Goal: Task Accomplishment & Management: Use online tool/utility

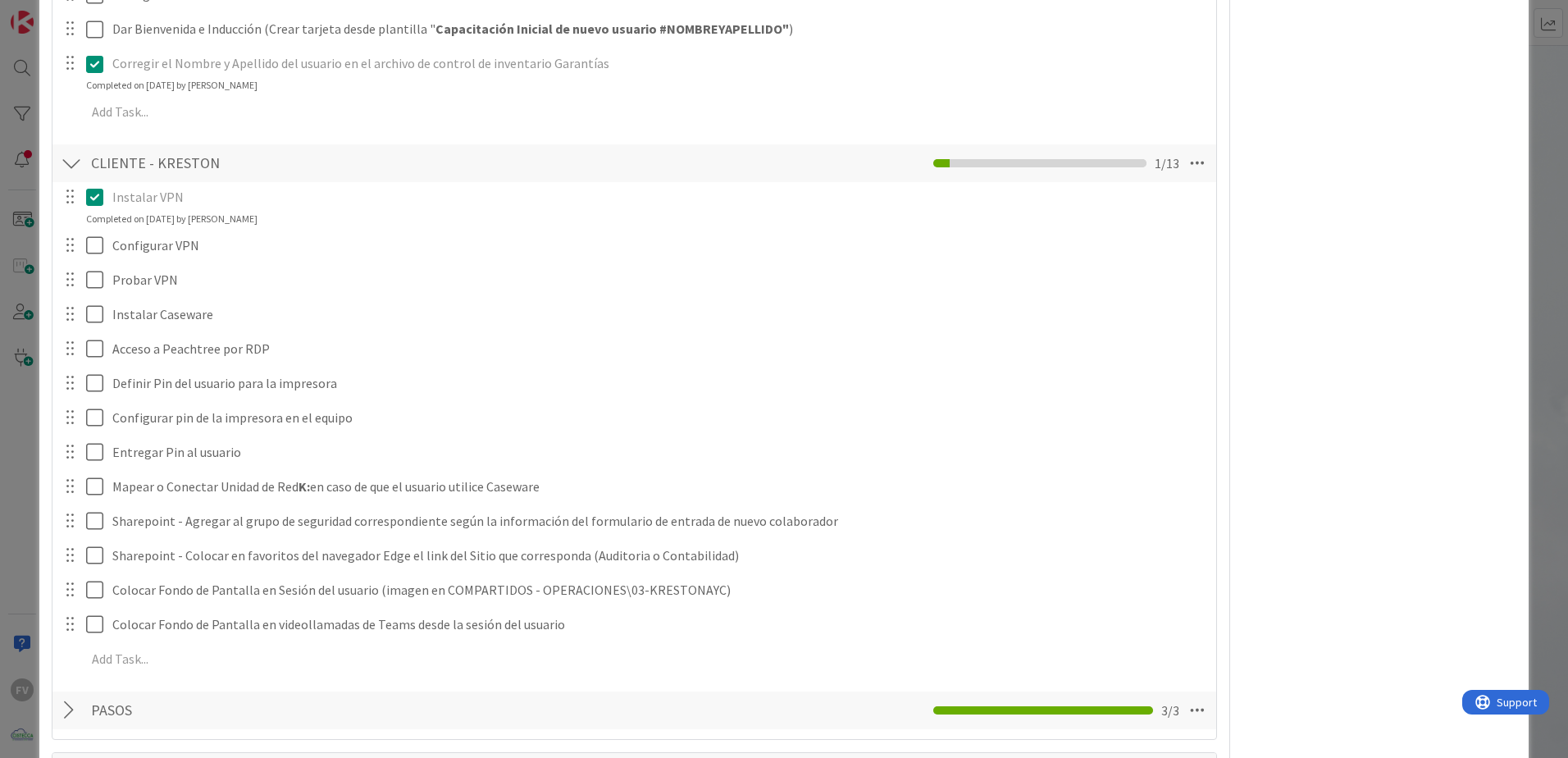
scroll to position [1886, 0]
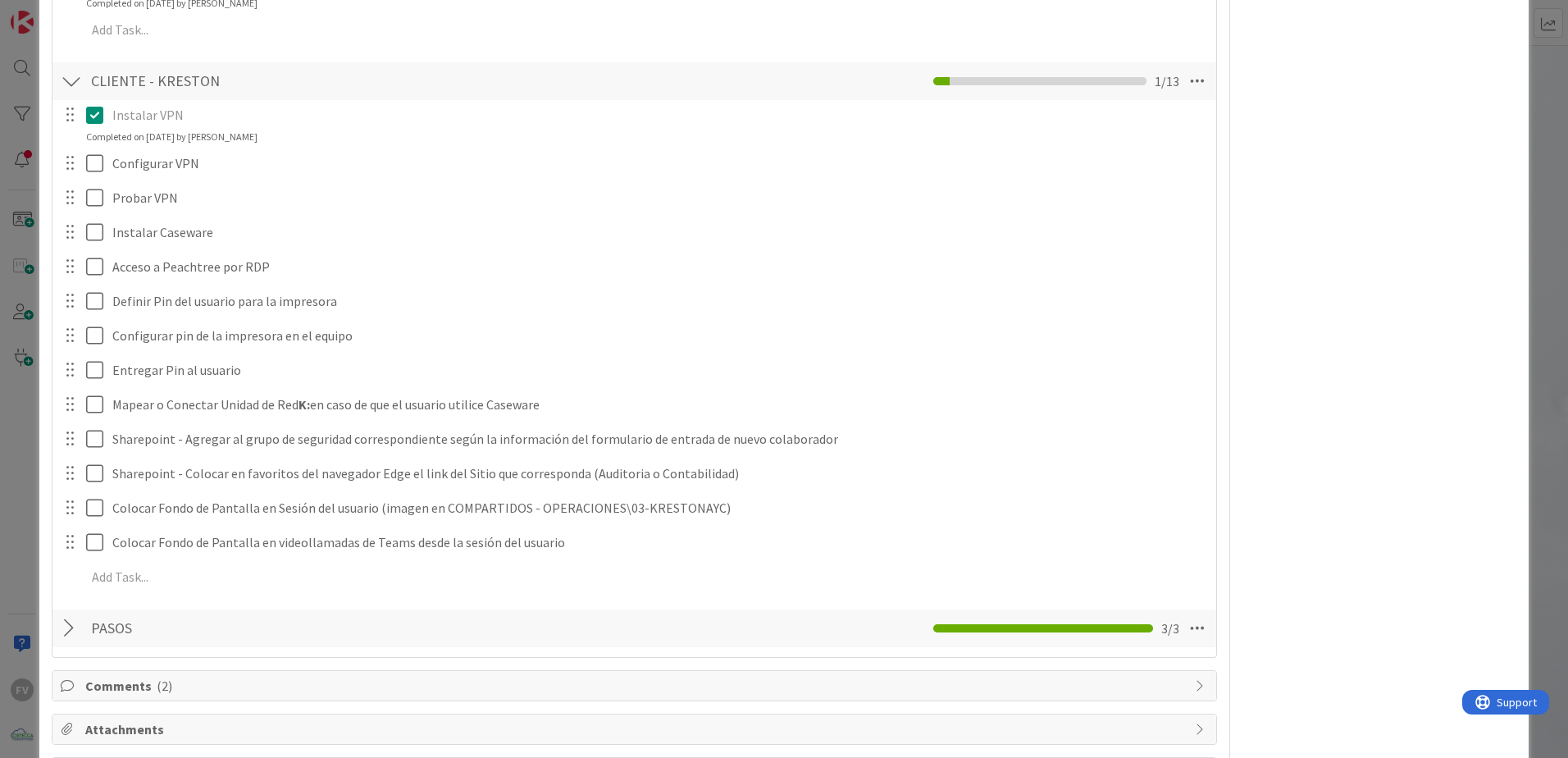
click at [18, 309] on div "**********" at bounding box center [784, 379] width 1568 height 758
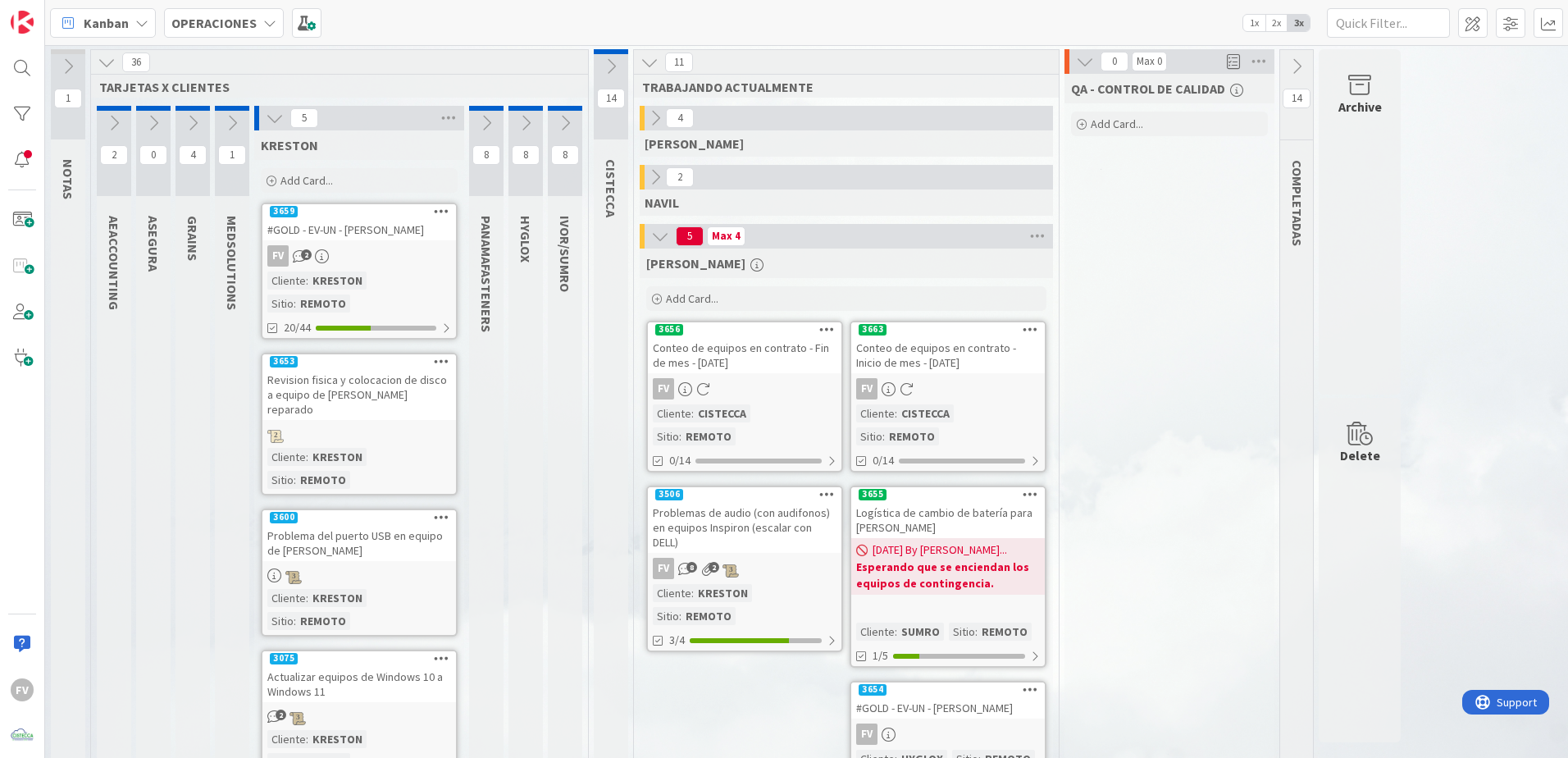
click at [1186, 413] on div "QA - CONTROL DE CALIDAD Add Card..." at bounding box center [1169, 521] width 210 height 894
click at [1187, 504] on div "QA - CONTROL DE CALIDAD Add Card..." at bounding box center [1169, 521] width 210 height 894
click at [269, 120] on icon at bounding box center [275, 118] width 18 height 18
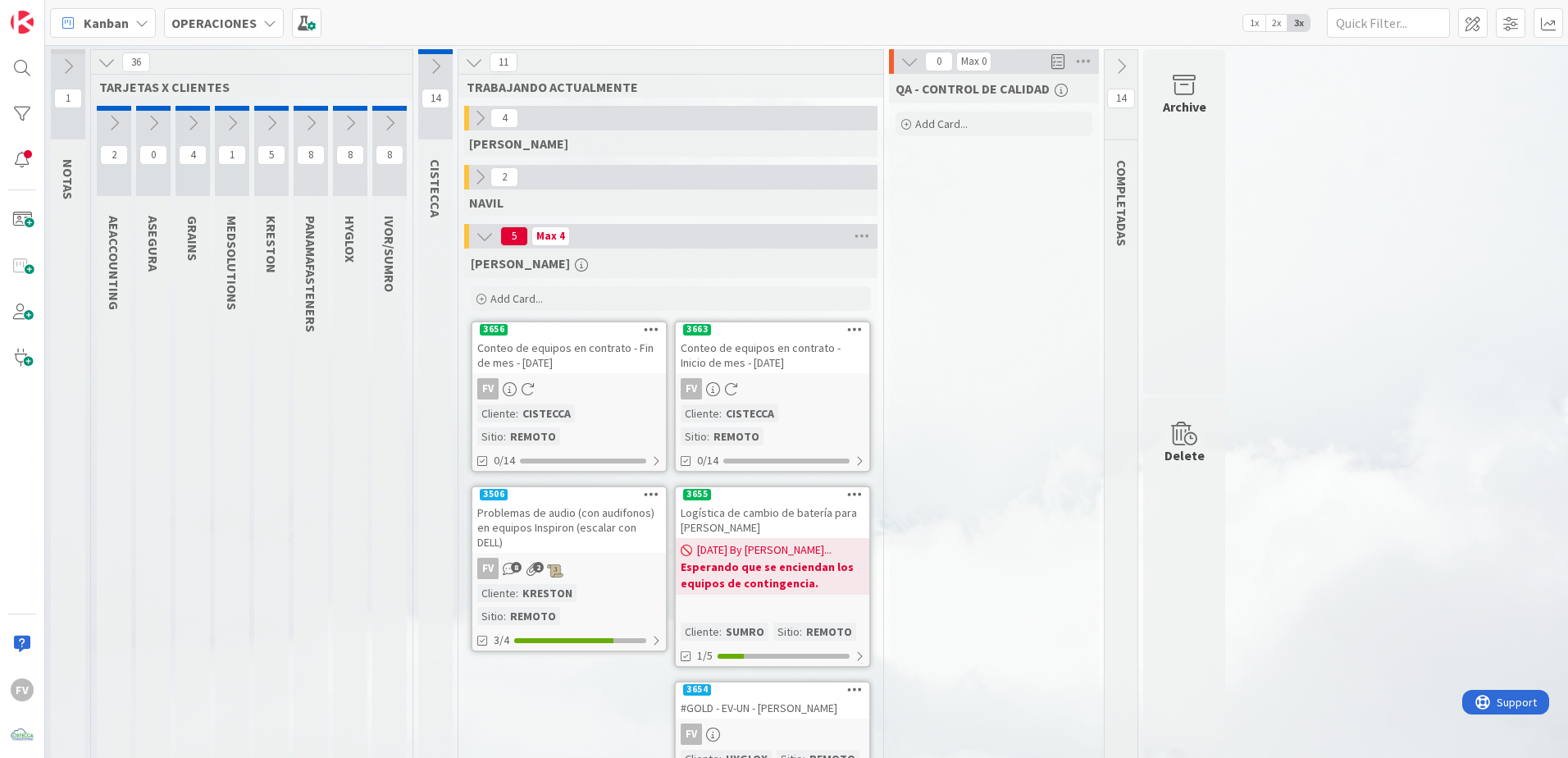
click at [269, 120] on icon at bounding box center [271, 123] width 18 height 18
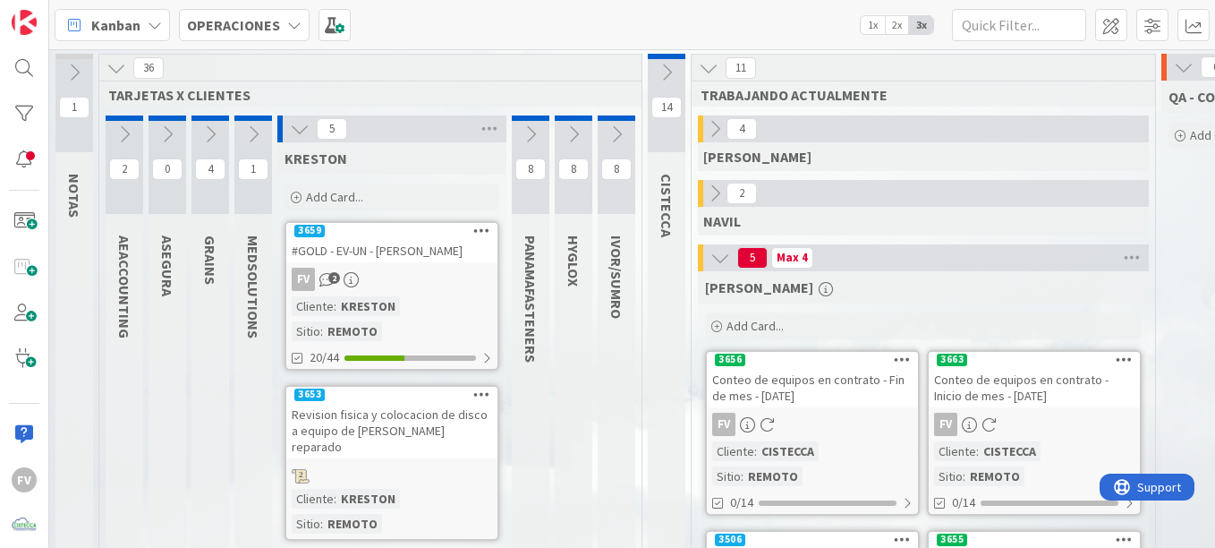
click at [408, 252] on div "#GOLD - EV-UN - [PERSON_NAME]" at bounding box center [391, 250] width 211 height 23
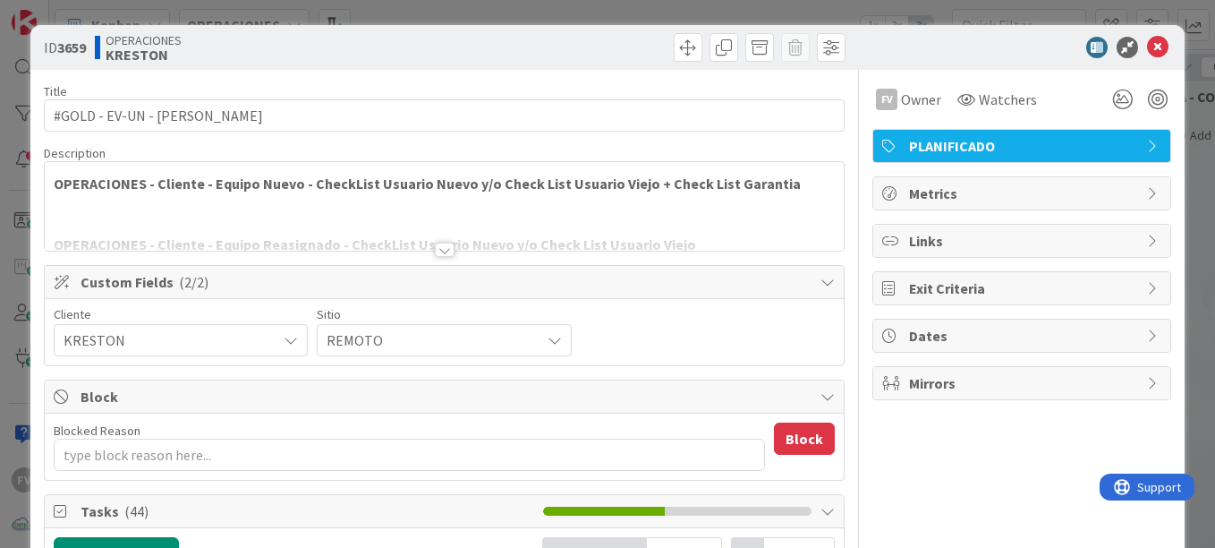
type textarea "x"
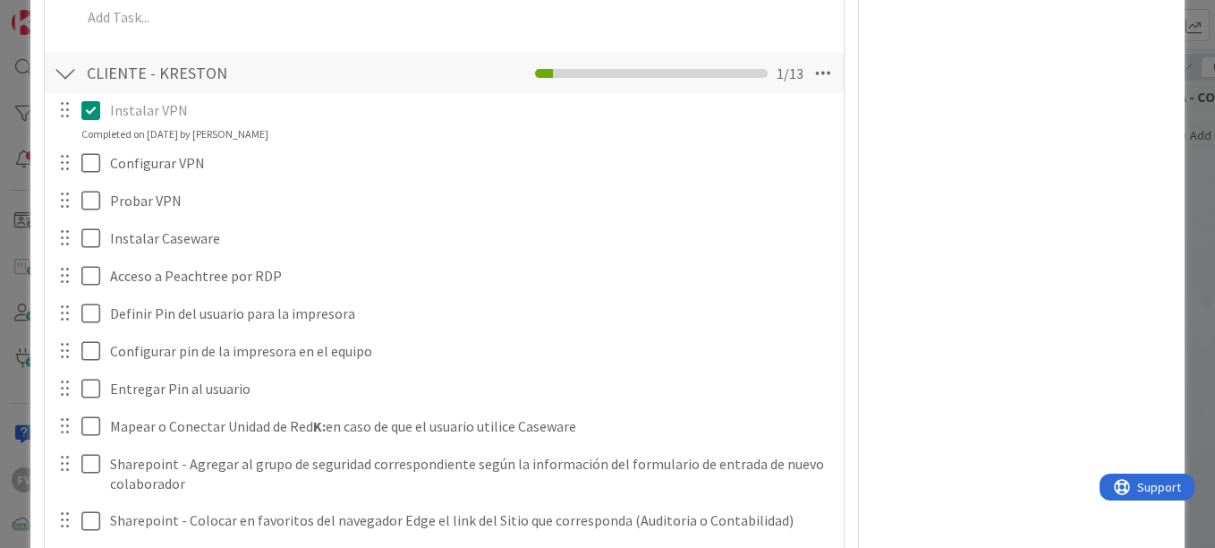
scroll to position [2166, 0]
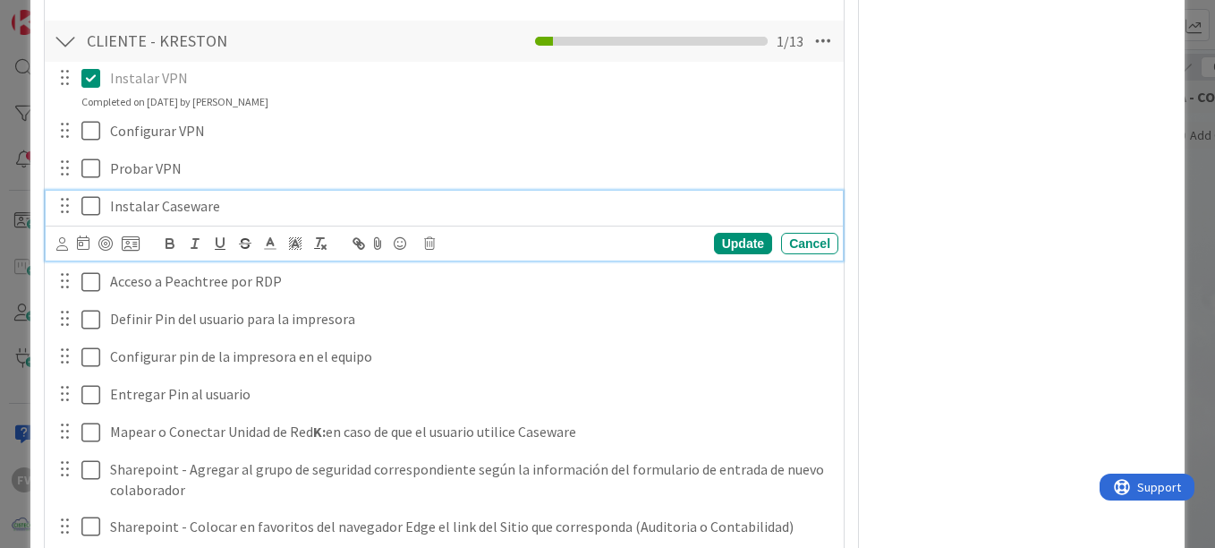
drag, startPoint x: 107, startPoint y: 213, endPoint x: 168, endPoint y: 276, distance: 87.3
click at [107, 213] on div "Instalar Caseware" at bounding box center [471, 206] width 736 height 31
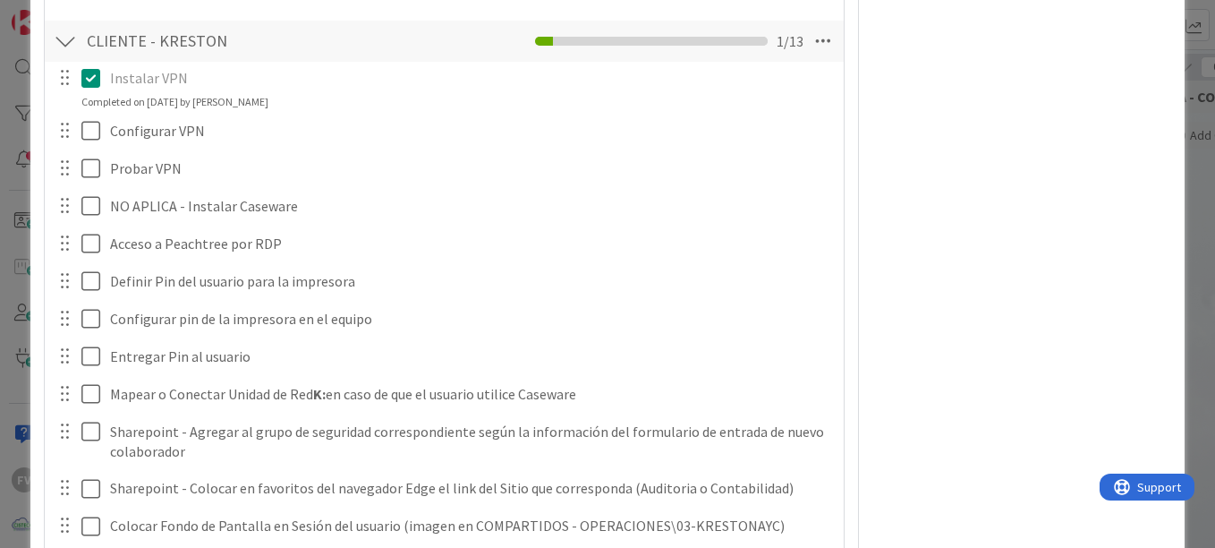
type textarea "x"
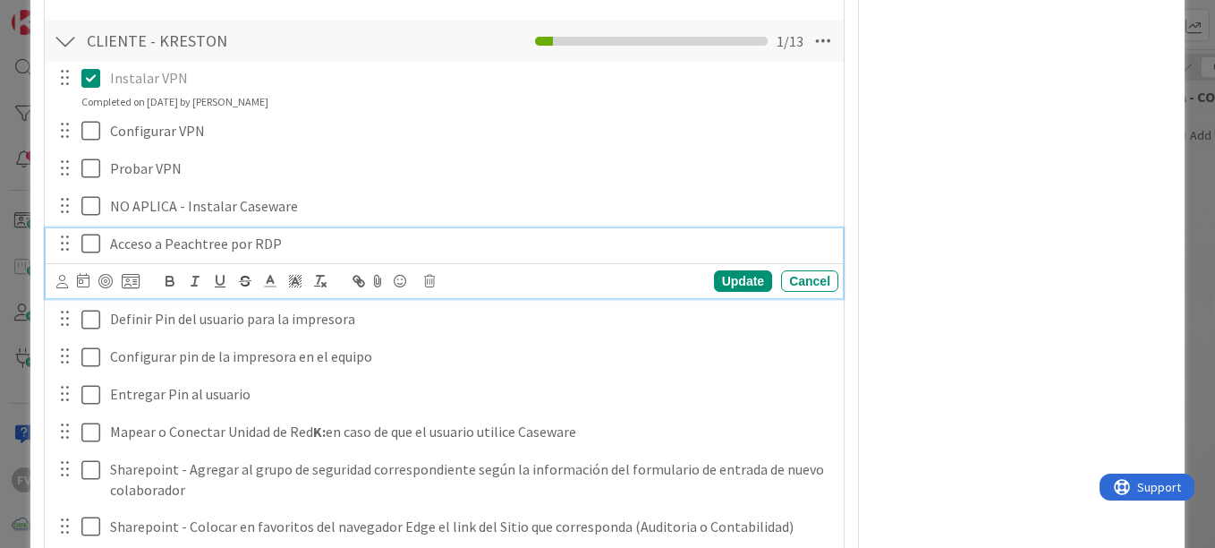
click at [110, 242] on p "Acceso a Peachtree por RDP" at bounding box center [470, 244] width 721 height 21
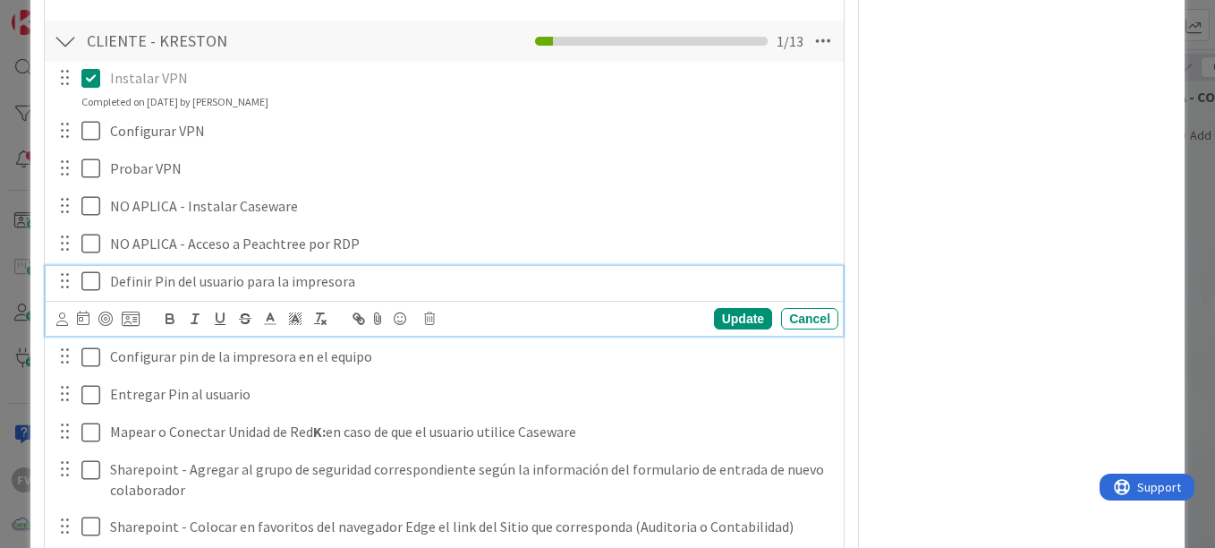
click at [81, 277] on icon at bounding box center [94, 280] width 27 height 21
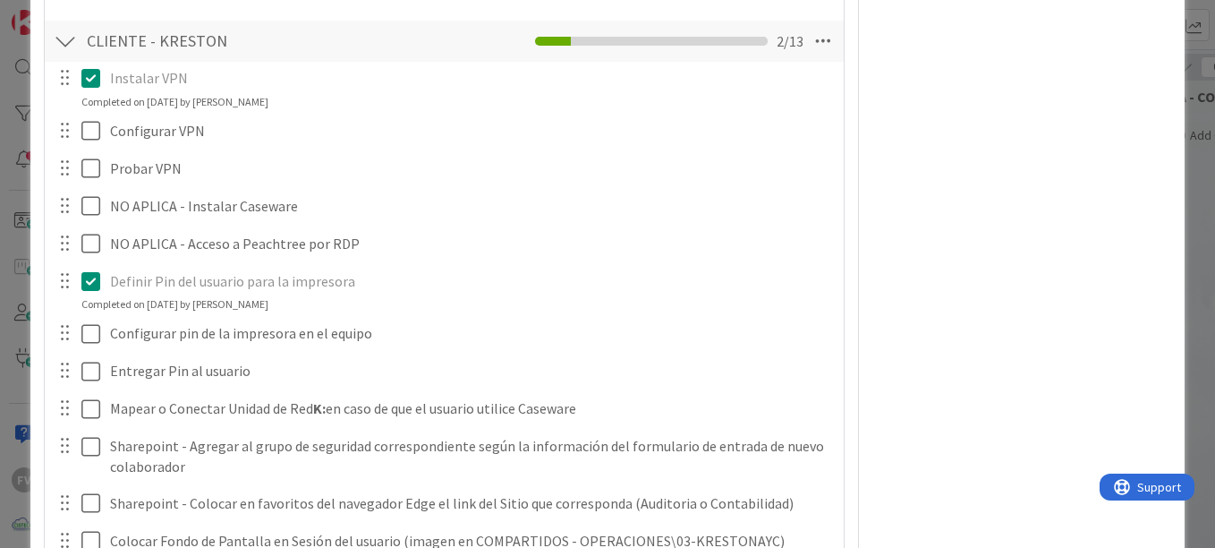
scroll to position [2255, 0]
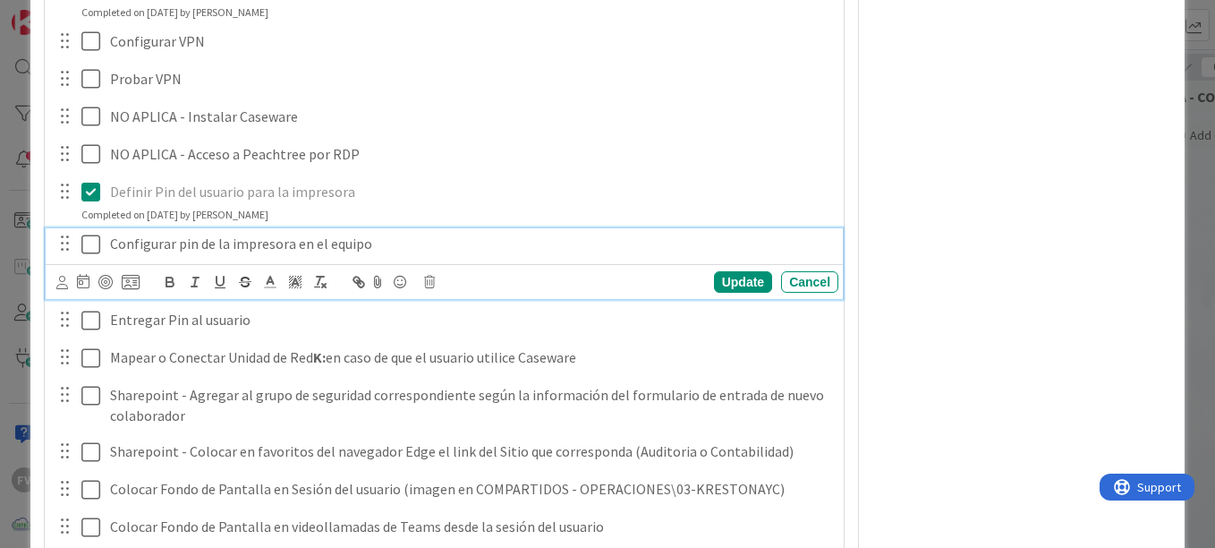
click at [86, 250] on icon at bounding box center [94, 244] width 27 height 21
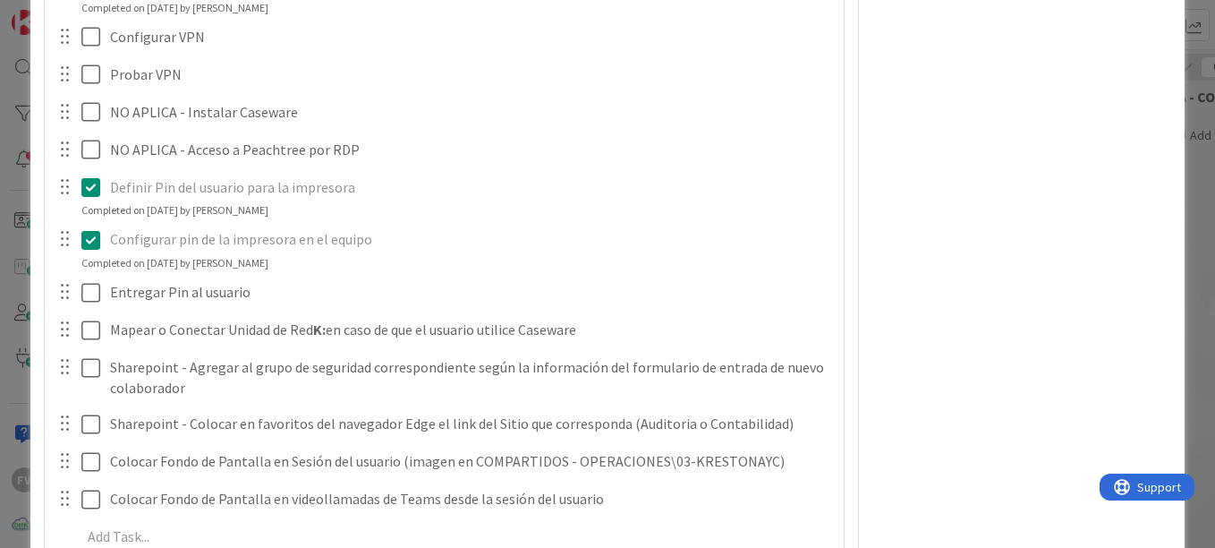
scroll to position [2244, 0]
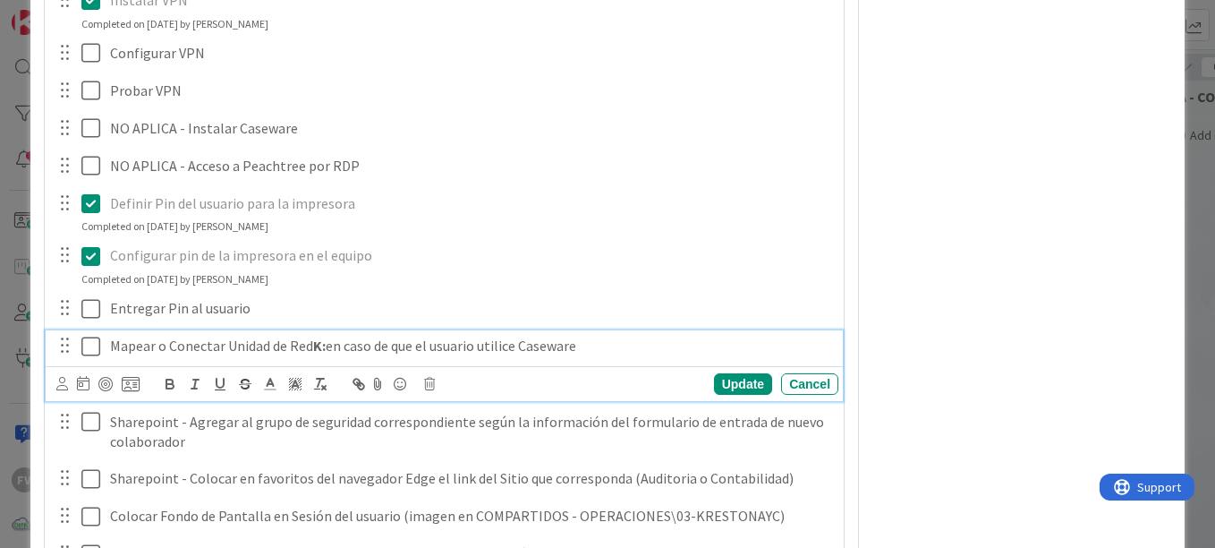
click at [96, 348] on icon at bounding box center [94, 346] width 27 height 21
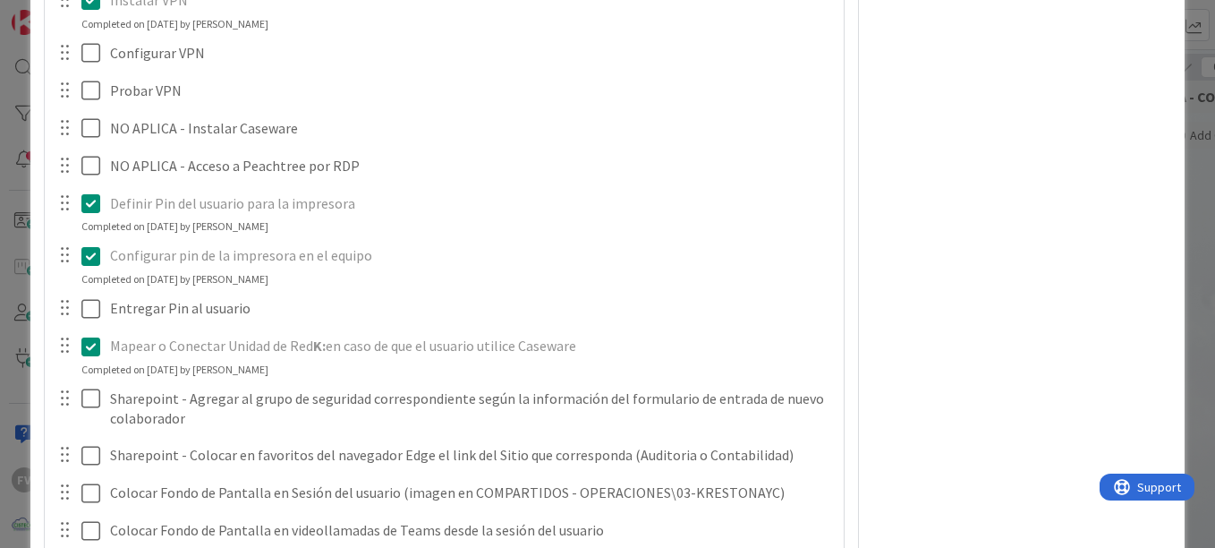
type textarea "x"
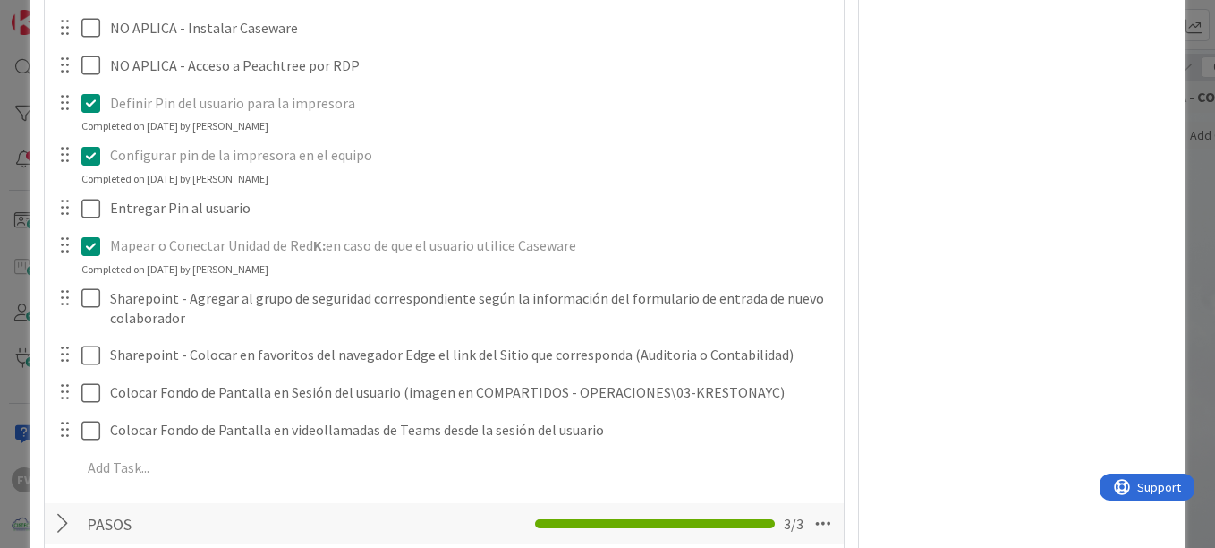
scroll to position [2333, 0]
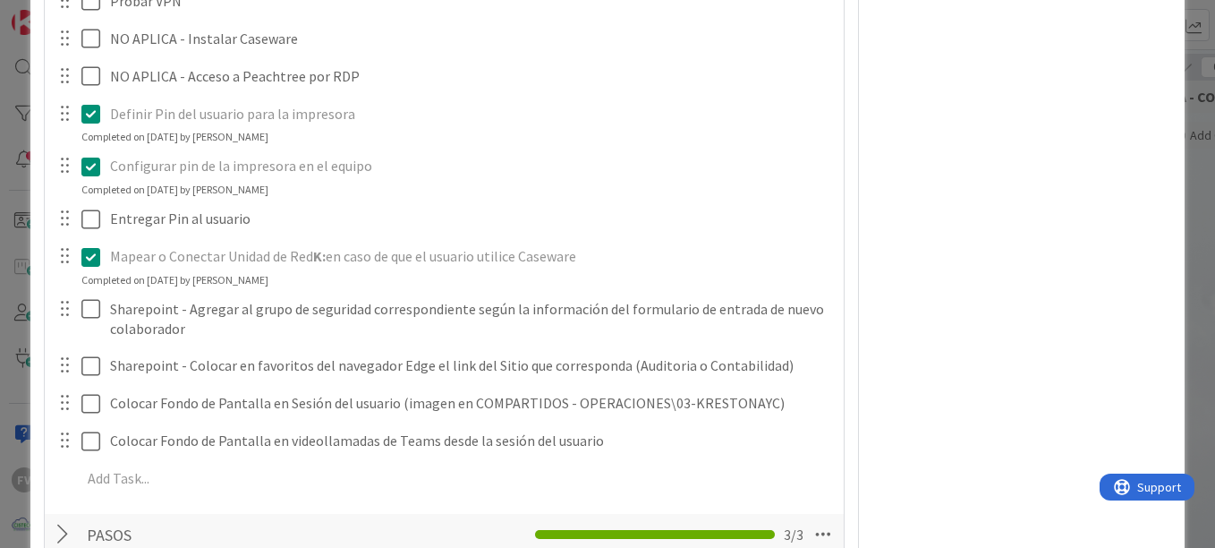
click at [1176, 155] on div "**********" at bounding box center [607, 274] width 1215 height 548
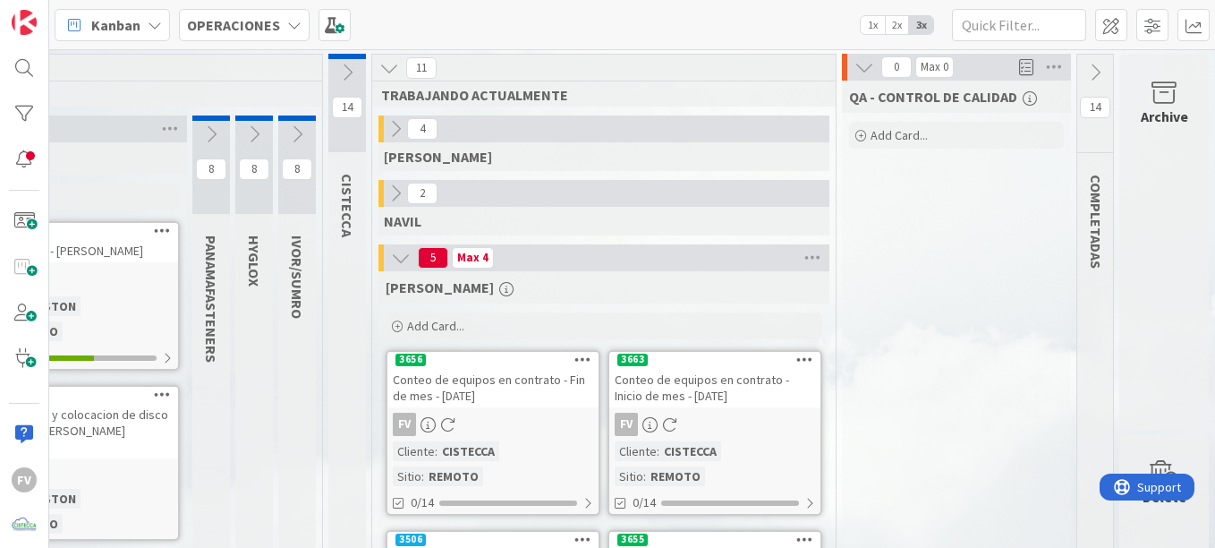
click at [1138, 149] on div "Archive" at bounding box center [1164, 242] width 89 height 377
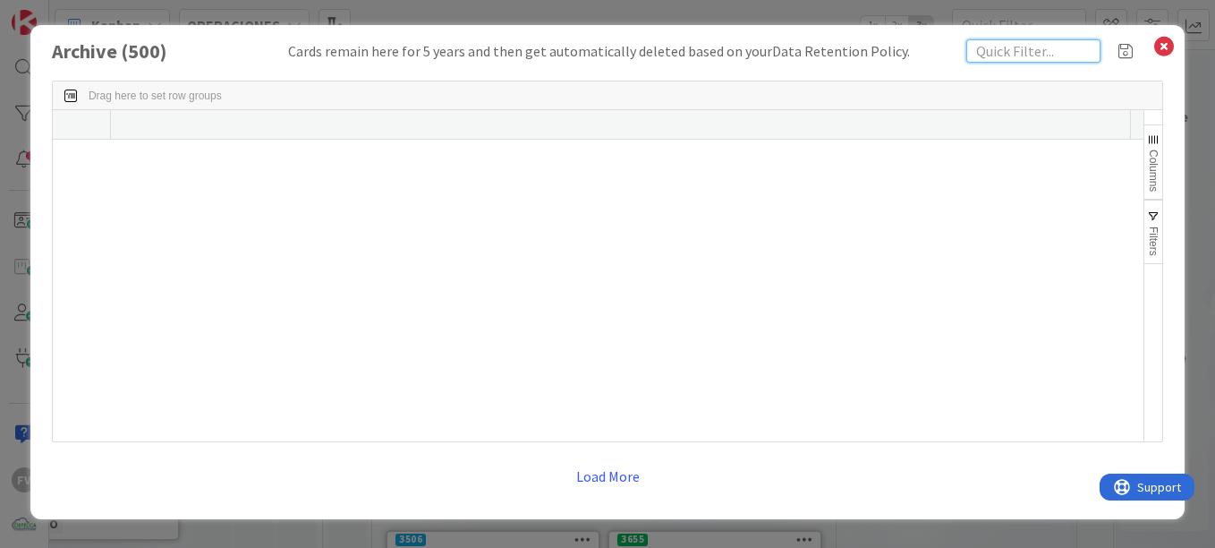
click at [987, 47] on input "text" at bounding box center [1034, 50] width 134 height 23
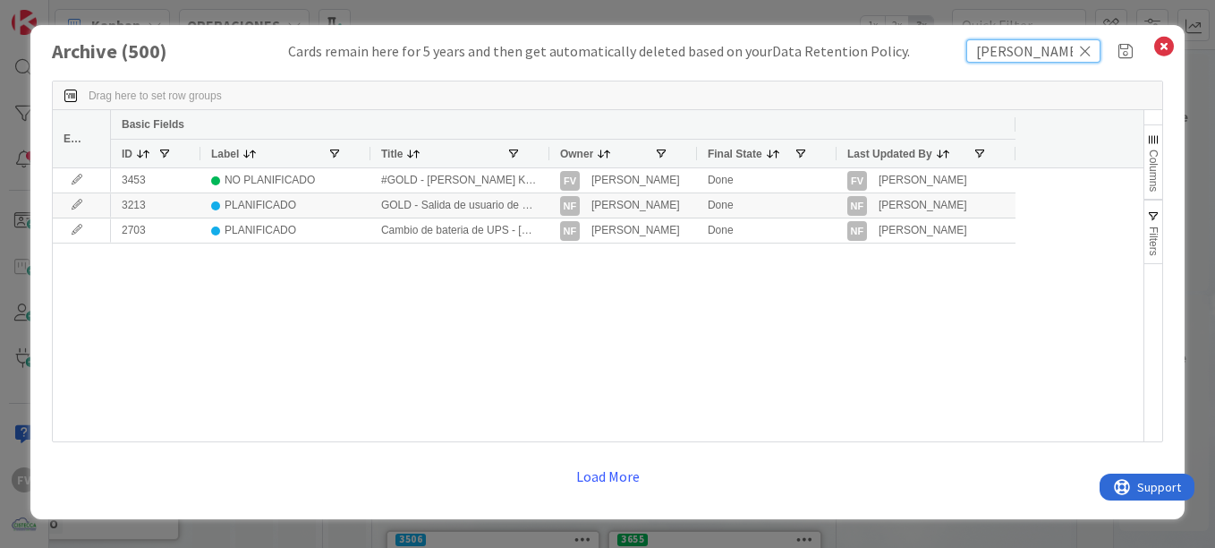
type input "[PERSON_NAME]"
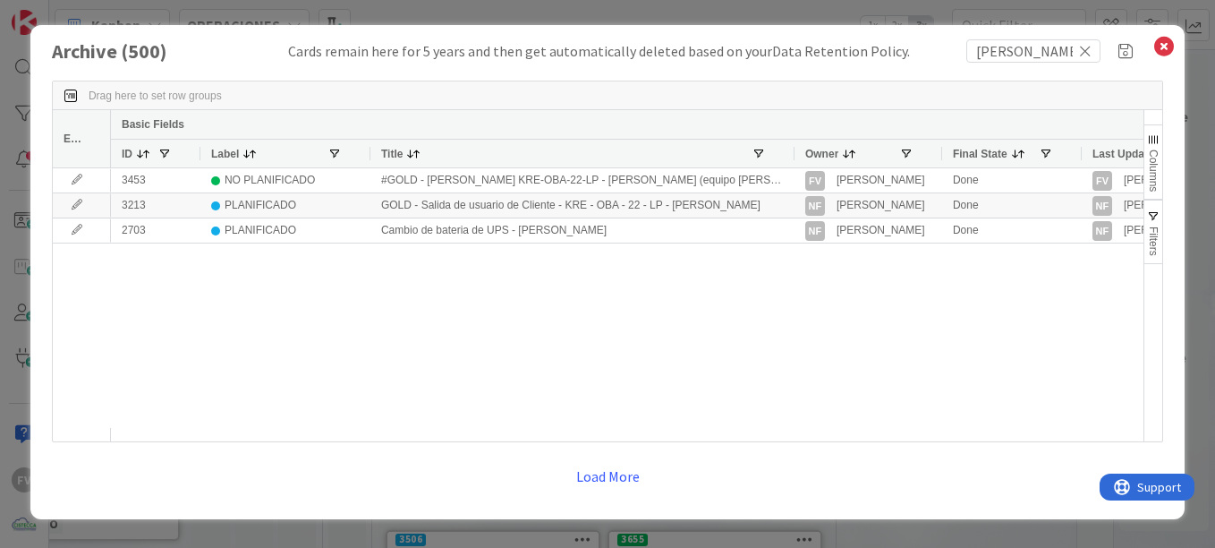
drag, startPoint x: 548, startPoint y: 150, endPoint x: 793, endPoint y: 151, distance: 245.2
click at [793, 151] on div at bounding box center [793, 154] width 7 height 28
click at [700, 13] on div "Archive ( 500 ) Cards remain here for 5 years and then get automatically delete…" at bounding box center [607, 274] width 1215 height 548
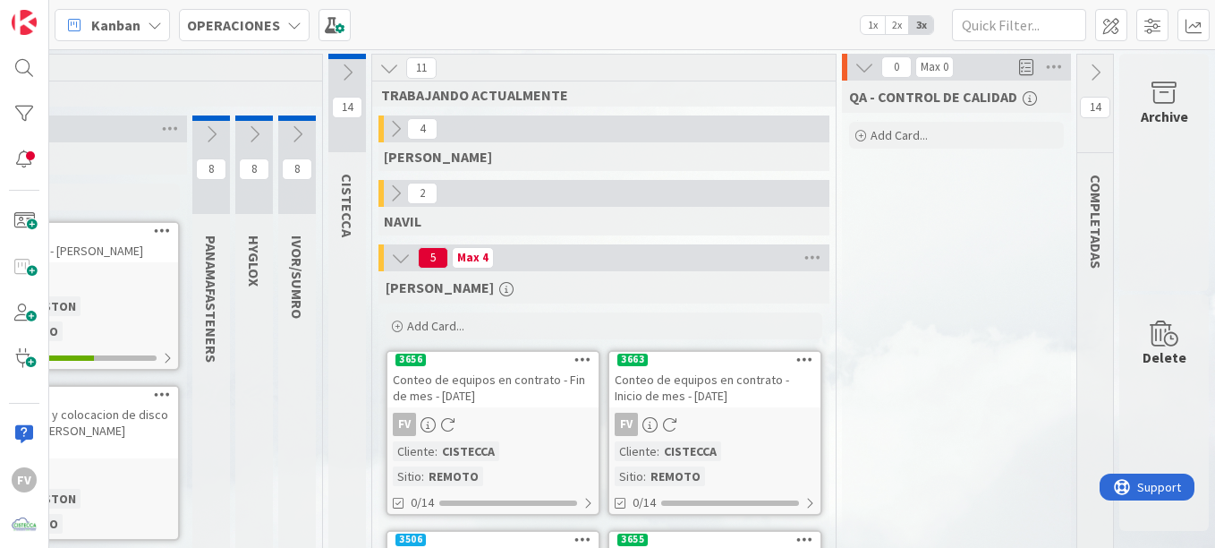
drag, startPoint x: 967, startPoint y: 305, endPoint x: 976, endPoint y: 389, distance: 84.6
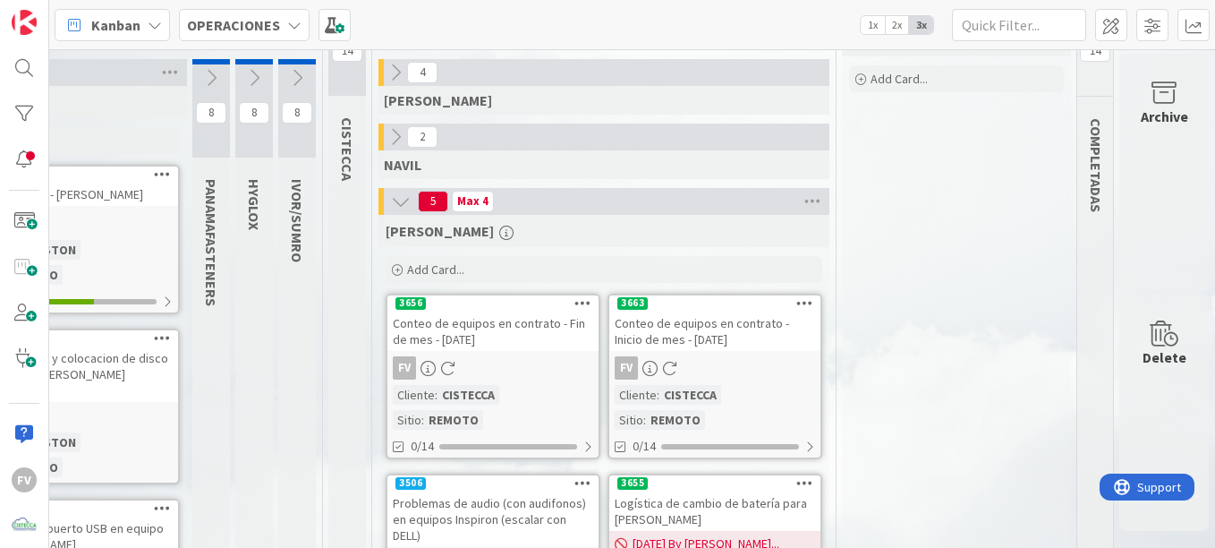
drag, startPoint x: 839, startPoint y: 533, endPoint x: 457, endPoint y: 516, distance: 382.5
click at [457, 516] on div "1 NOTAS 36 TARJETAS X CLIENTES 2 AEACCOUNTING 0 ASEGURA 4 GRAINS 1 MEDSOLUTIONS…" at bounding box center [472, 502] width 1479 height 1010
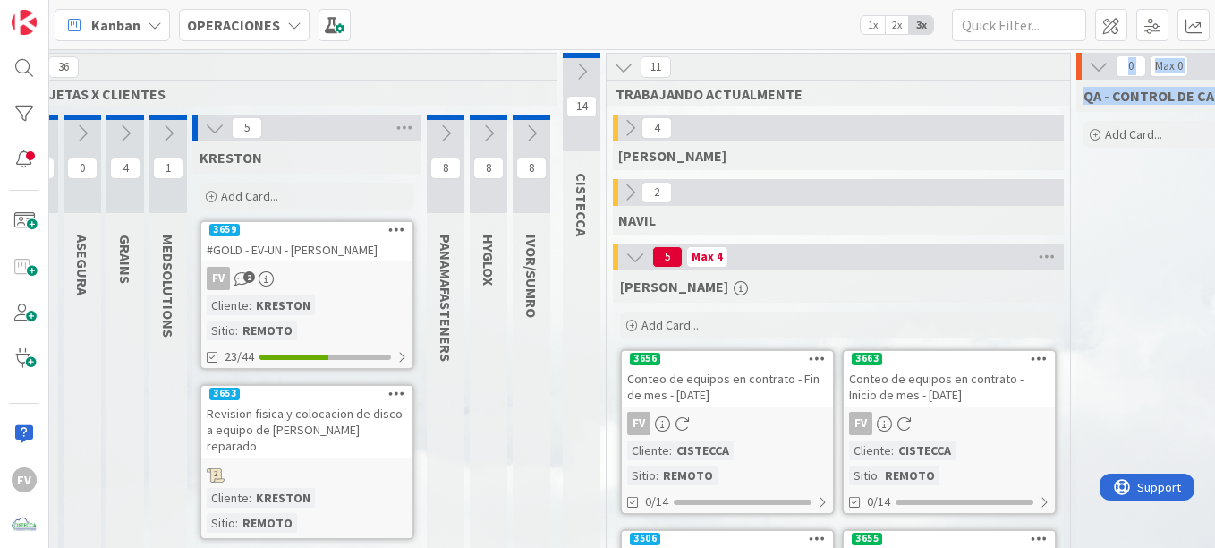
scroll to position [0, 85]
click at [215, 136] on icon at bounding box center [215, 129] width 20 height 20
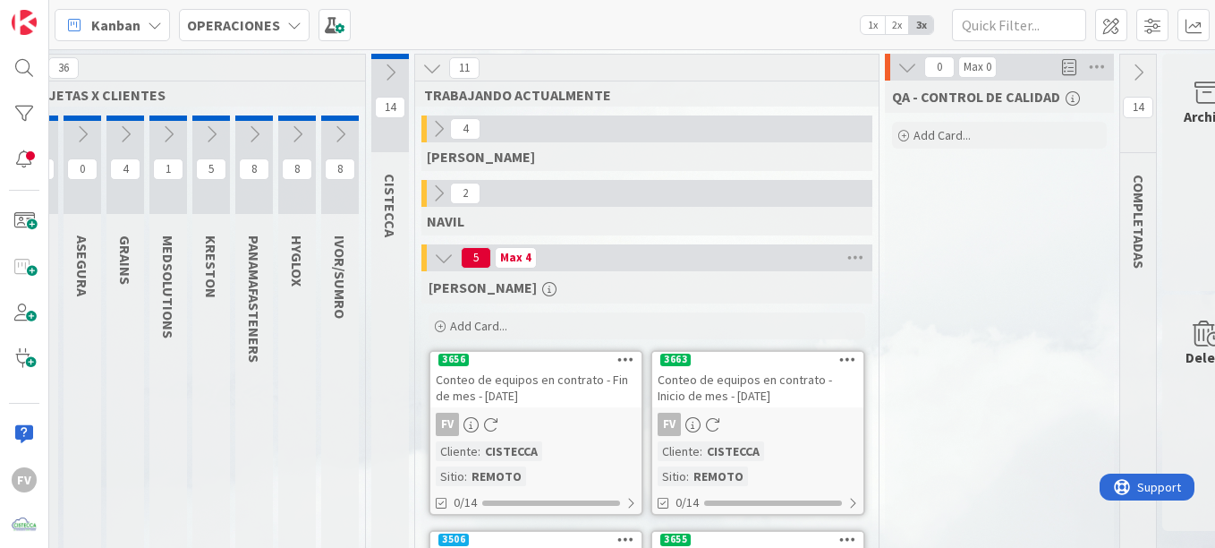
click at [4, 163] on div "FV" at bounding box center [24, 274] width 49 height 548
click at [16, 162] on div at bounding box center [24, 159] width 36 height 31
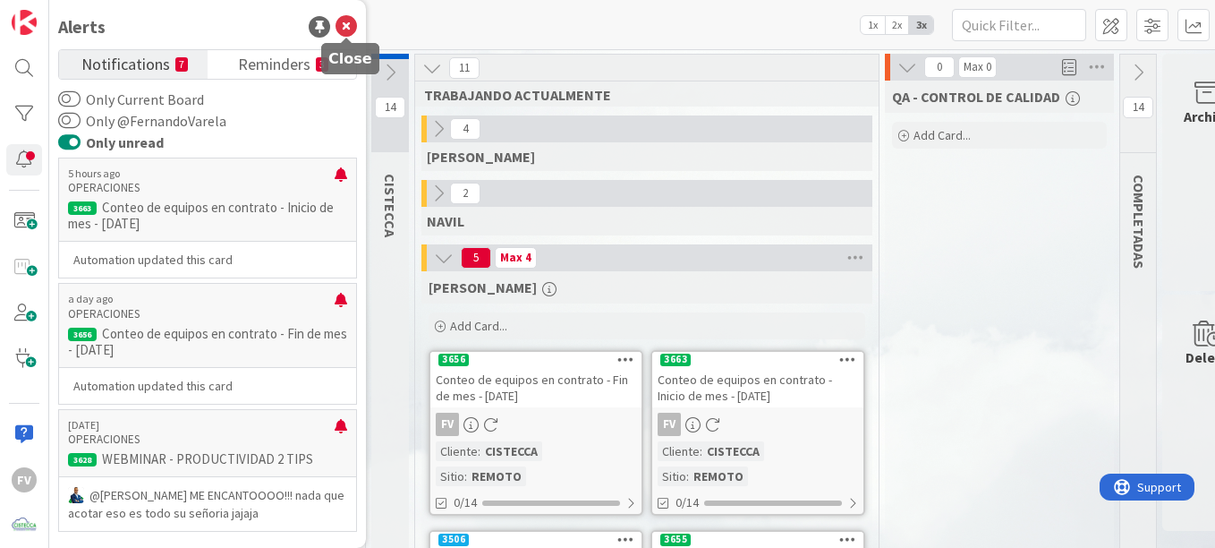
click at [347, 21] on icon at bounding box center [346, 26] width 21 height 21
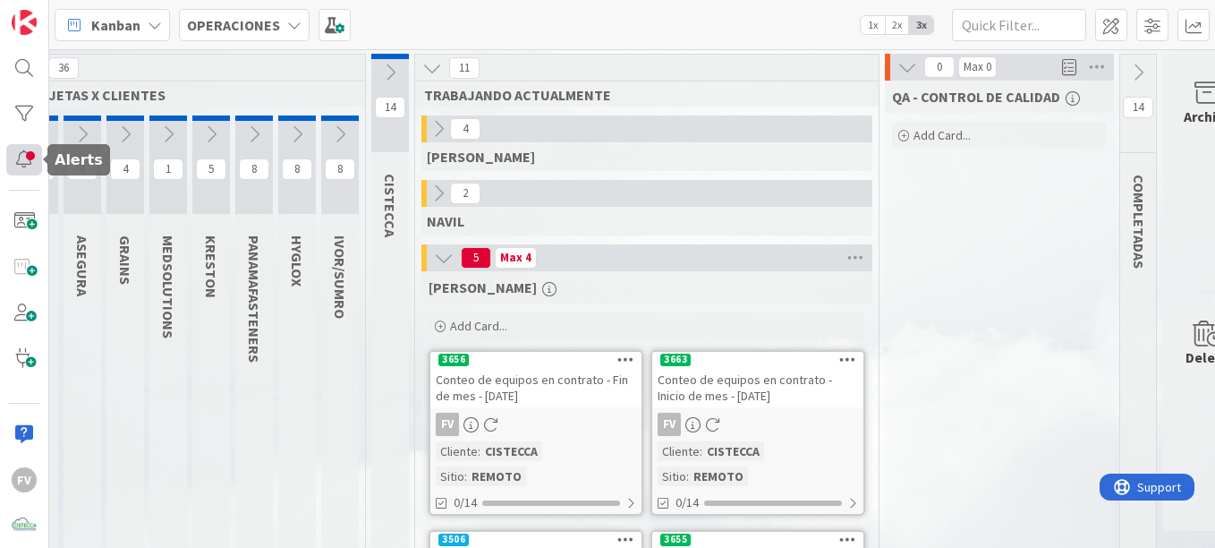
click at [6, 173] on div at bounding box center [24, 159] width 36 height 31
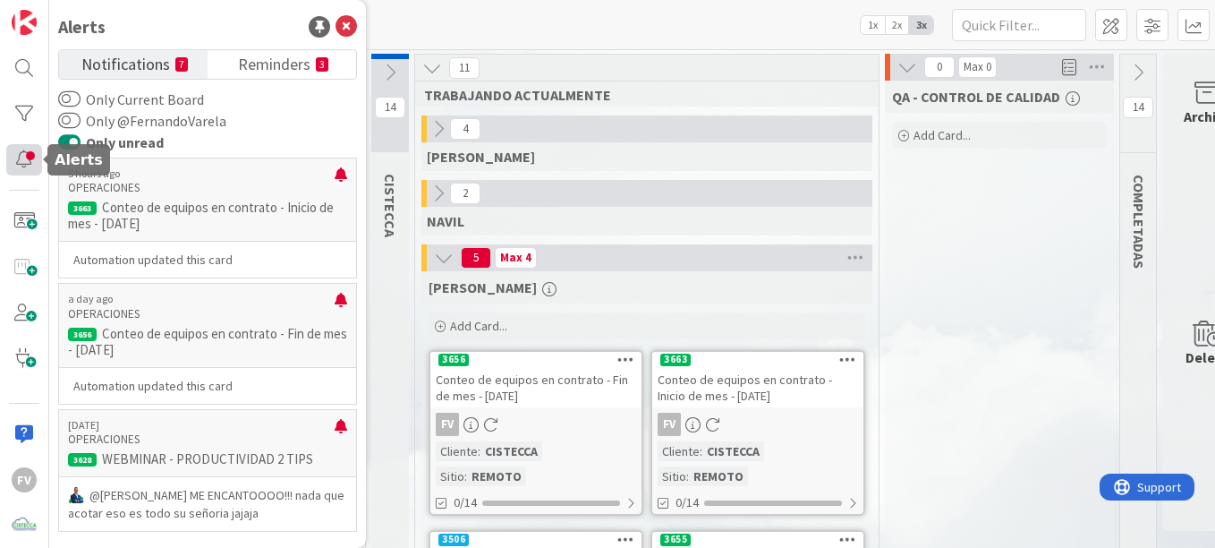
drag, startPoint x: 12, startPoint y: 162, endPoint x: 32, endPoint y: 164, distance: 20.7
click at [12, 162] on div at bounding box center [24, 159] width 36 height 31
click at [945, 347] on div "QA - CONTROL DE CALIDAD Add Card..." at bounding box center [999, 486] width 229 height 811
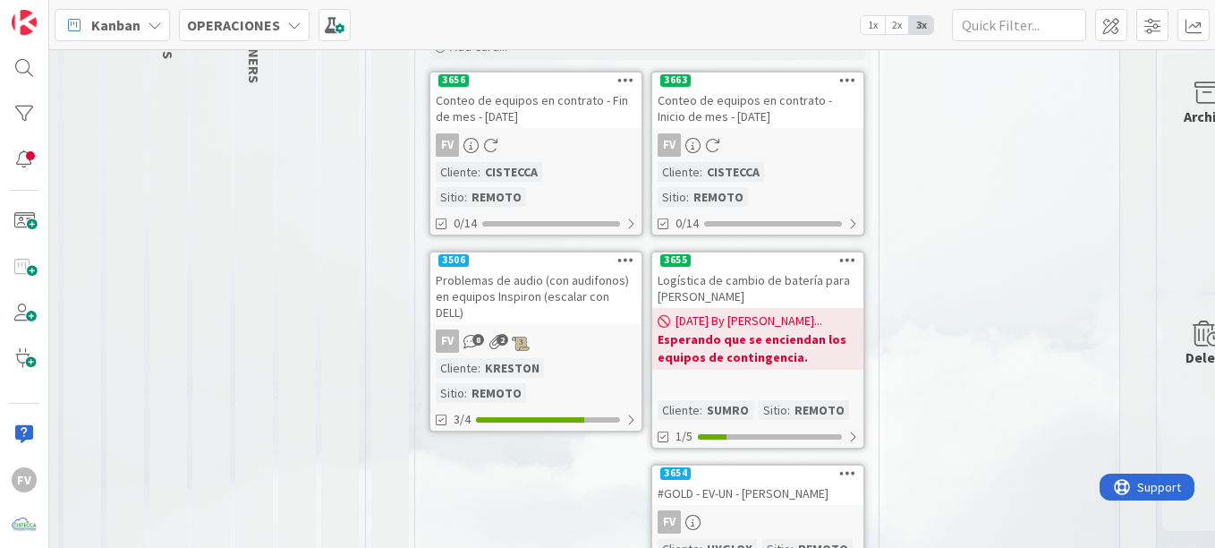
scroll to position [251, 85]
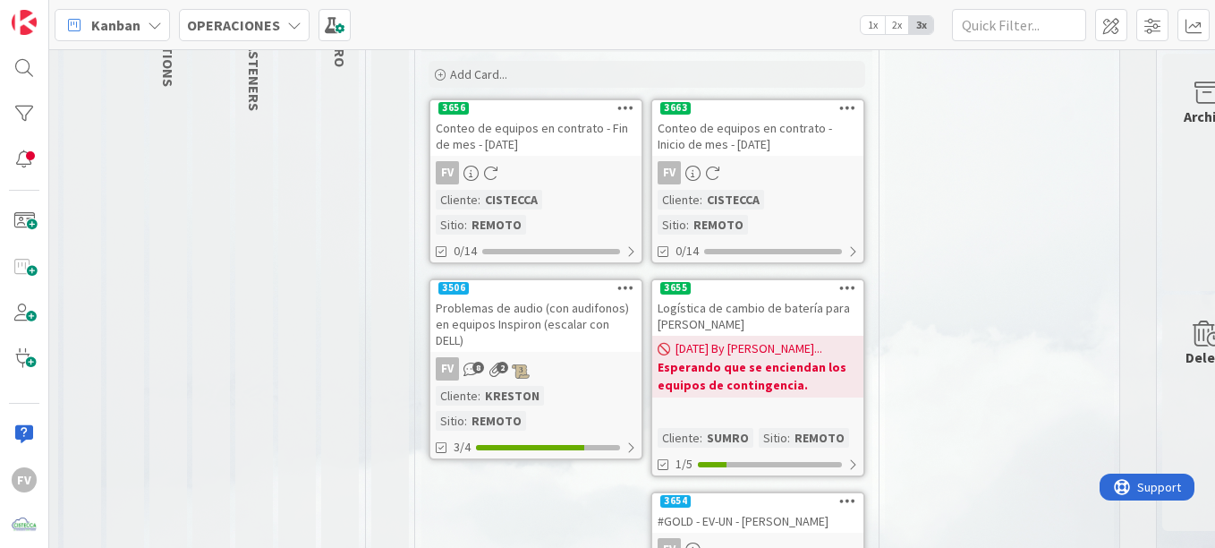
click at [758, 358] on b "Esperando que se enciendan los equipos de contingencia." at bounding box center [758, 376] width 200 height 36
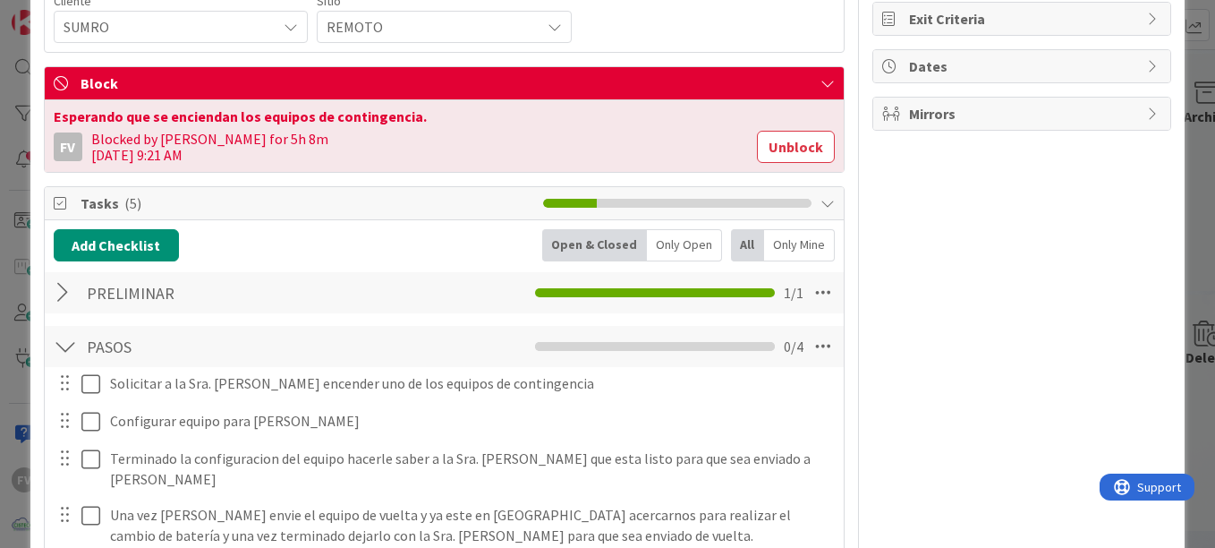
scroll to position [268, 0]
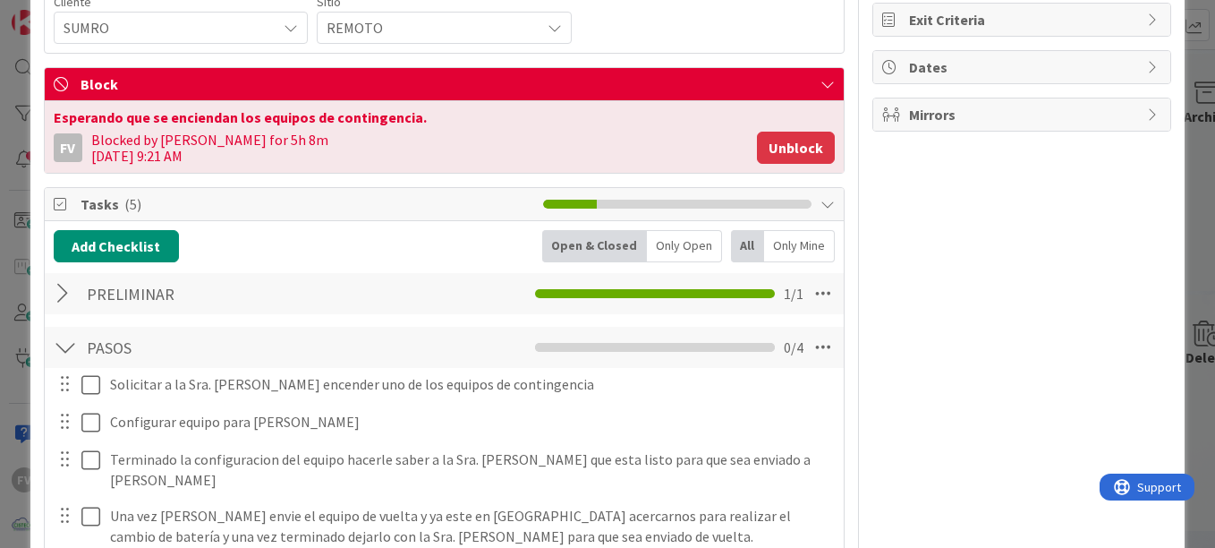
click at [780, 137] on button "Unblock" at bounding box center [796, 148] width 78 height 32
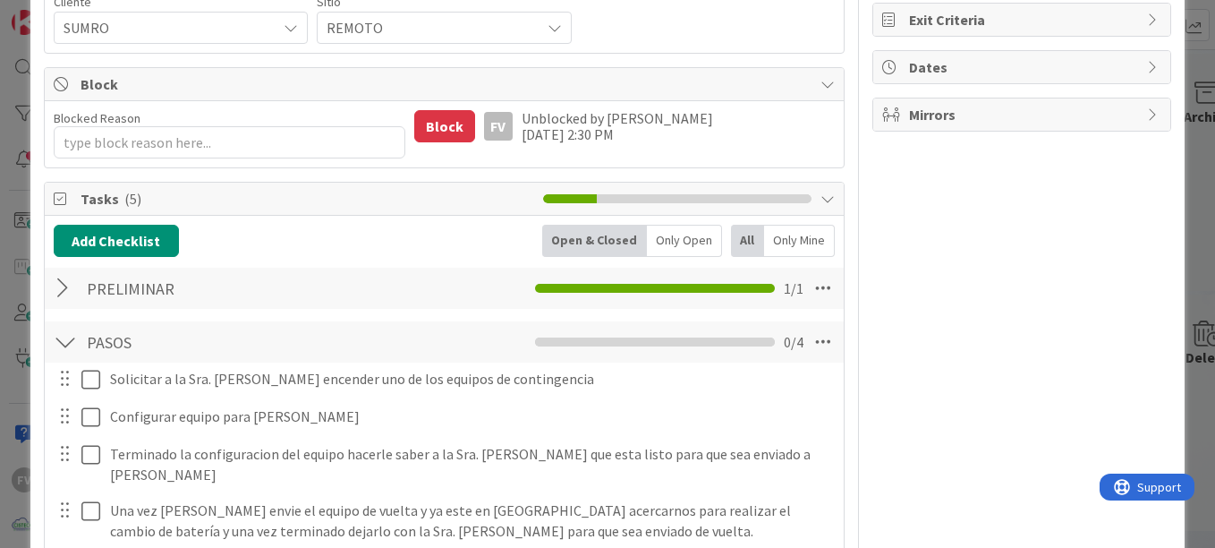
type textarea "x"
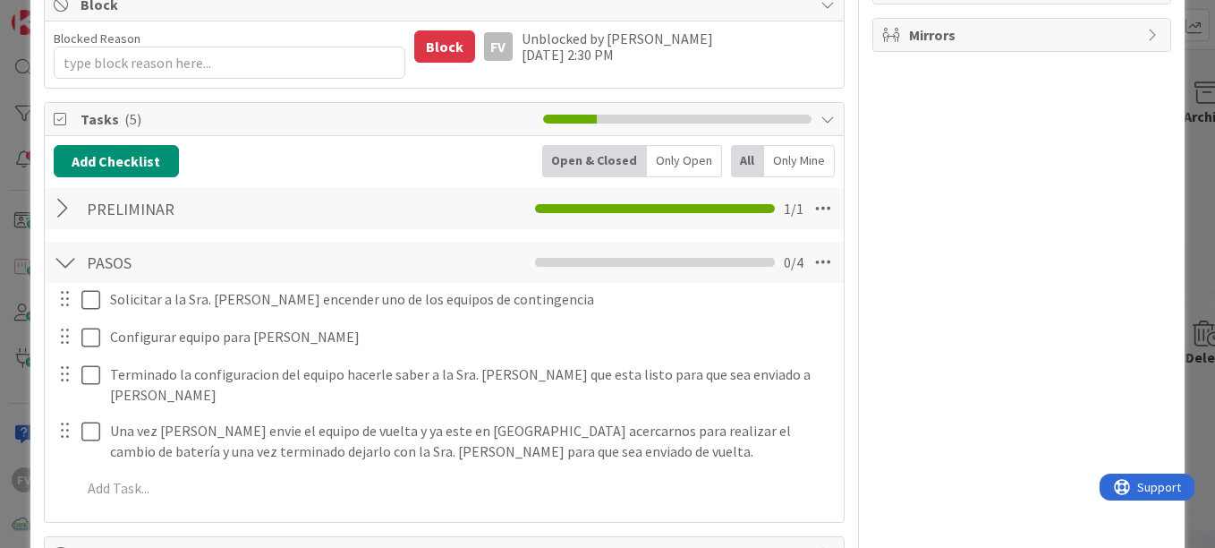
scroll to position [358, 0]
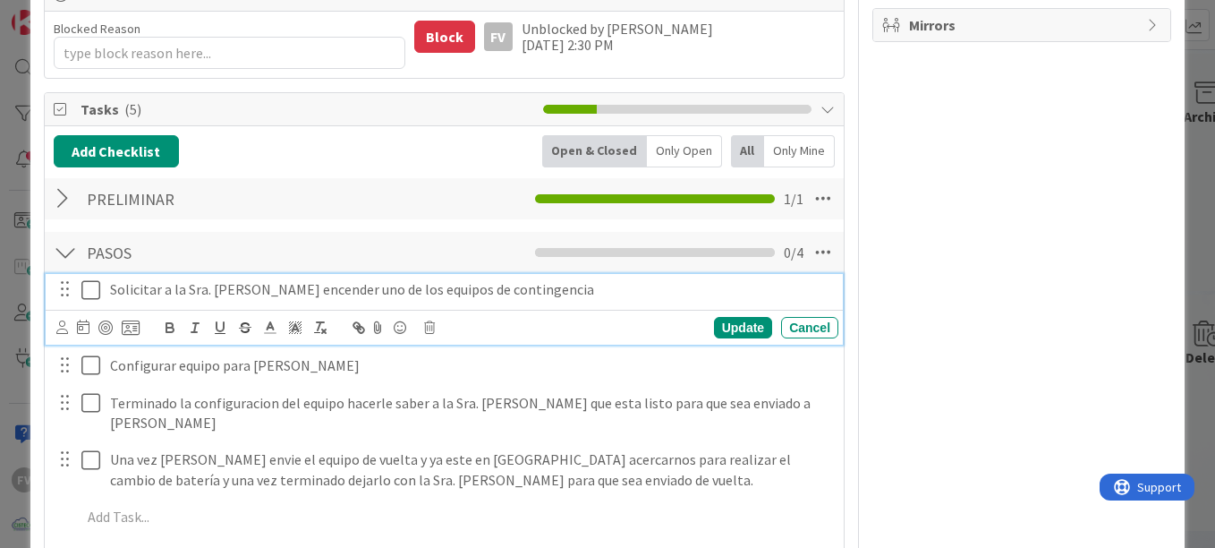
click at [111, 291] on p "Solicitar a la Sra. [PERSON_NAME] encender uno de los equipos de contingencia" at bounding box center [470, 289] width 721 height 21
click at [582, 285] on p "Solicitar a la Sra. [PERSON_NAME] encender uno de los equipos de contingencia" at bounding box center [470, 289] width 721 height 21
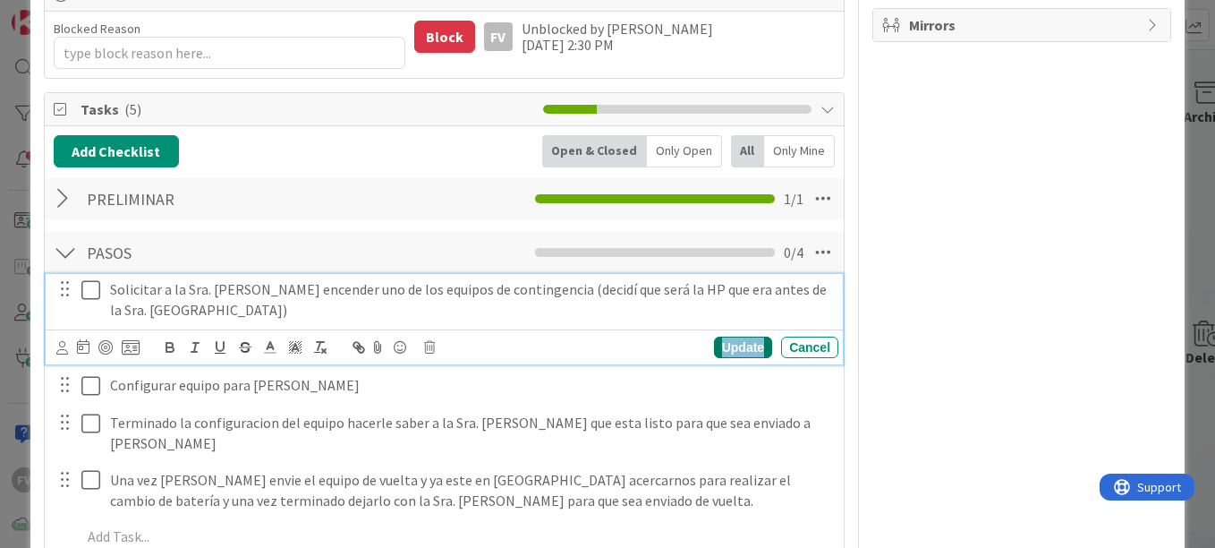
click at [737, 351] on div "Update" at bounding box center [743, 347] width 58 height 21
click at [95, 295] on icon at bounding box center [94, 289] width 27 height 21
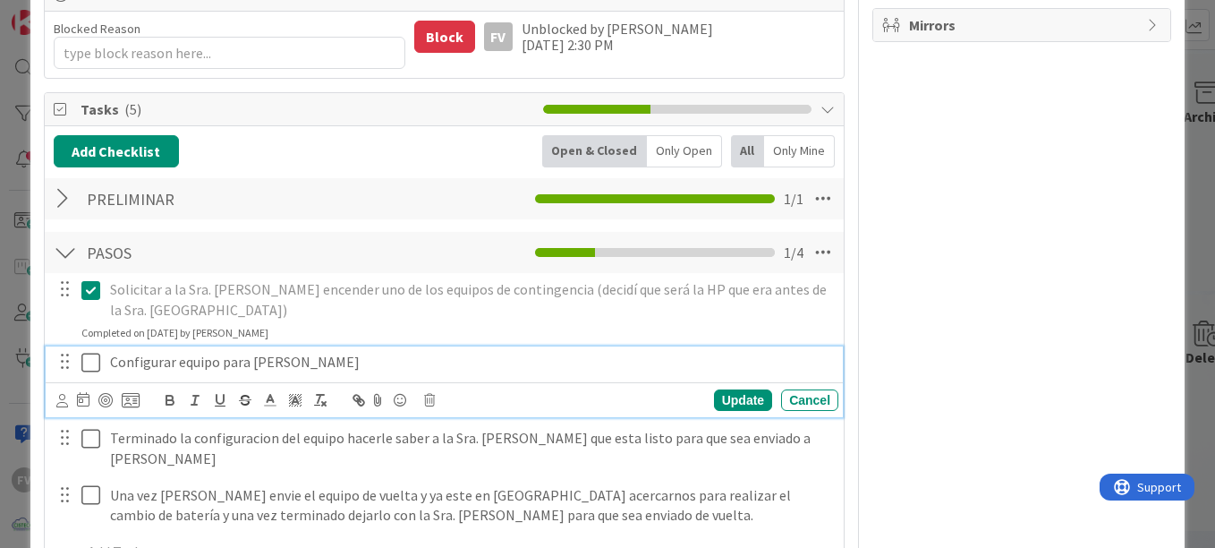
click at [113, 370] on p "Configurar equipo para [PERSON_NAME]" at bounding box center [470, 362] width 721 height 21
click at [127, 397] on icon at bounding box center [131, 400] width 18 height 16
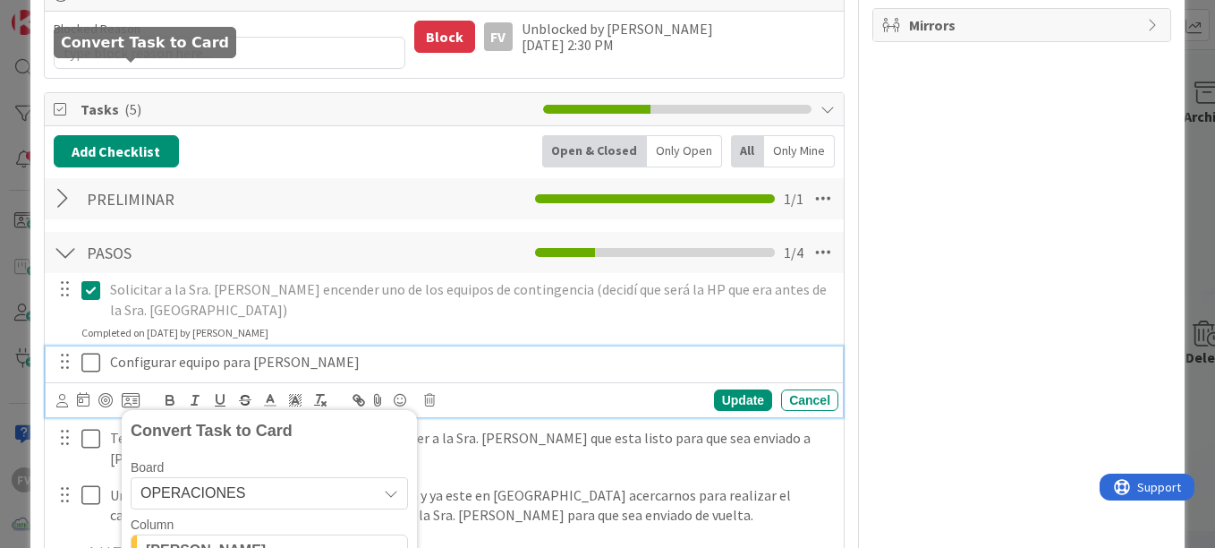
scroll to position [686, 0]
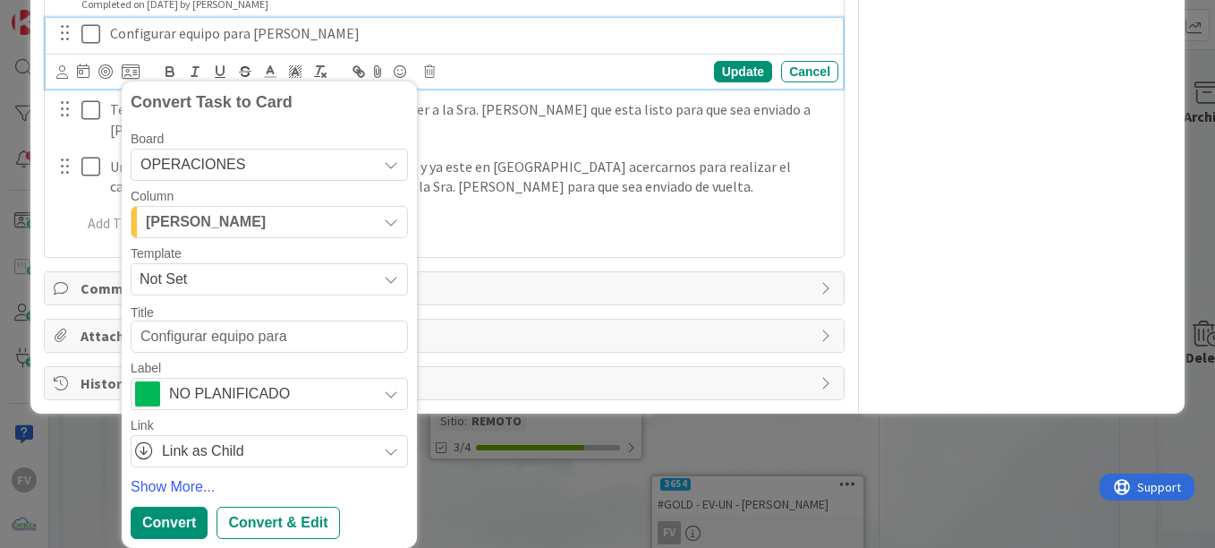
click at [223, 226] on span "[PERSON_NAME]" at bounding box center [206, 221] width 120 height 23
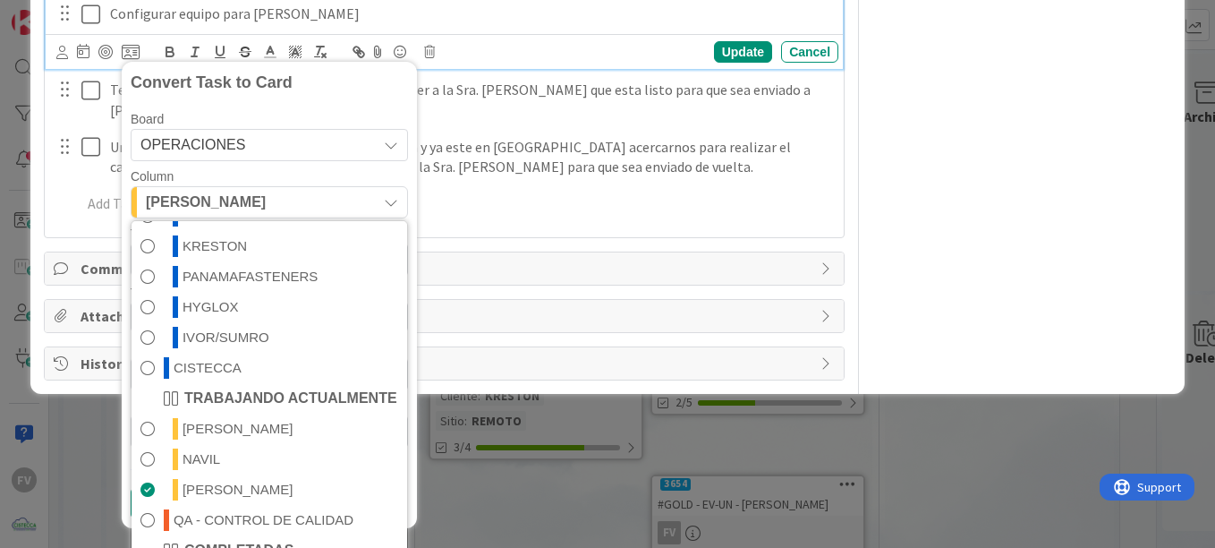
scroll to position [179, 0]
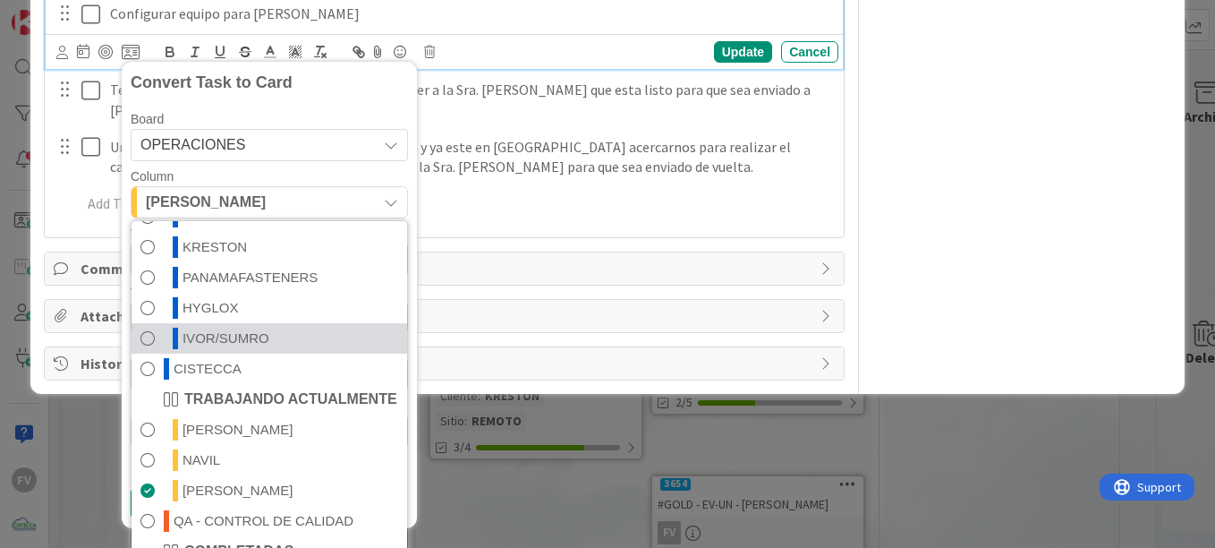
click at [226, 341] on span "IVOR/SUMRO" at bounding box center [226, 338] width 87 height 21
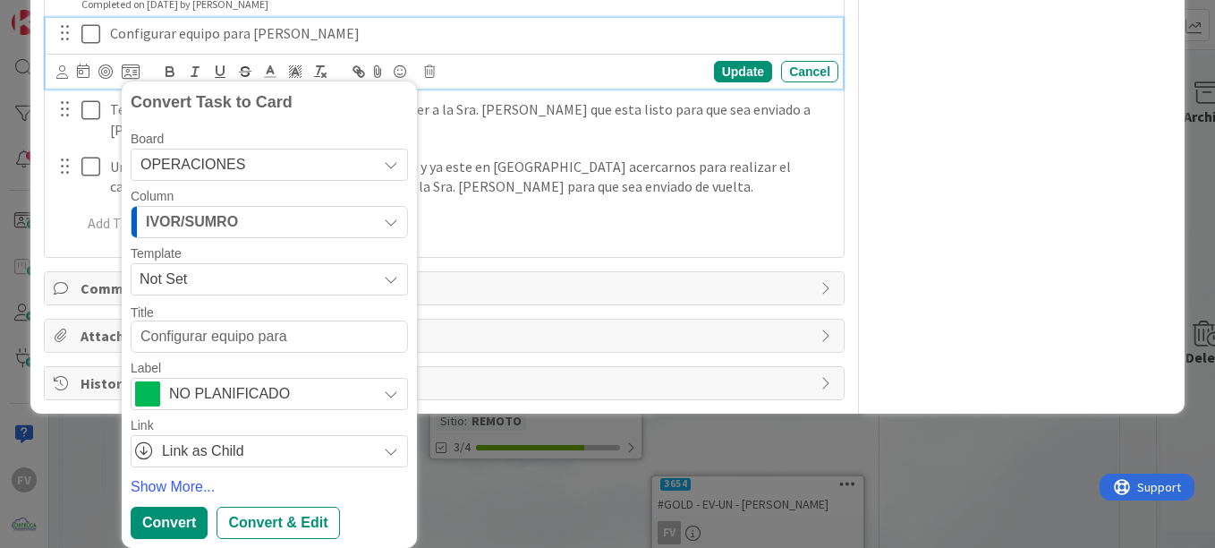
scroll to position [686, 0]
click at [385, 334] on textarea "Configurar equipo para [PERSON_NAME]" at bounding box center [269, 336] width 277 height 32
click at [280, 390] on span "NO PLANIFICADO" at bounding box center [268, 393] width 199 height 25
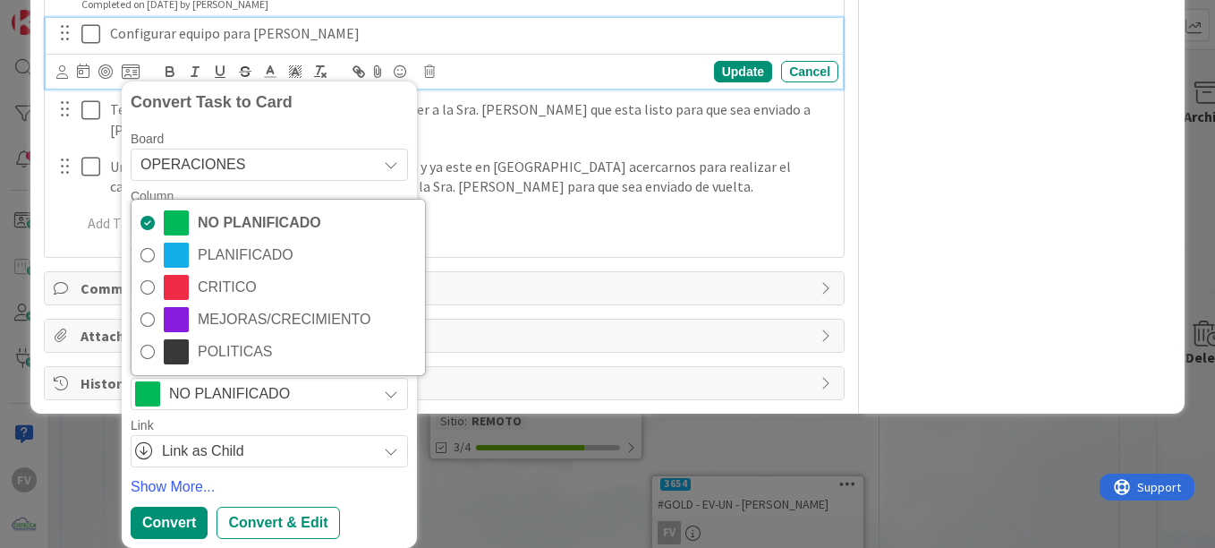
click at [278, 386] on span "NO PLANIFICADO" at bounding box center [268, 393] width 199 height 25
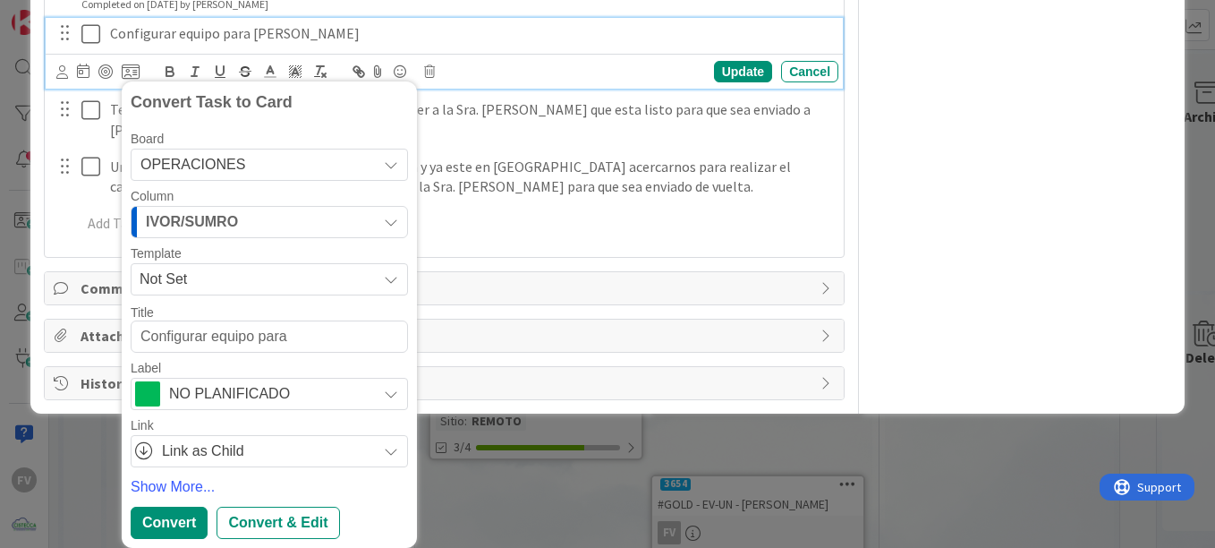
click at [213, 281] on span "Not Set" at bounding box center [252, 279] width 224 height 23
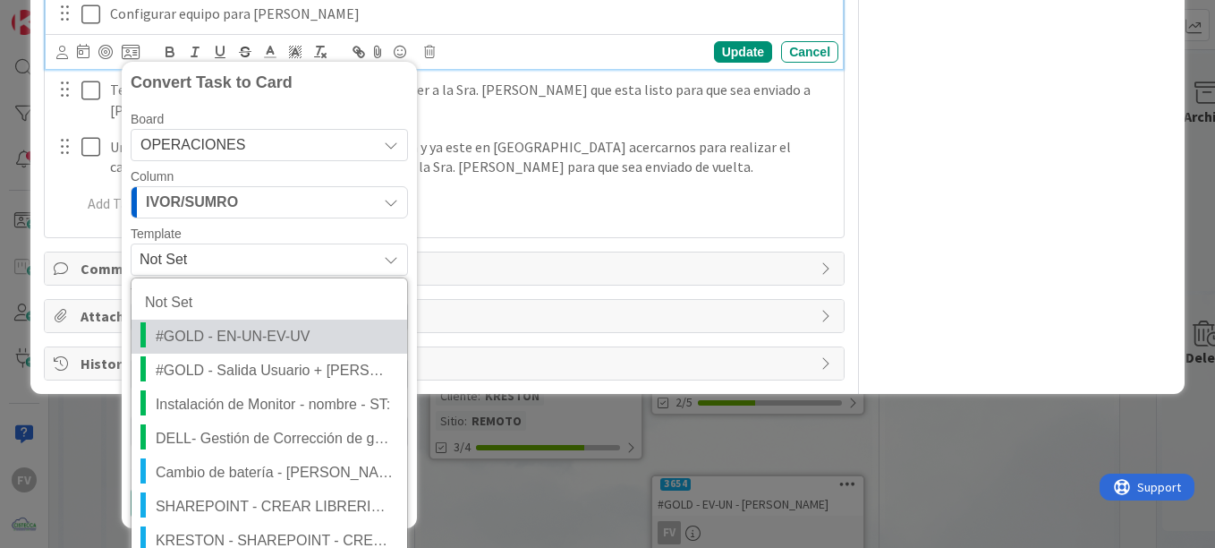
click at [207, 340] on span "#GOLD - EN-UN-EV-UV" at bounding box center [275, 336] width 238 height 23
type textarea "x"
type textarea "#GOLD - EN-UN-EV-UV"
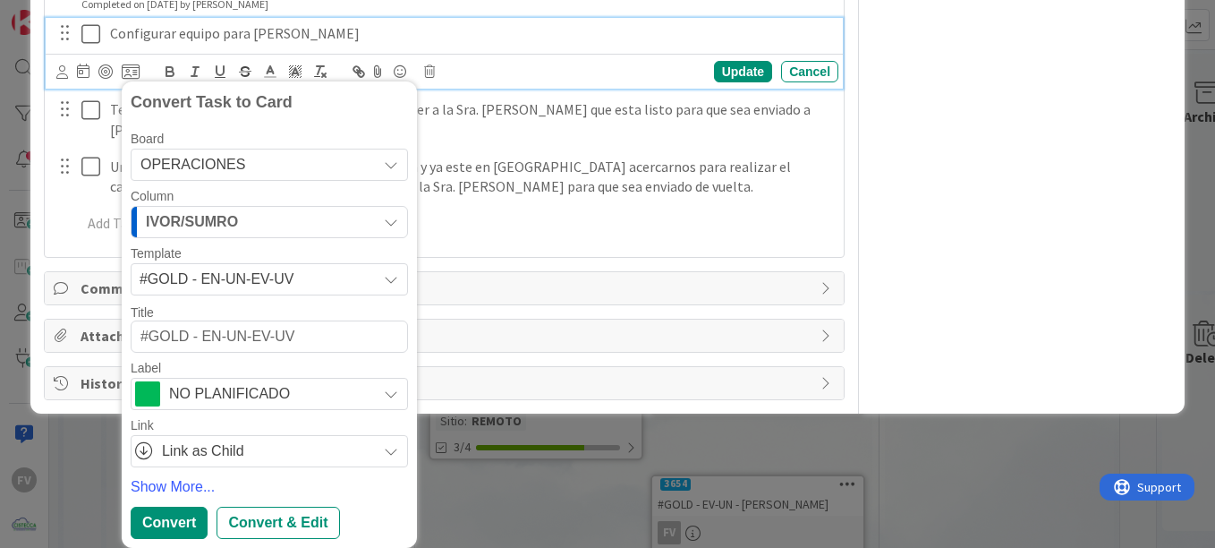
click at [326, 341] on textarea "#GOLD - EN-UN-EV-UV" at bounding box center [269, 336] width 277 height 32
type textarea "x"
type textarea "#GOLD - EN-UN-EV-UV"
type textarea "x"
type textarea "#GOLD - EN-UN-EV-UV -"
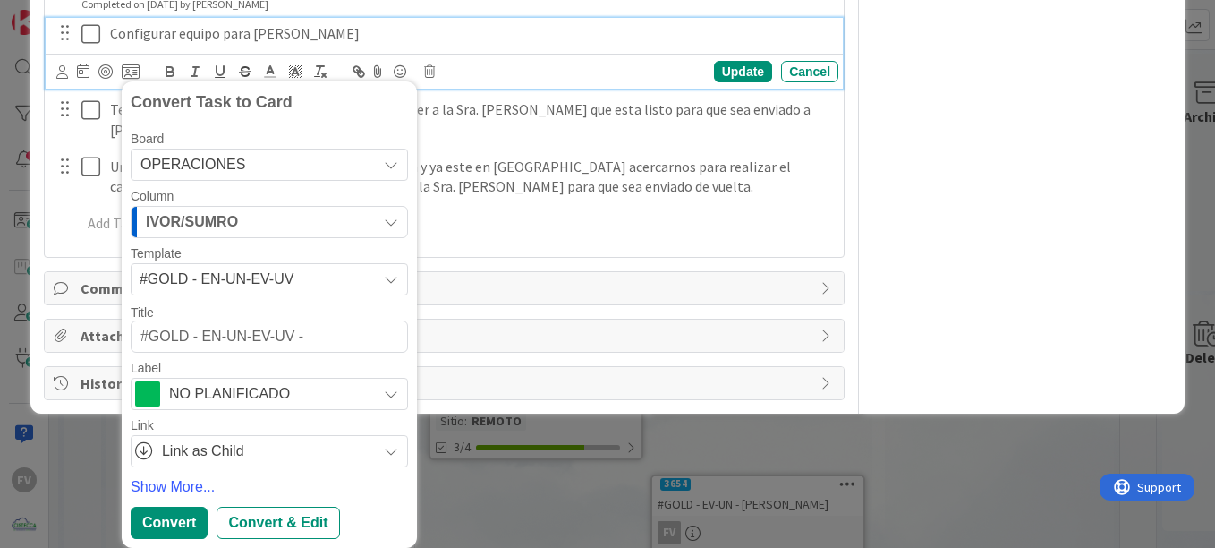
type textarea "x"
type textarea "#GOLD - EN-UN-EV-UV -"
type textarea "x"
type textarea "#GOLD - EN-UN-EV-UV - L"
type textarea "x"
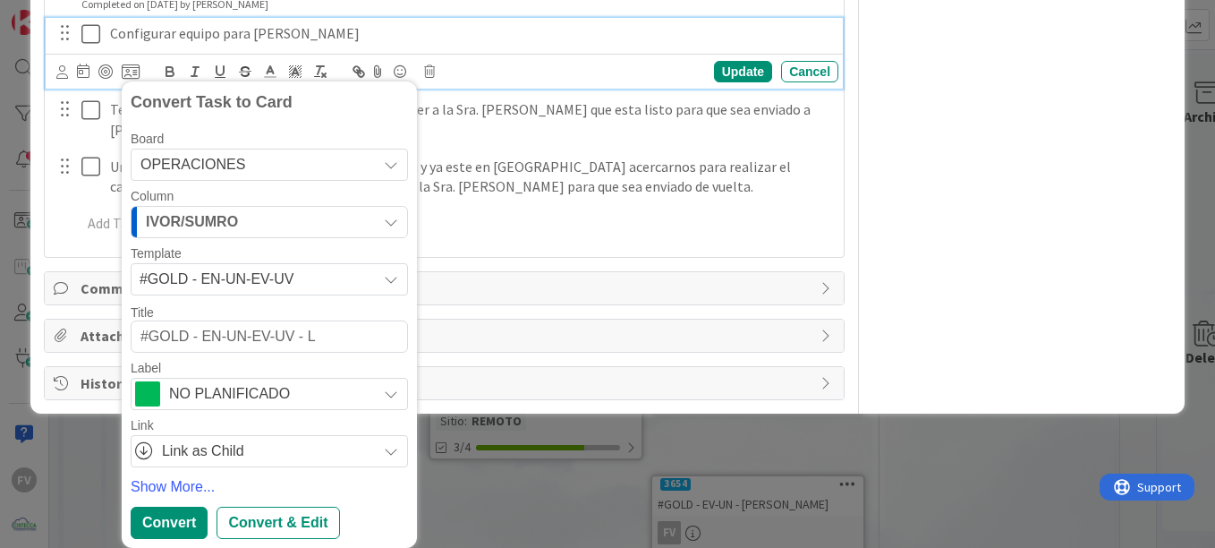
type textarea "#GOLD - EN-UN-EV-UV - Lu"
type textarea "x"
type textarea "#GOLD - EN-UN-EV-UV - [PERSON_NAME]"
type textarea "x"
type textarea "#GOLD - EN-UN-EV-UV - [PERSON_NAME]"
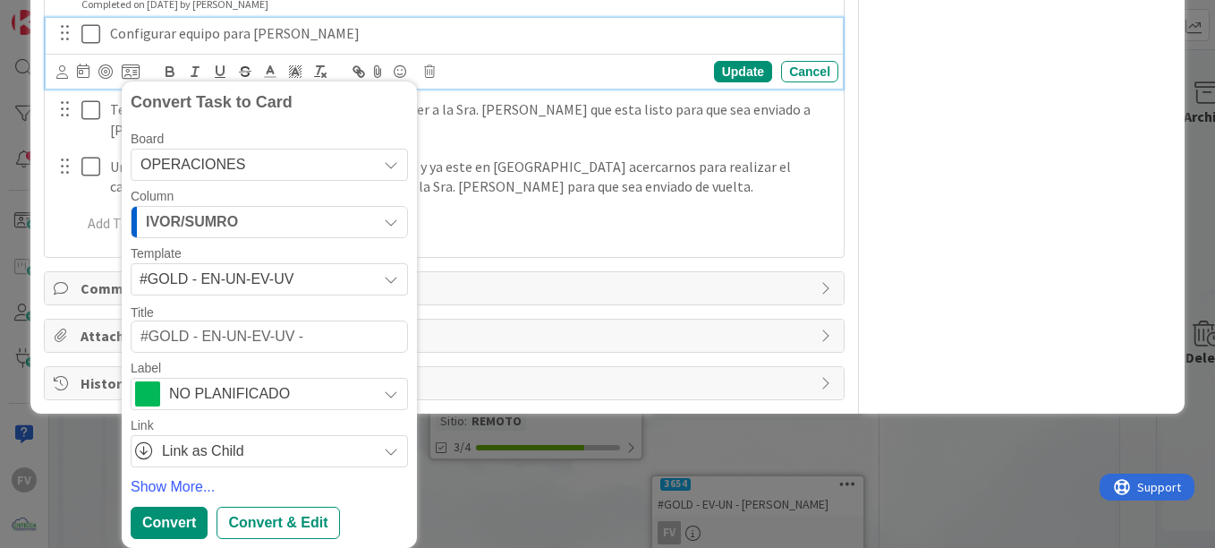
type textarea "x"
type textarea "#GOLD - EN-UN-EV-UV - [PERSON_NAME]"
type textarea "x"
type textarea "#GOLD - EN-UN-EV-UV - [PERSON_NAME]"
type textarea "x"
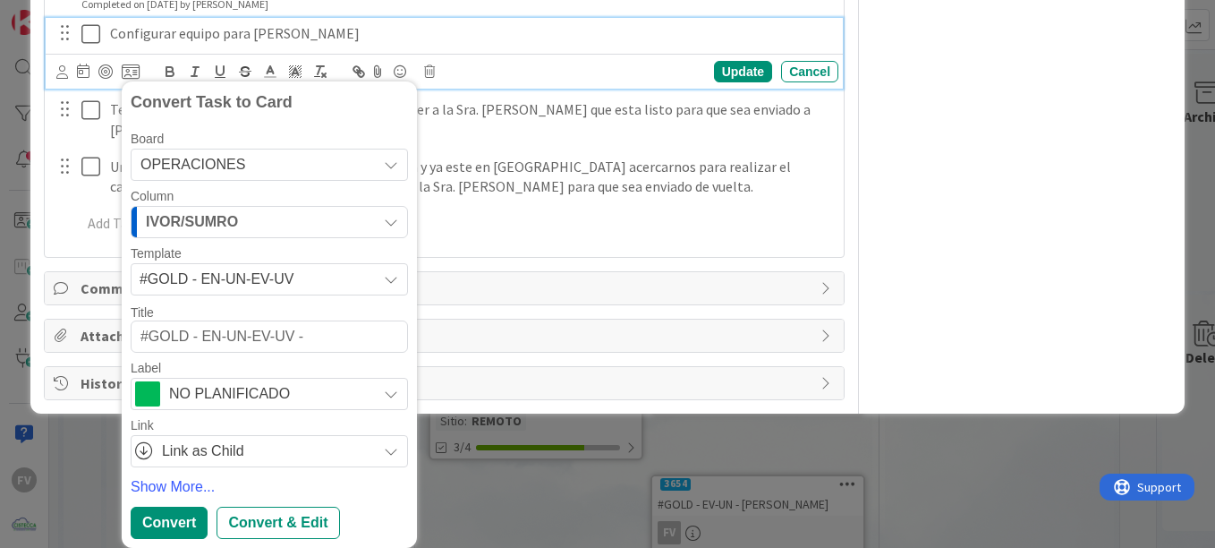
type textarea "#GOLD - EN-UN-EV-UV - [PERSON_NAME]"
type textarea "x"
type textarea "#GOLD - EN-UN-EV-UV - [PERSON_NAME]"
type textarea "x"
type textarea "#GOLD - EN-UN-EV-UV - [PERSON_NAME]"
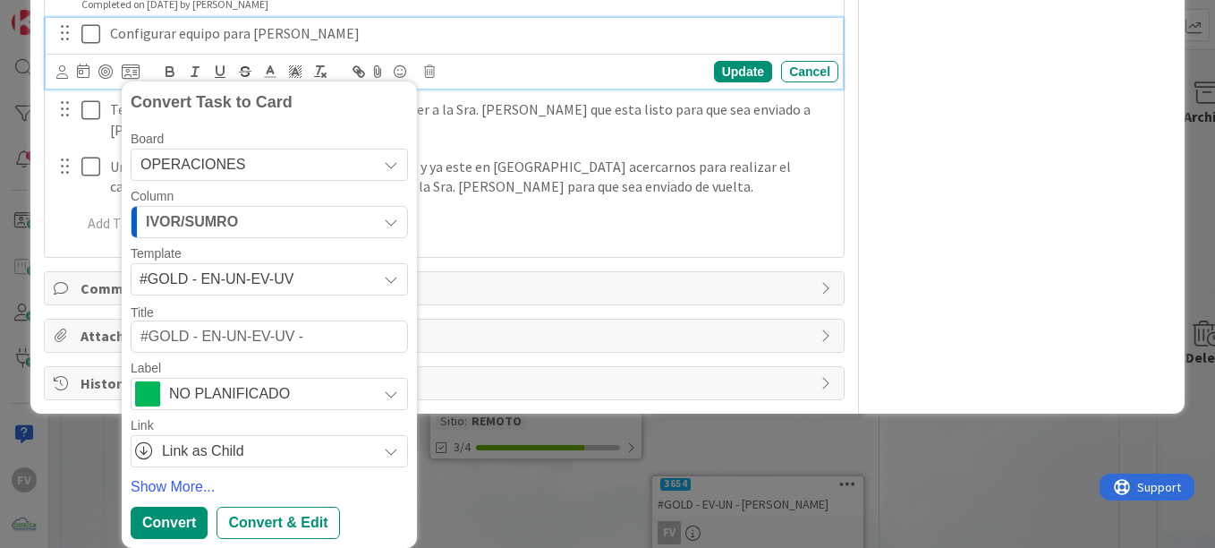
drag, startPoint x: 251, startPoint y: 337, endPoint x: 205, endPoint y: 337, distance: 46.5
click at [205, 337] on textarea "#GOLD - EN-UN-EV-UV - [PERSON_NAME]" at bounding box center [269, 336] width 277 height 32
type textarea "x"
type textarea "#GOLD - EV-UV - [PERSON_NAME]"
click at [183, 519] on div "Convert" at bounding box center [169, 523] width 77 height 32
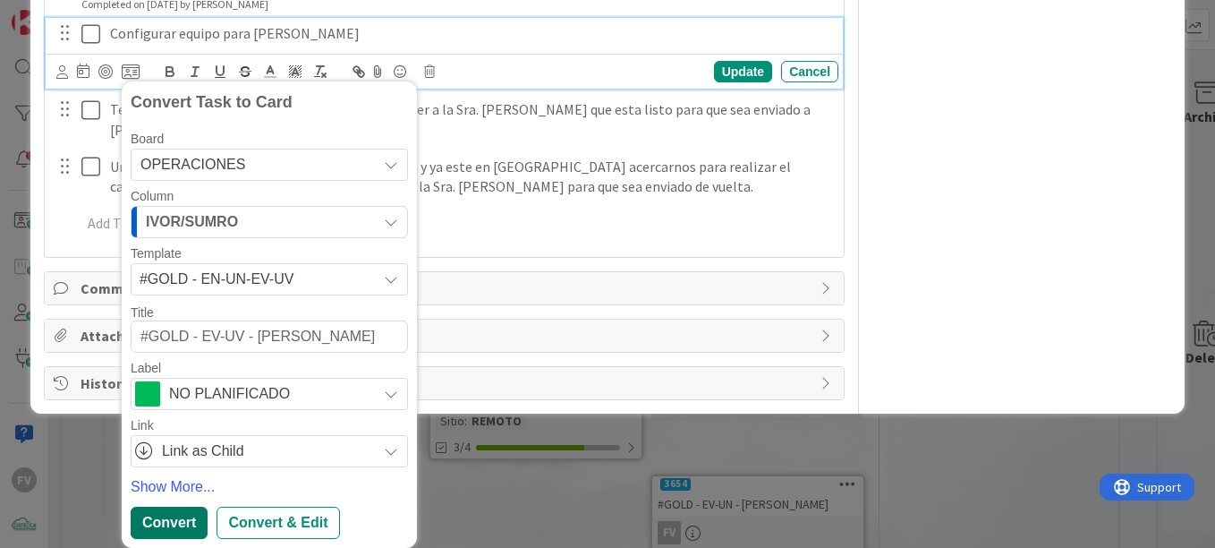
scroll to position [572, 0]
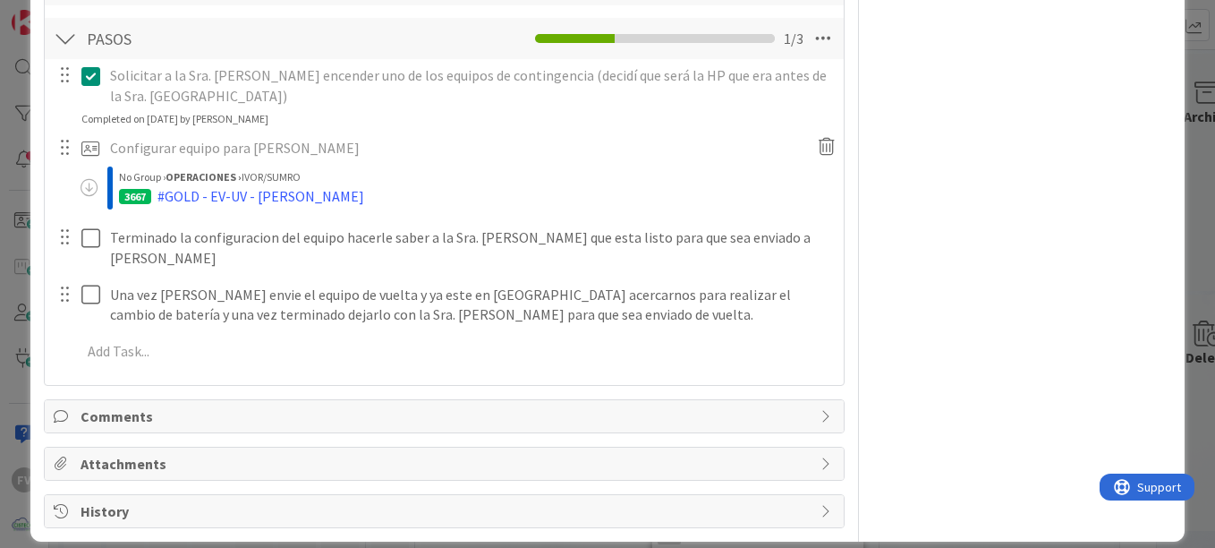
click at [19, 154] on div "ID 3655 OPERACIONES [PERSON_NAME] Title 47 / 128 Logística de cambio de batería…" at bounding box center [607, 274] width 1215 height 548
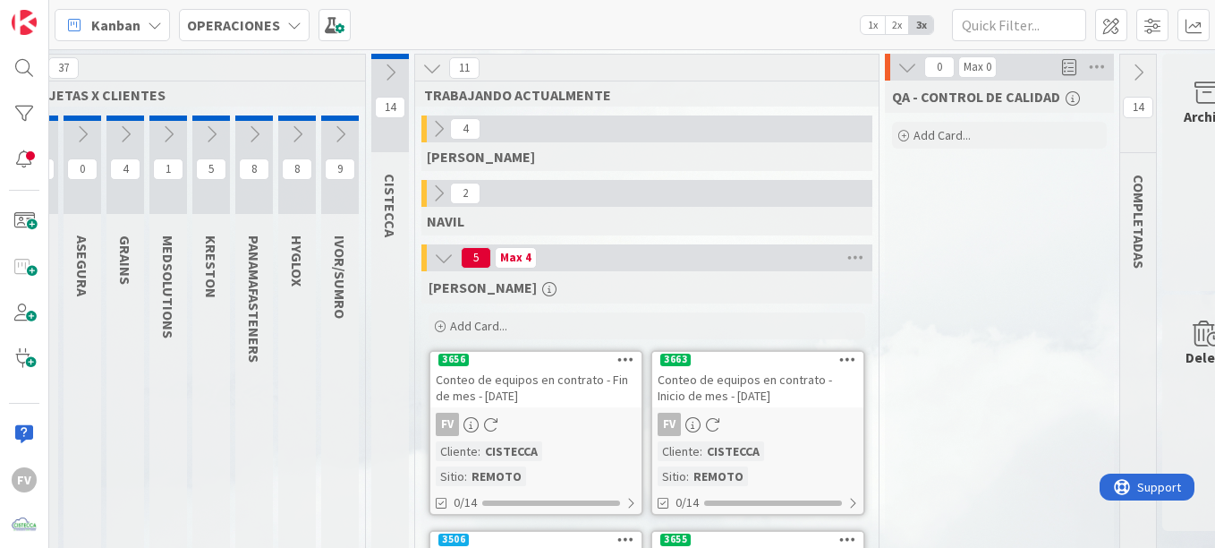
click at [528, 383] on div "Conteo de equipos en contrato - Fin de mes - [DATE]" at bounding box center [535, 387] width 211 height 39
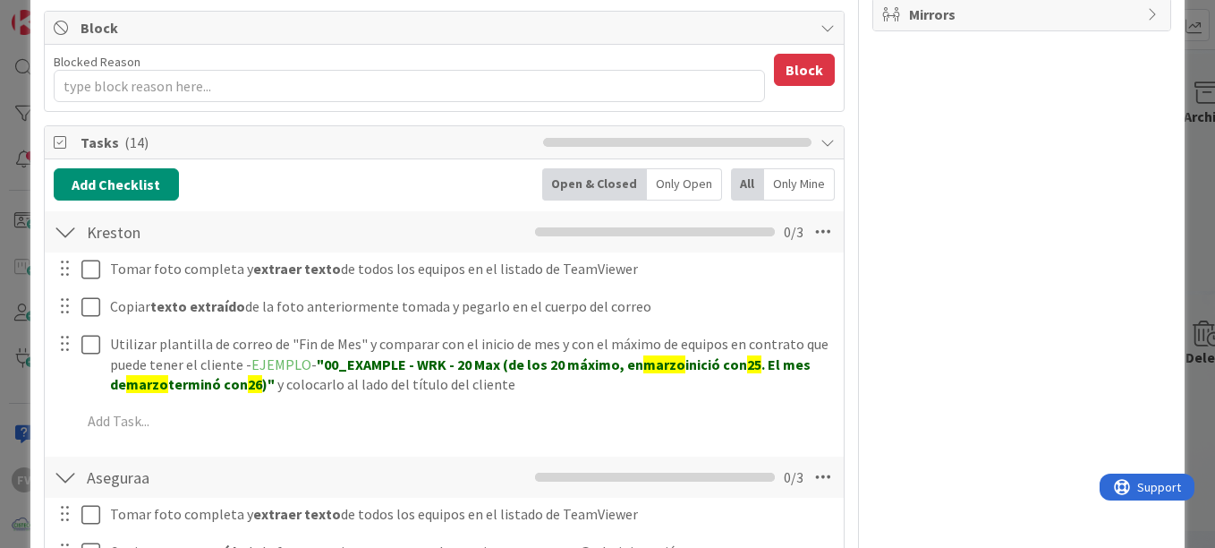
scroll to position [358, 0]
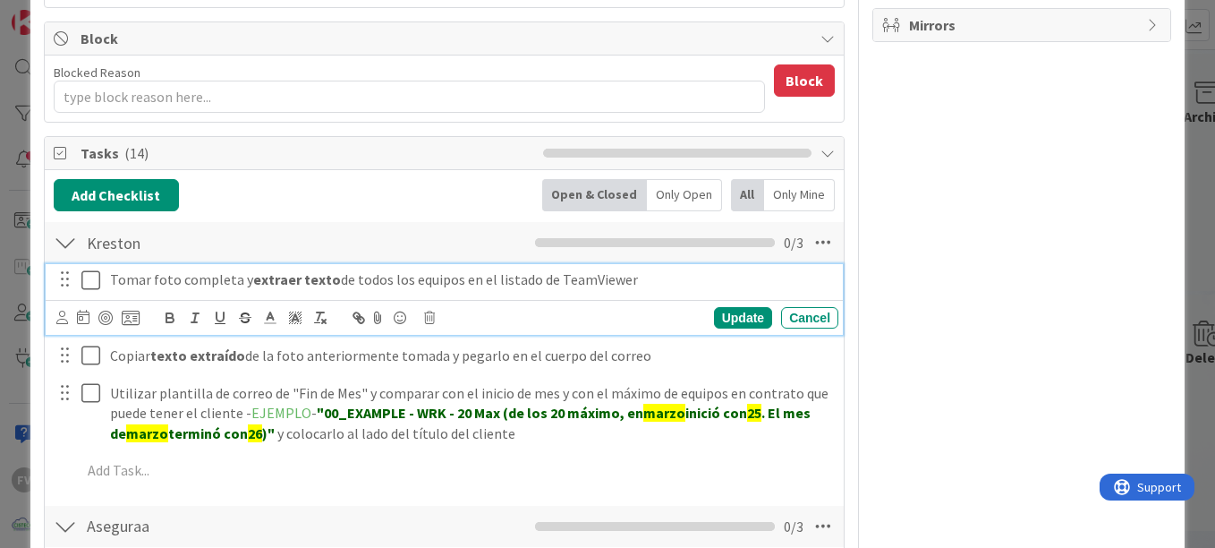
click at [93, 280] on icon at bounding box center [94, 279] width 27 height 21
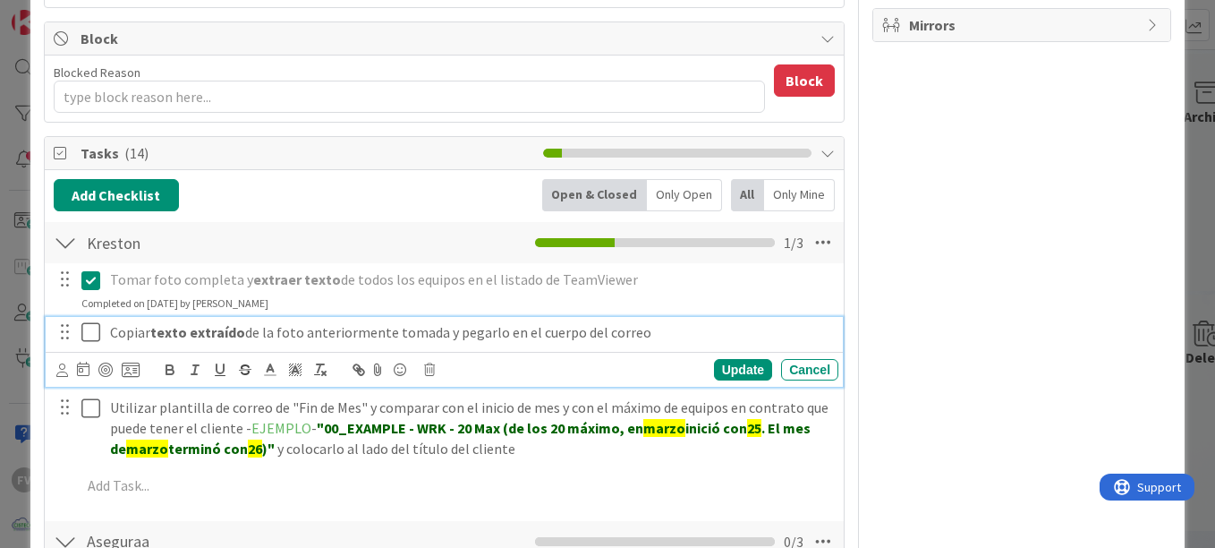
click at [91, 337] on icon at bounding box center [94, 331] width 27 height 21
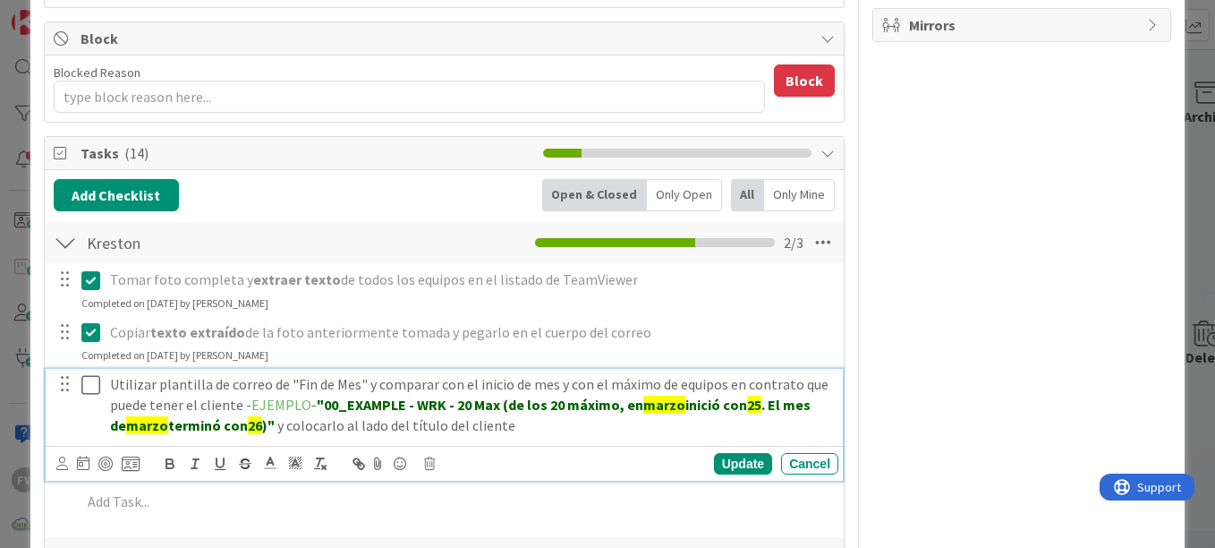
click at [89, 379] on icon at bounding box center [94, 384] width 27 height 21
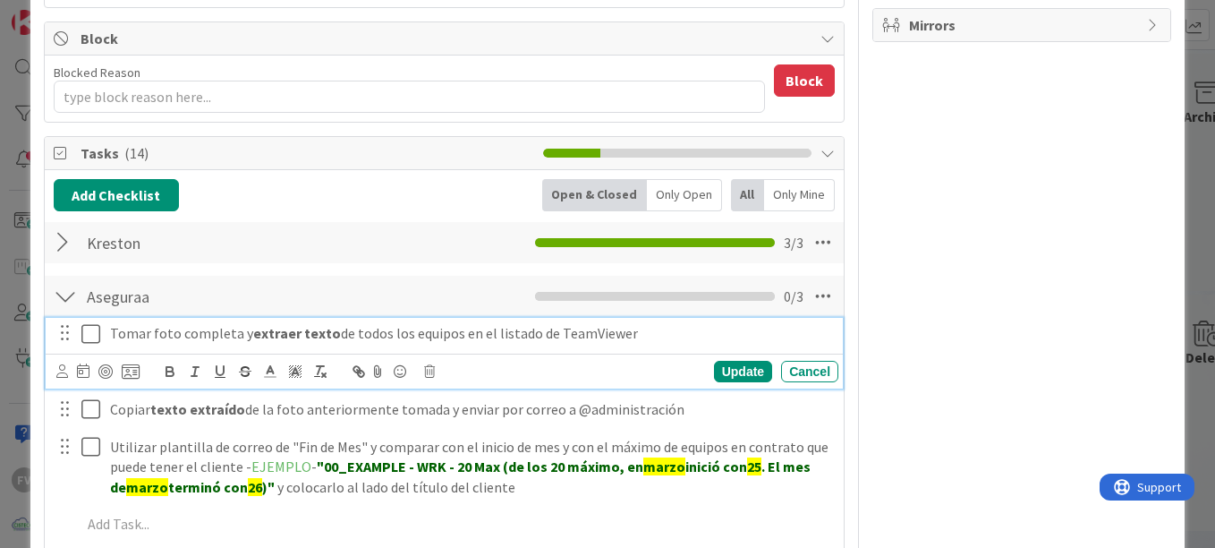
click at [98, 328] on icon at bounding box center [94, 333] width 27 height 21
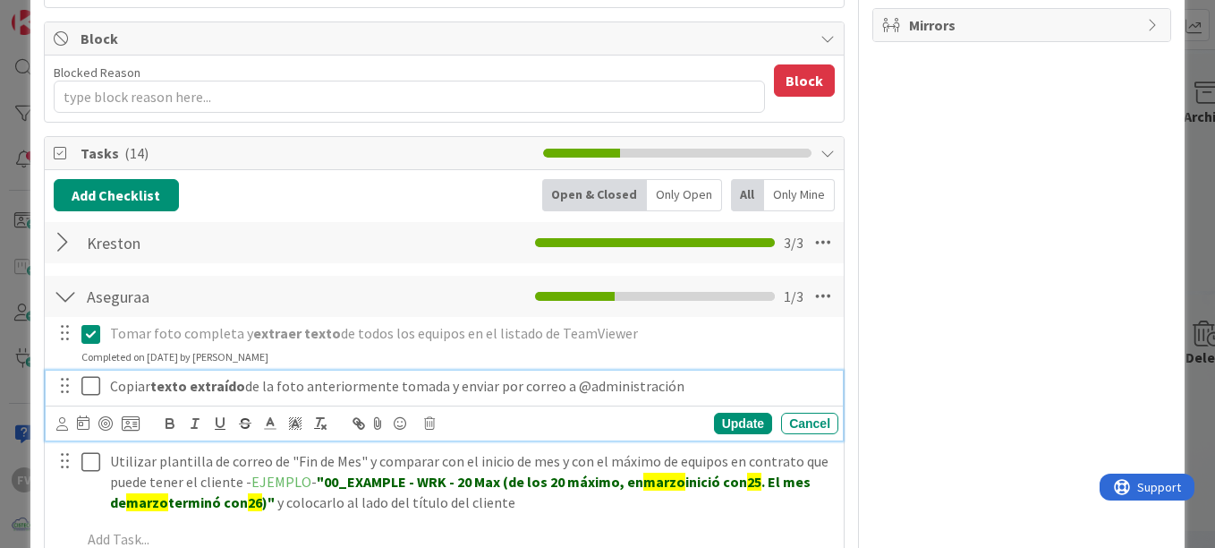
click at [91, 378] on icon at bounding box center [94, 385] width 27 height 21
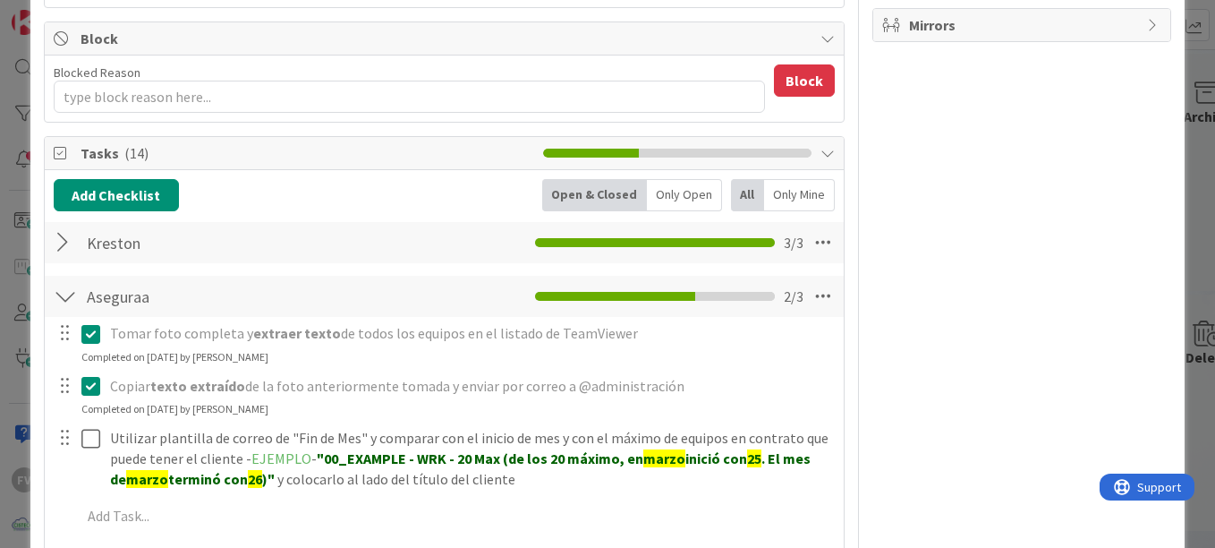
drag, startPoint x: 91, startPoint y: 422, endPoint x: 95, endPoint y: 403, distance: 20.0
click at [90, 423] on div "[PERSON_NAME] foto completa y extraer texto de todos los equipos en el listado …" at bounding box center [444, 428] width 781 height 222
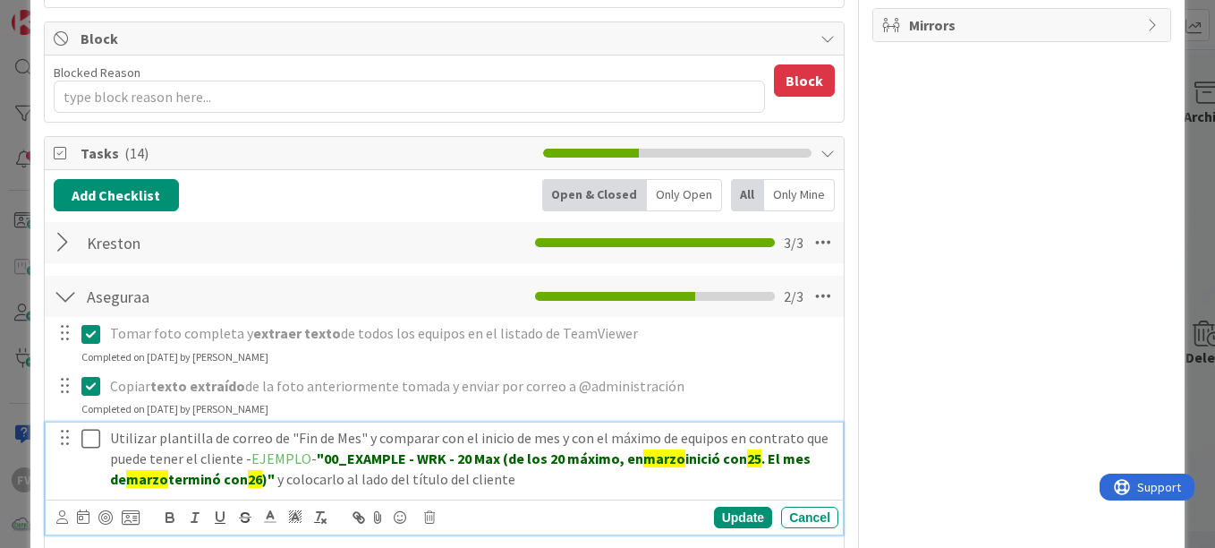
click at [89, 445] on icon at bounding box center [94, 438] width 27 height 21
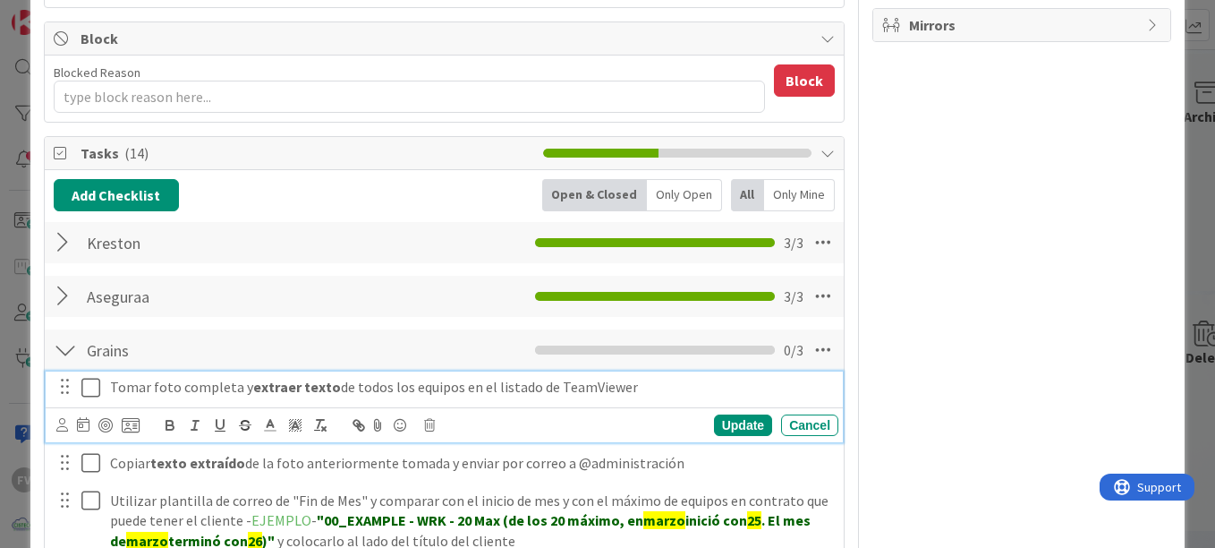
click at [86, 384] on icon at bounding box center [94, 387] width 27 height 21
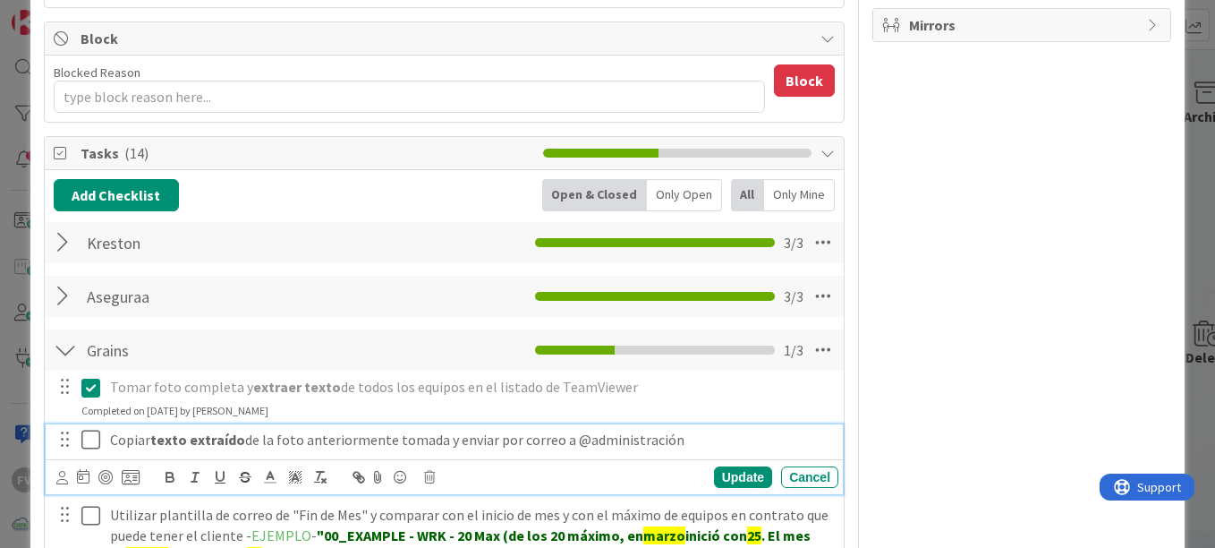
click at [89, 431] on icon at bounding box center [94, 439] width 27 height 21
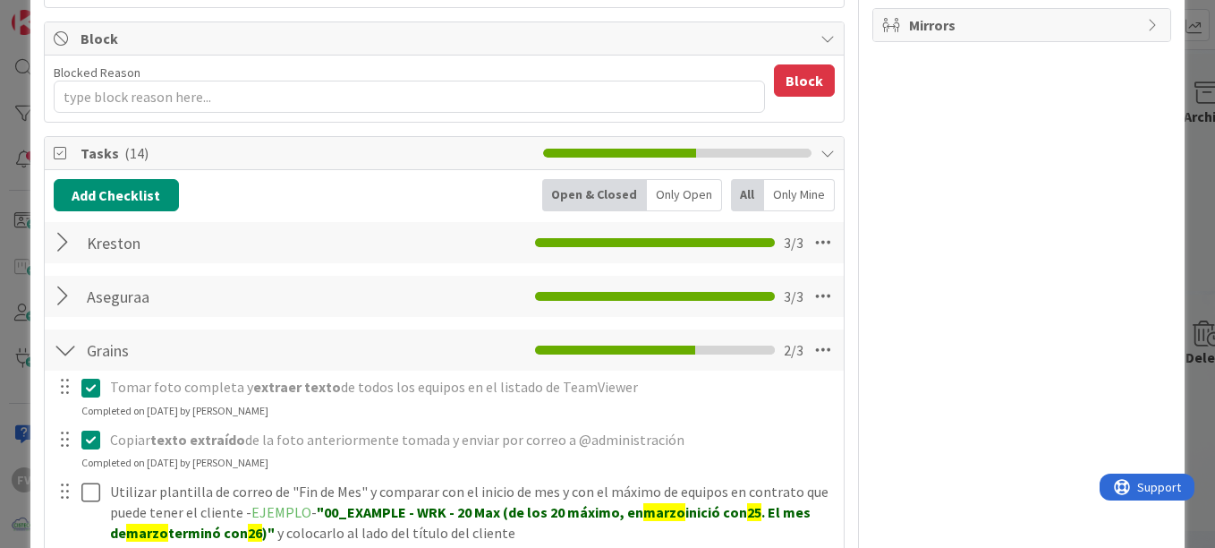
click at [90, 476] on div at bounding box center [78, 512] width 50 height 72
click at [93, 489] on icon at bounding box center [94, 491] width 27 height 21
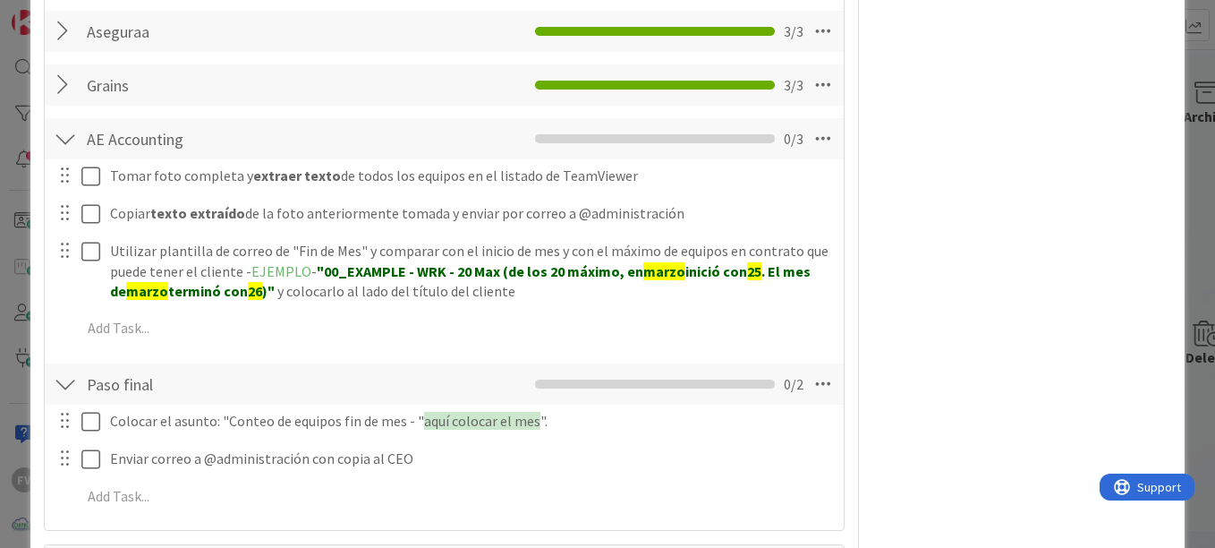
scroll to position [626, 0]
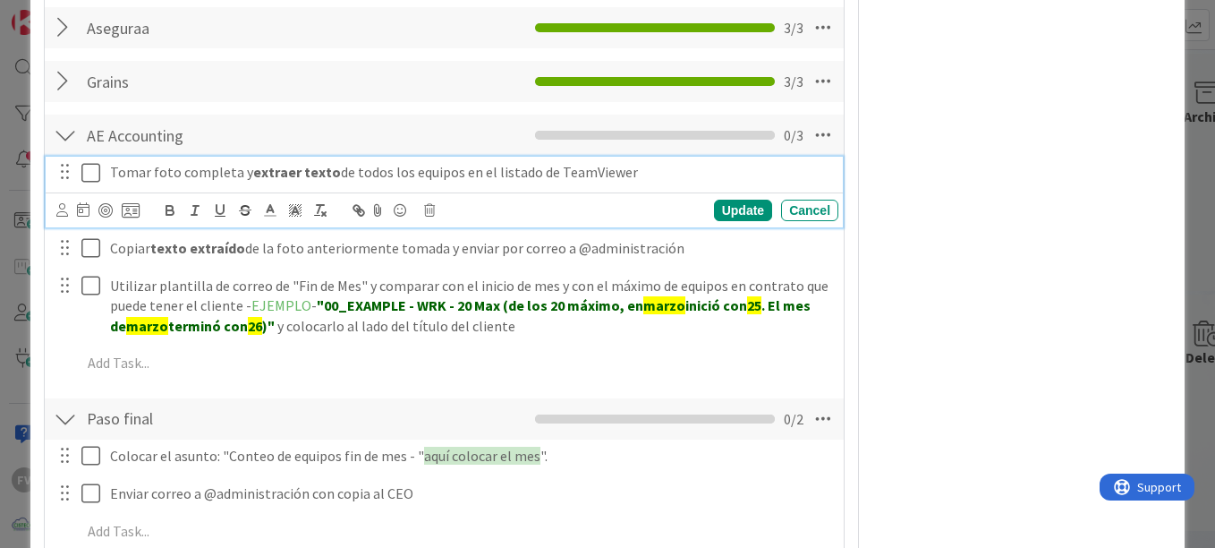
click at [83, 171] on icon at bounding box center [94, 172] width 27 height 21
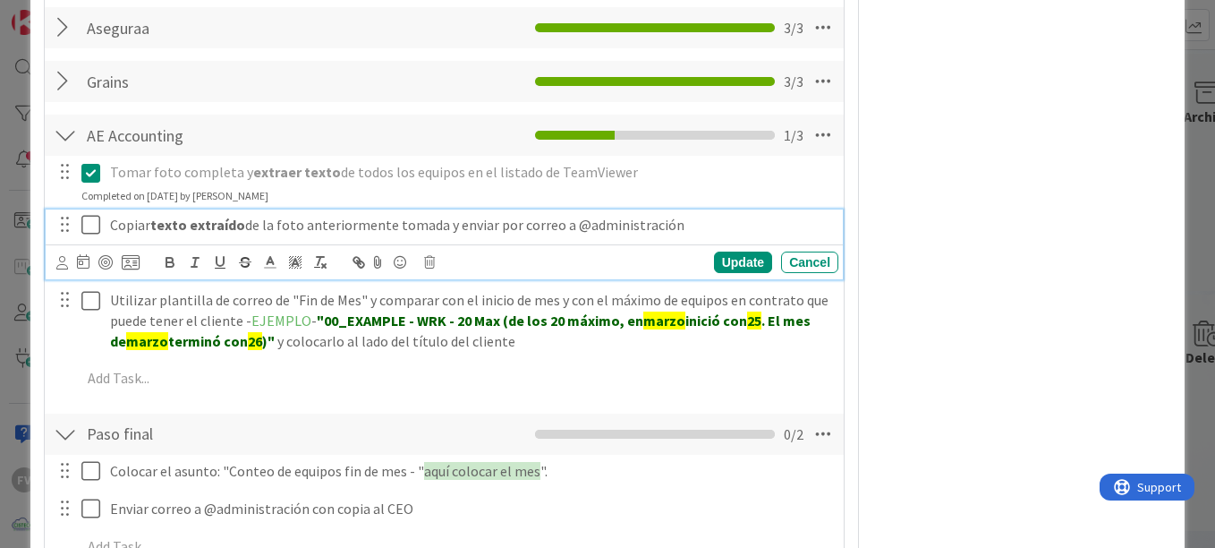
click at [95, 231] on icon at bounding box center [94, 224] width 27 height 21
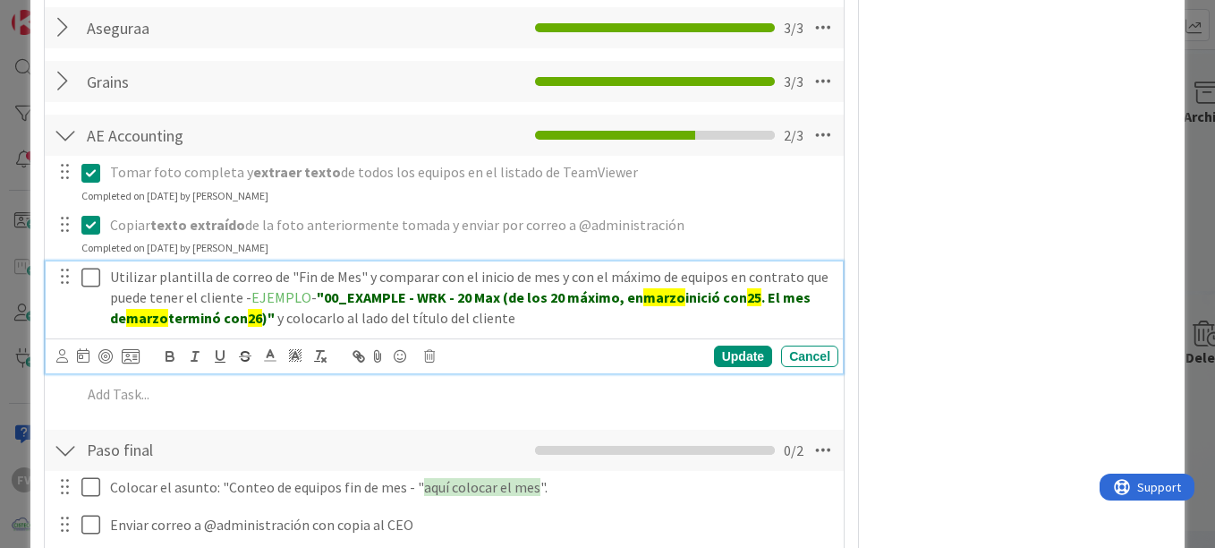
click at [93, 263] on button at bounding box center [91, 277] width 21 height 29
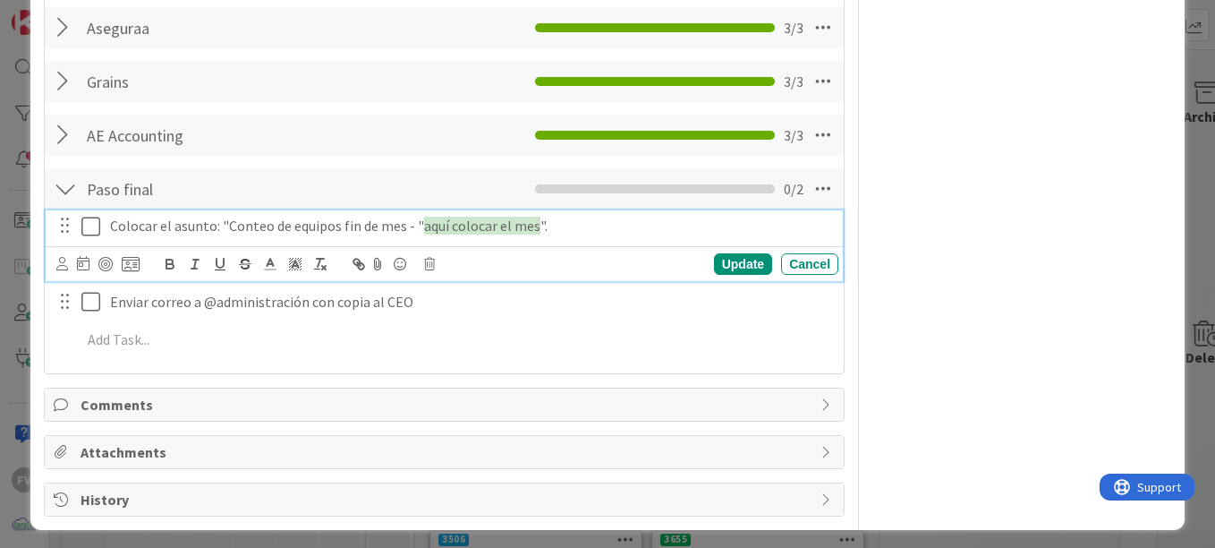
click at [97, 251] on div "Colocar el asunto: "Conteo de equipos fin de mes - " aquí colocar el mes ". Upd…" at bounding box center [444, 245] width 797 height 71
click at [81, 223] on icon at bounding box center [94, 226] width 27 height 21
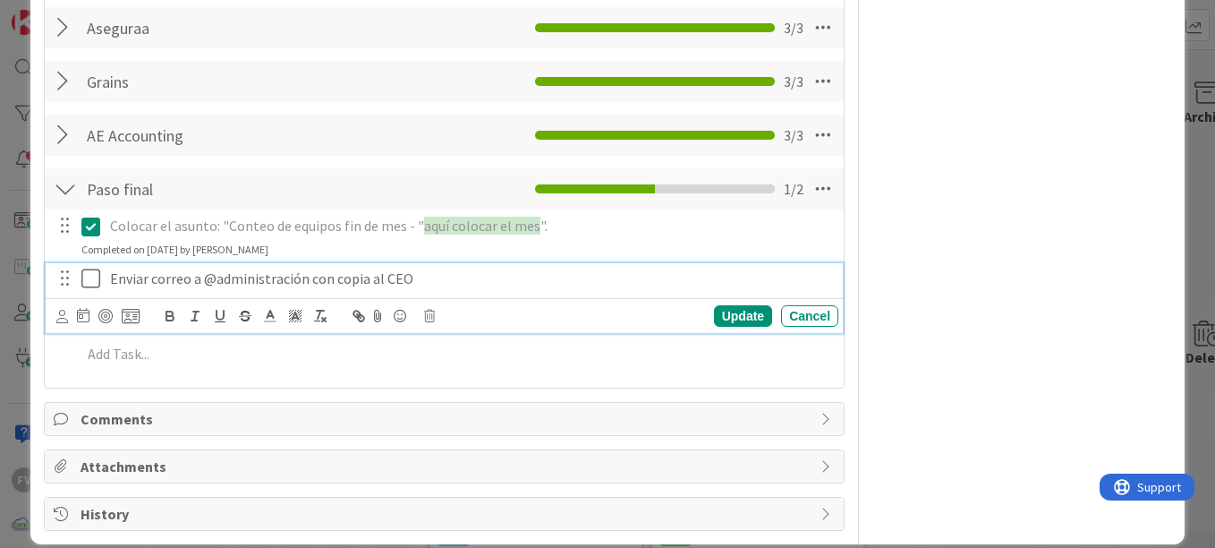
click at [93, 299] on div "Enviar correo a @administración con copia al CEO Update Cancel" at bounding box center [444, 298] width 797 height 71
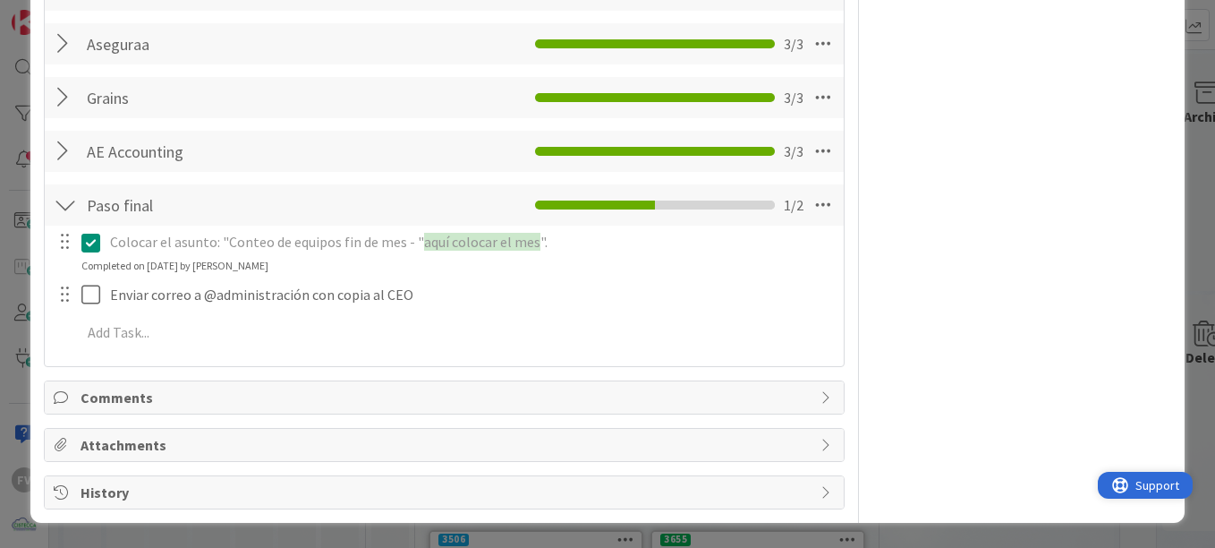
scroll to position [610, 0]
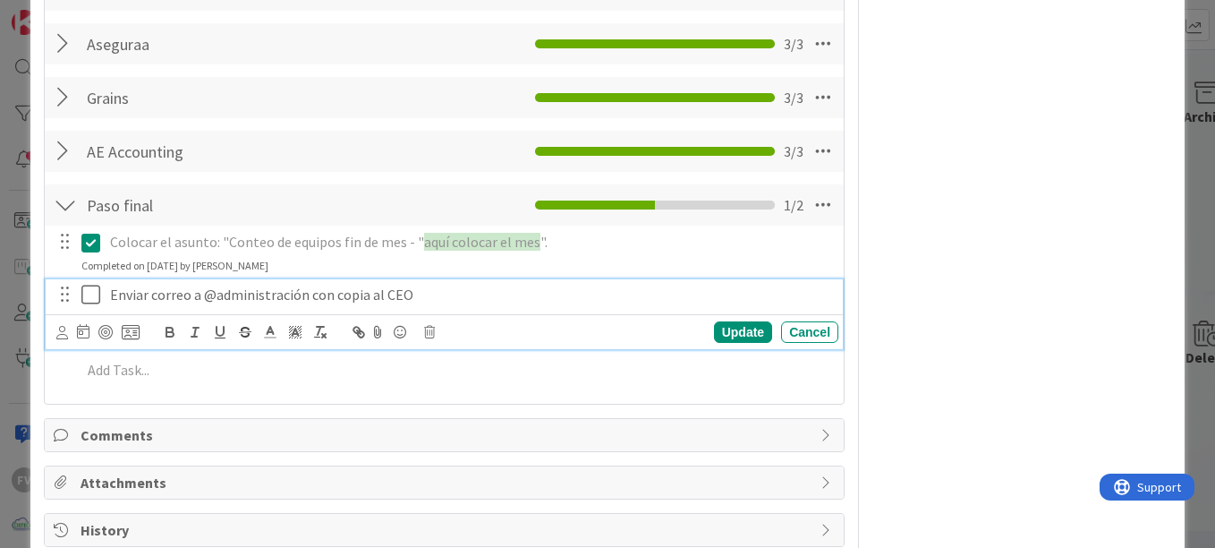
click at [84, 314] on div "Update Cancel" at bounding box center [444, 331] width 797 height 35
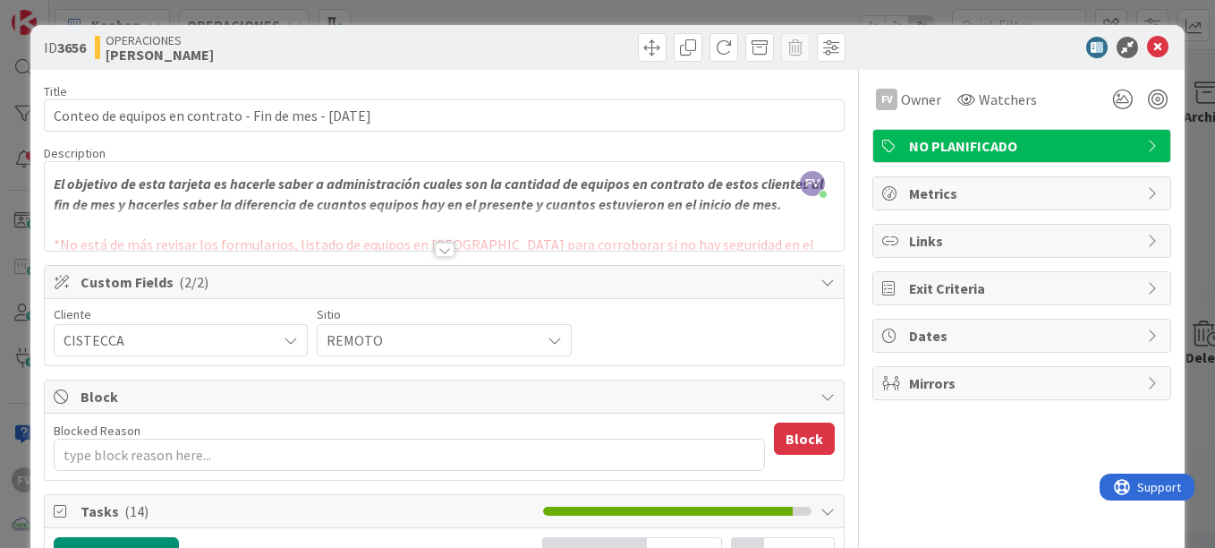
scroll to position [537, 0]
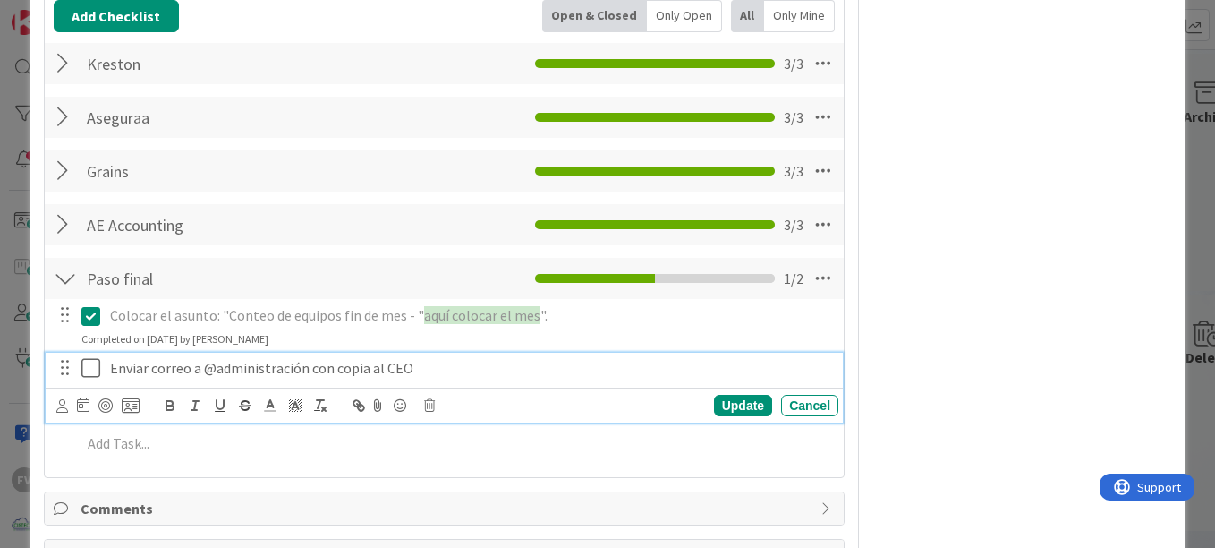
click at [83, 369] on icon at bounding box center [94, 367] width 27 height 21
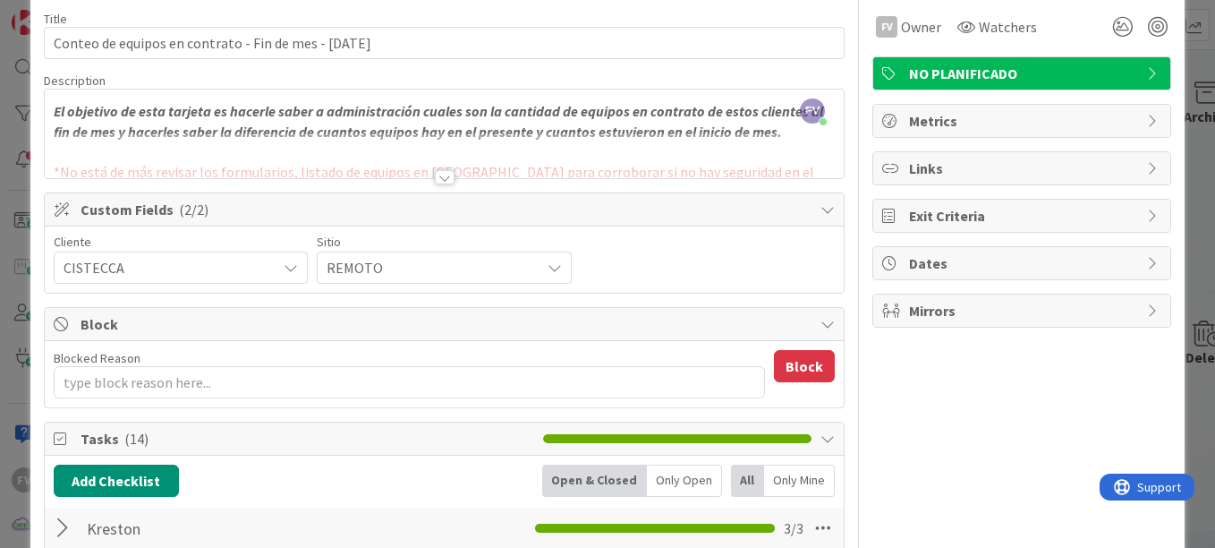
scroll to position [0, 0]
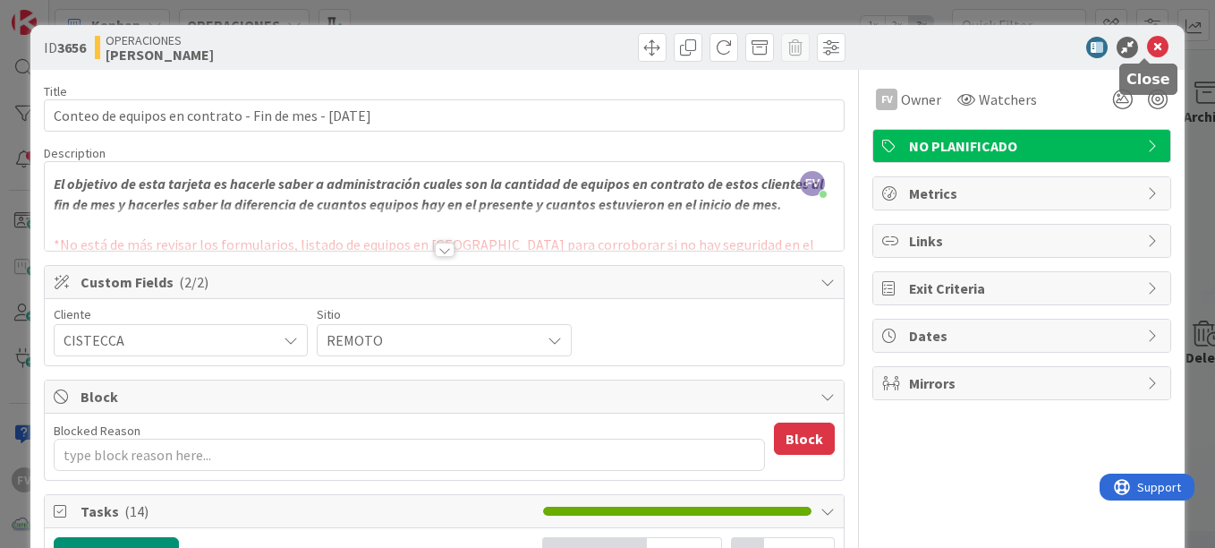
click at [1149, 47] on icon at bounding box center [1157, 47] width 21 height 21
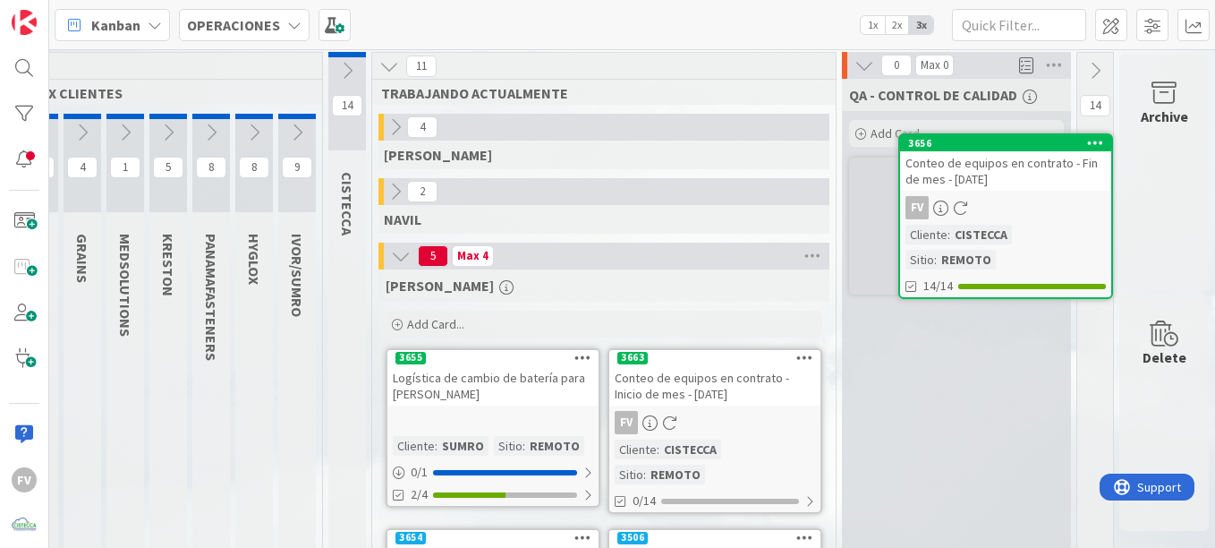
scroll to position [0, 141]
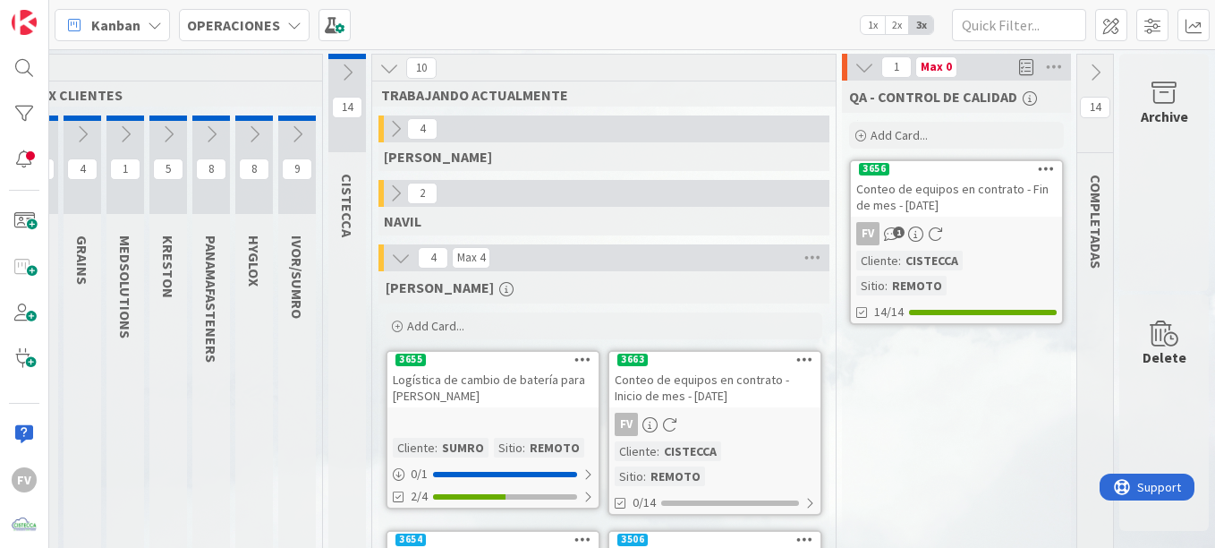
click at [700, 408] on link "3663 Conteo de equipos en contrato - Inicio de mes - [DATE] FV Cliente : CISTEC…" at bounding box center [715, 433] width 215 height 166
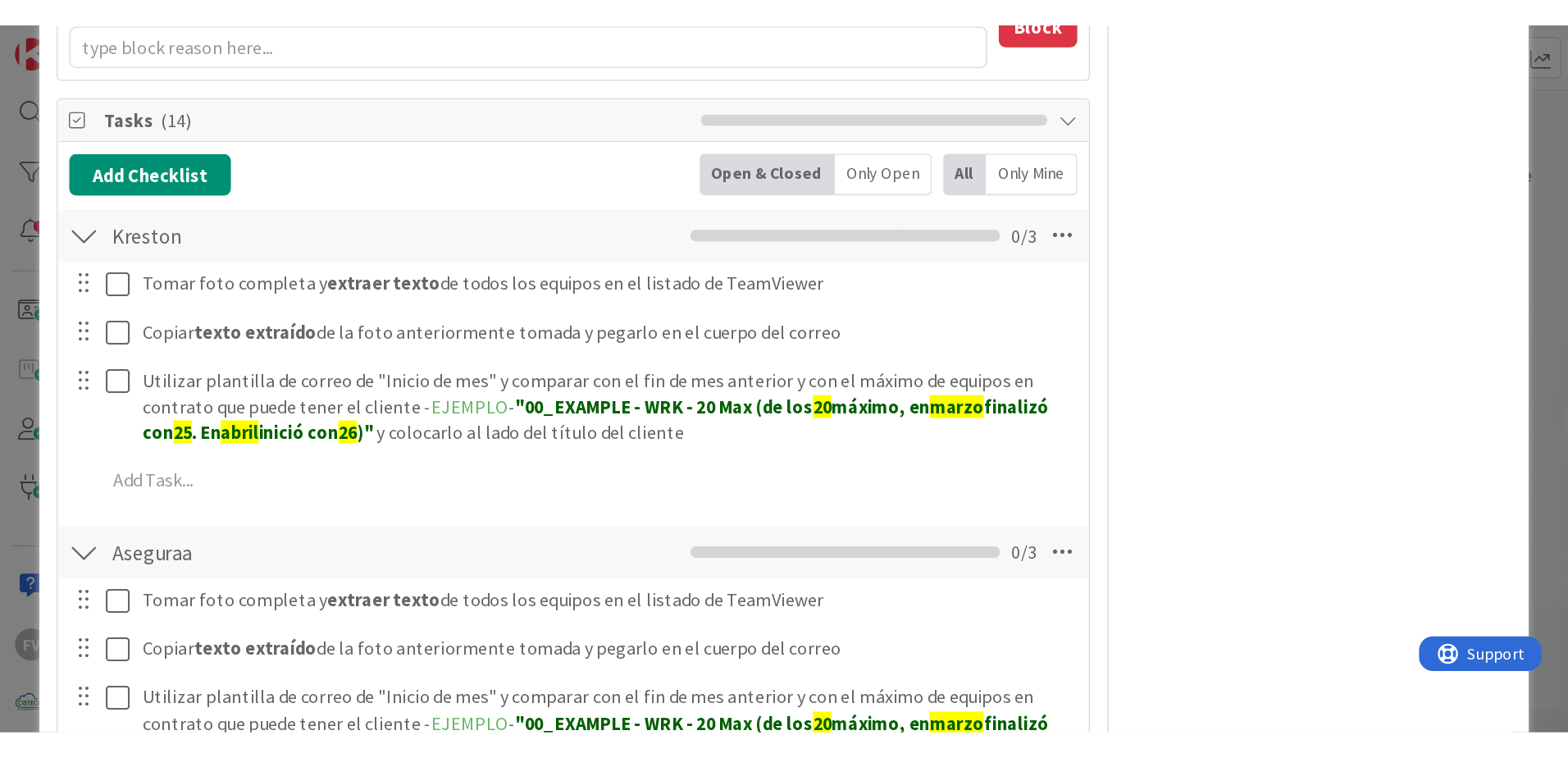
scroll to position [410, 0]
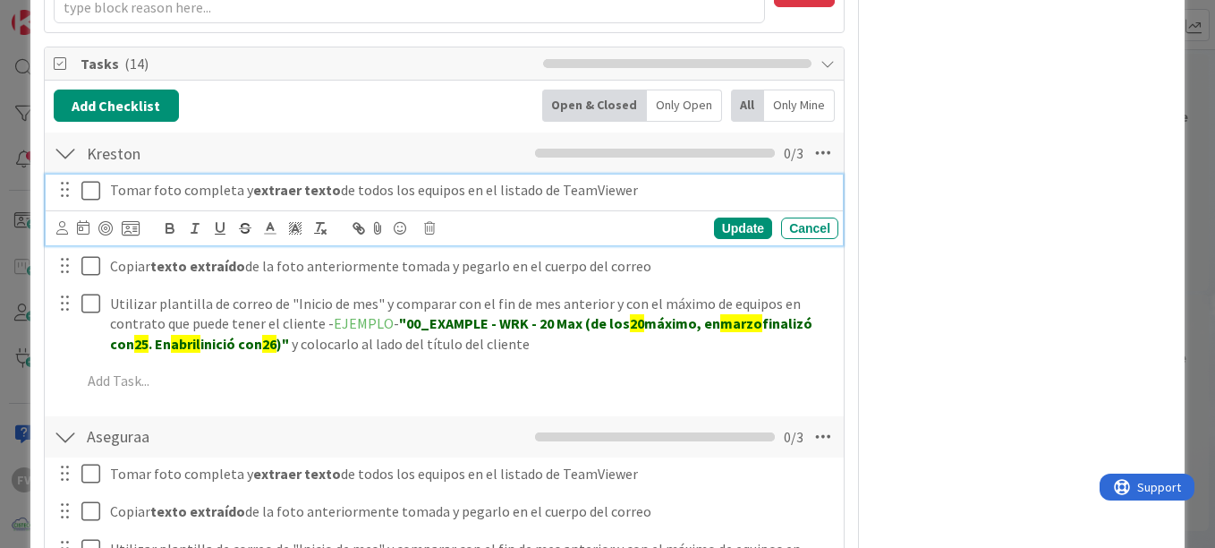
click at [96, 192] on icon at bounding box center [94, 190] width 27 height 21
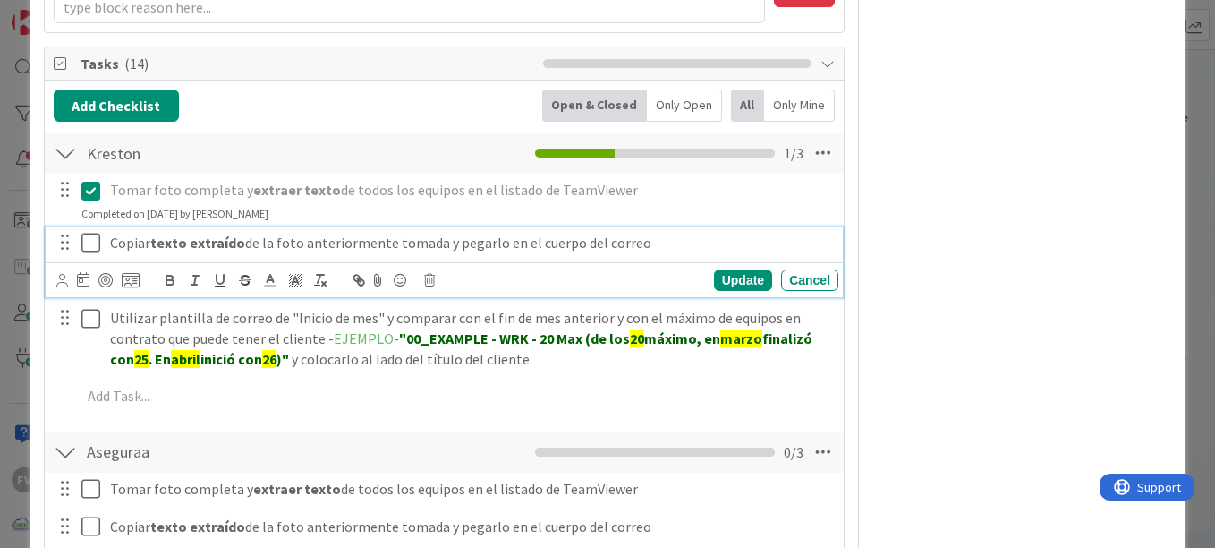
click at [90, 253] on icon at bounding box center [94, 242] width 27 height 21
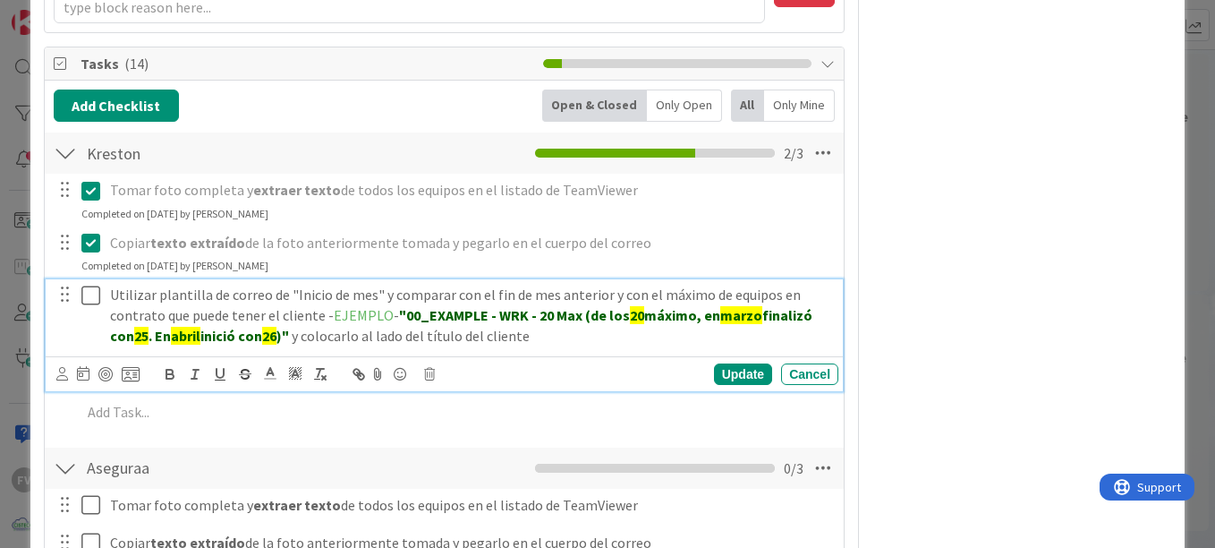
click at [96, 298] on icon at bounding box center [94, 295] width 27 height 21
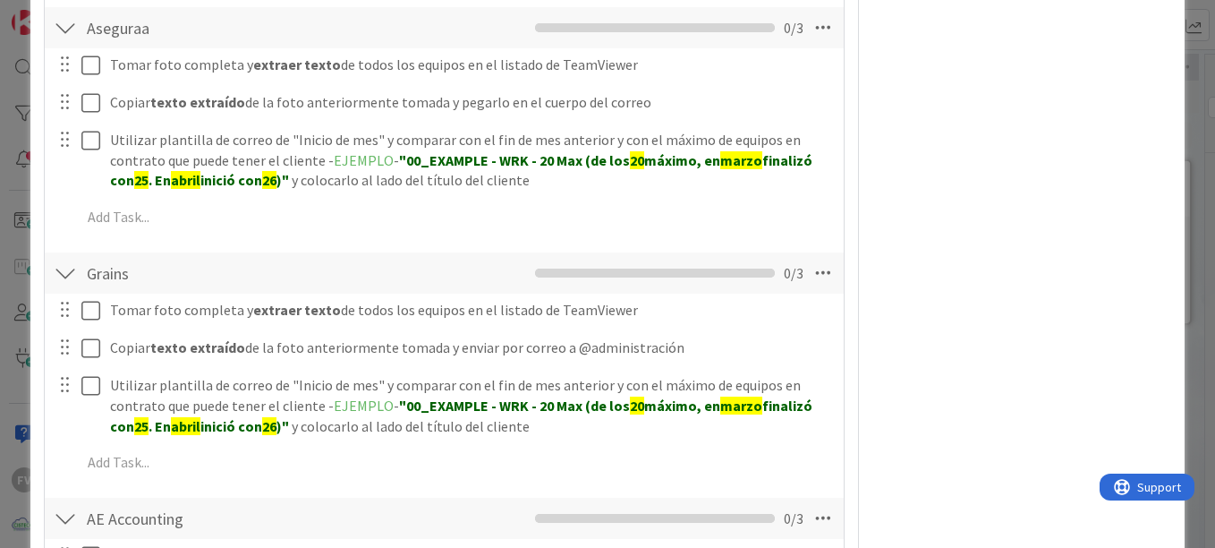
scroll to position [537, 0]
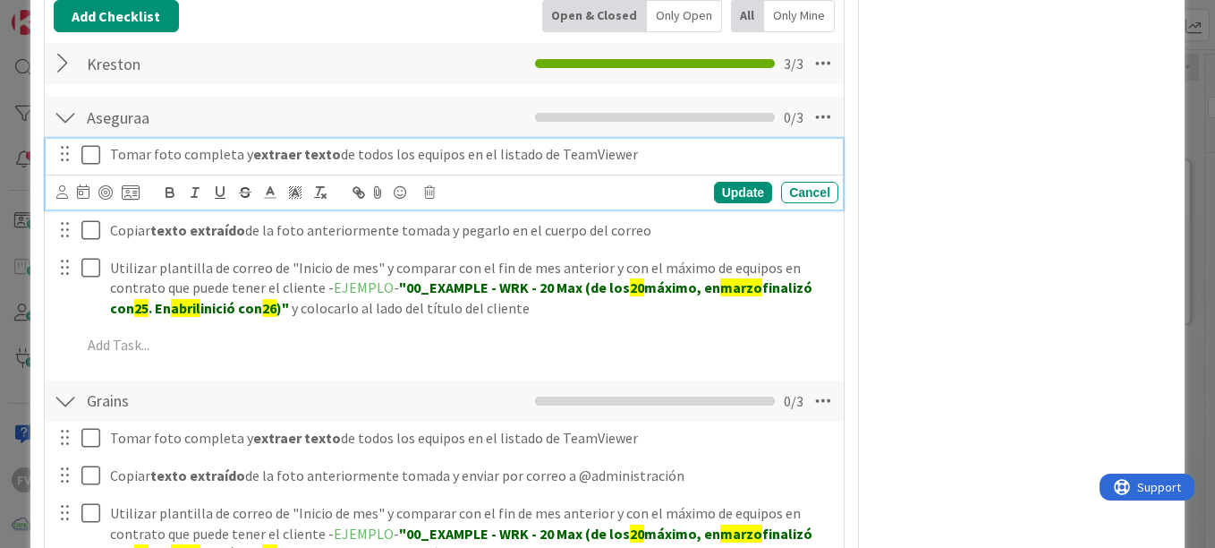
click at [85, 158] on icon at bounding box center [94, 154] width 27 height 21
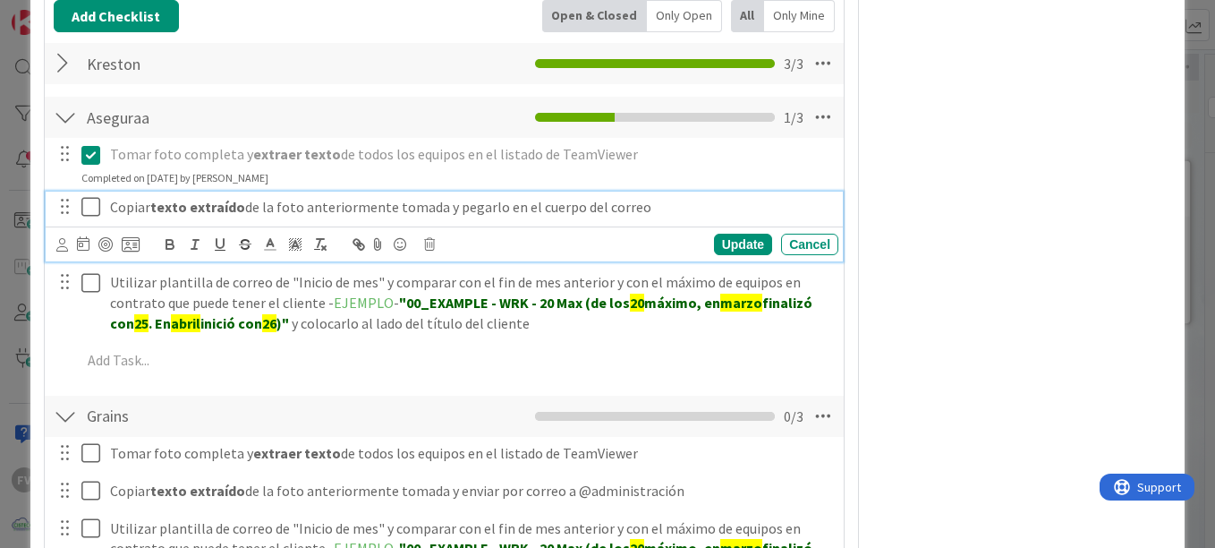
click at [95, 208] on icon at bounding box center [94, 206] width 27 height 21
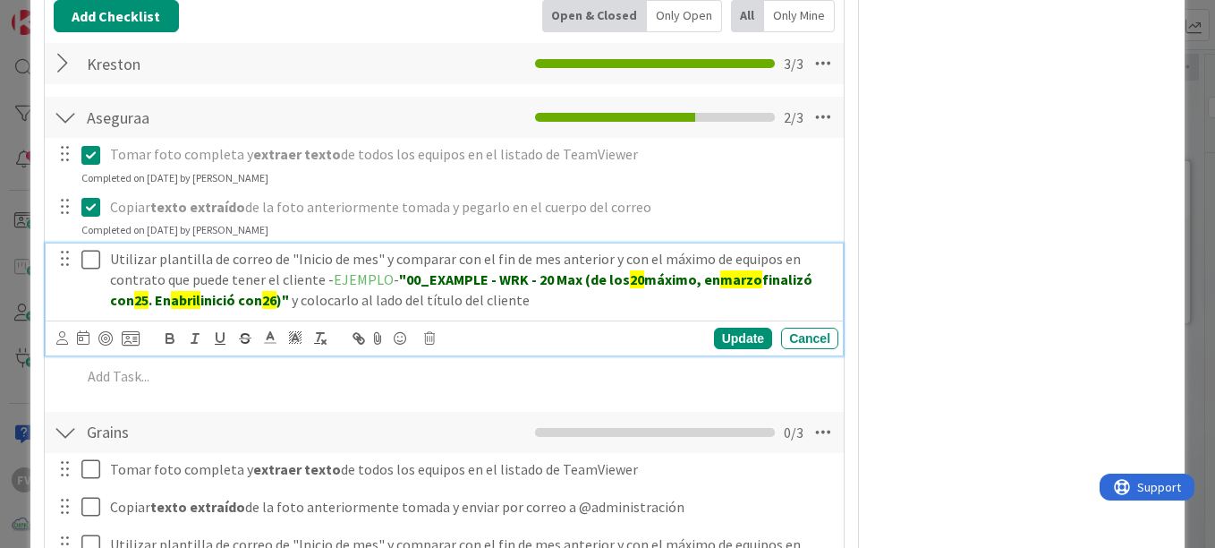
click at [96, 252] on icon at bounding box center [94, 259] width 27 height 21
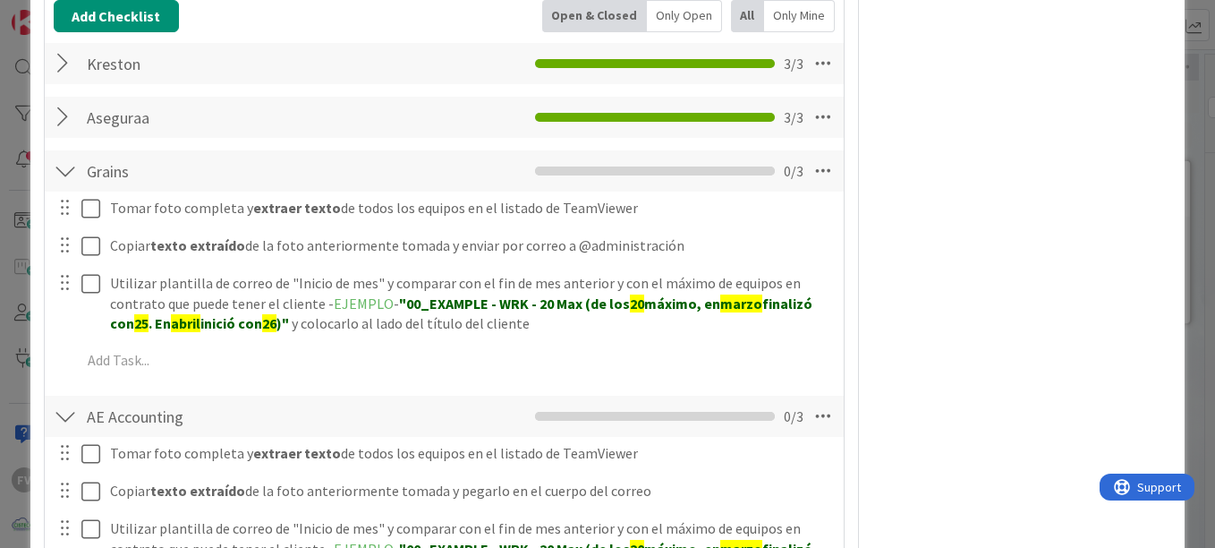
scroll to position [805, 0]
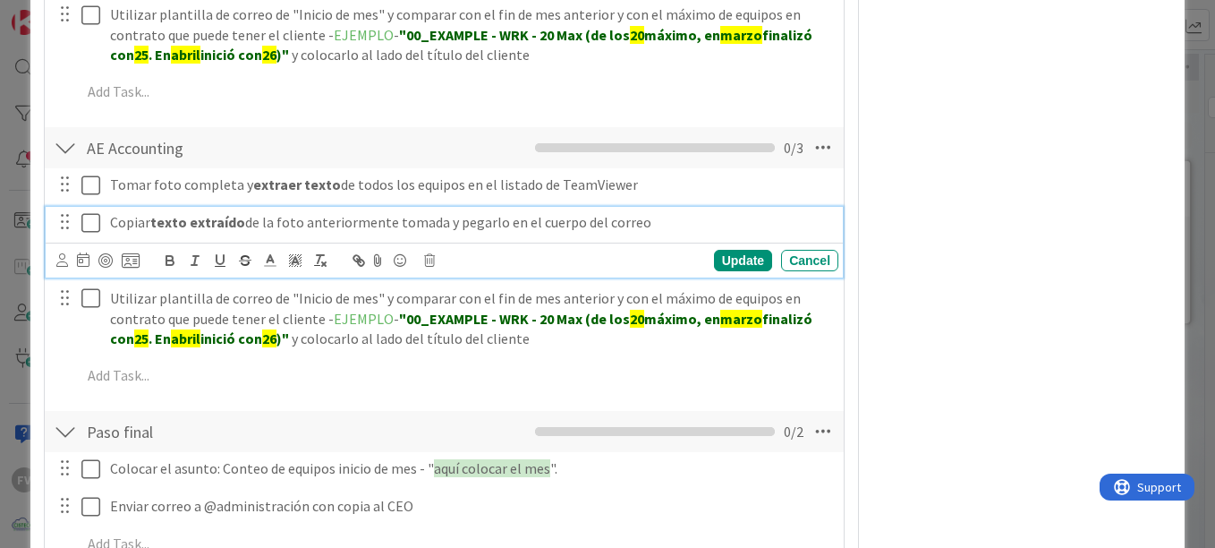
click at [89, 209] on button at bounding box center [91, 223] width 21 height 29
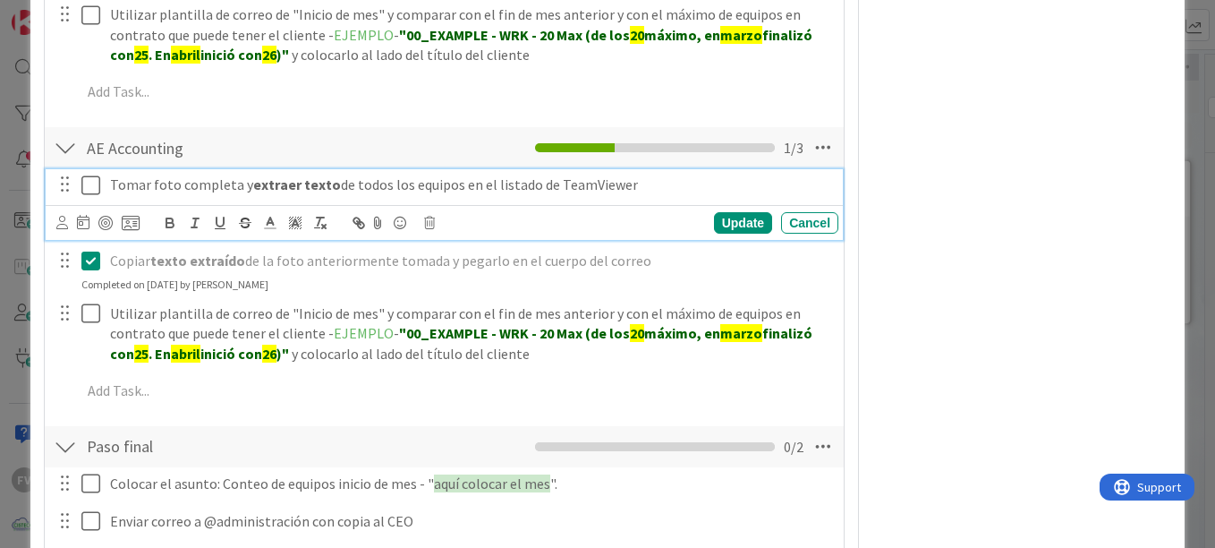
click at [84, 179] on icon at bounding box center [94, 185] width 27 height 21
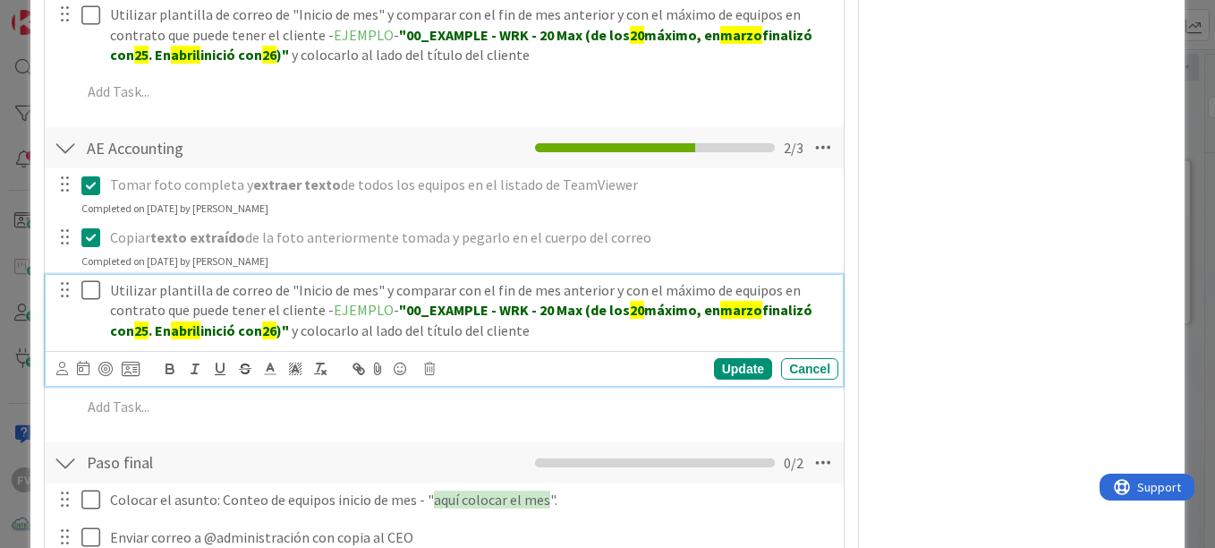
click at [86, 277] on button at bounding box center [91, 291] width 21 height 29
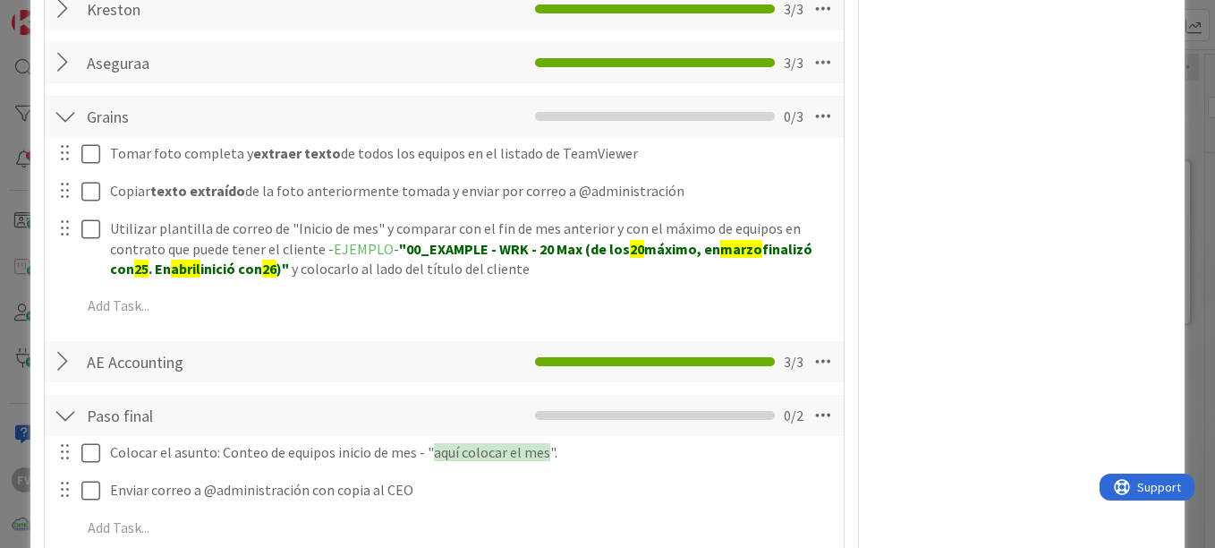
scroll to position [518, 0]
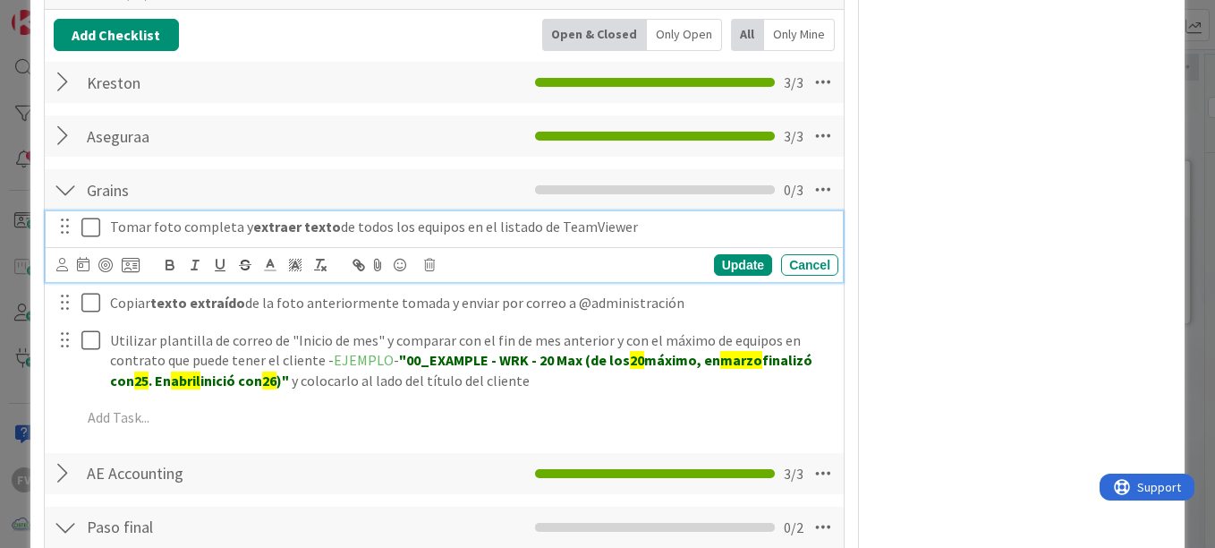
click at [87, 241] on button at bounding box center [91, 227] width 21 height 29
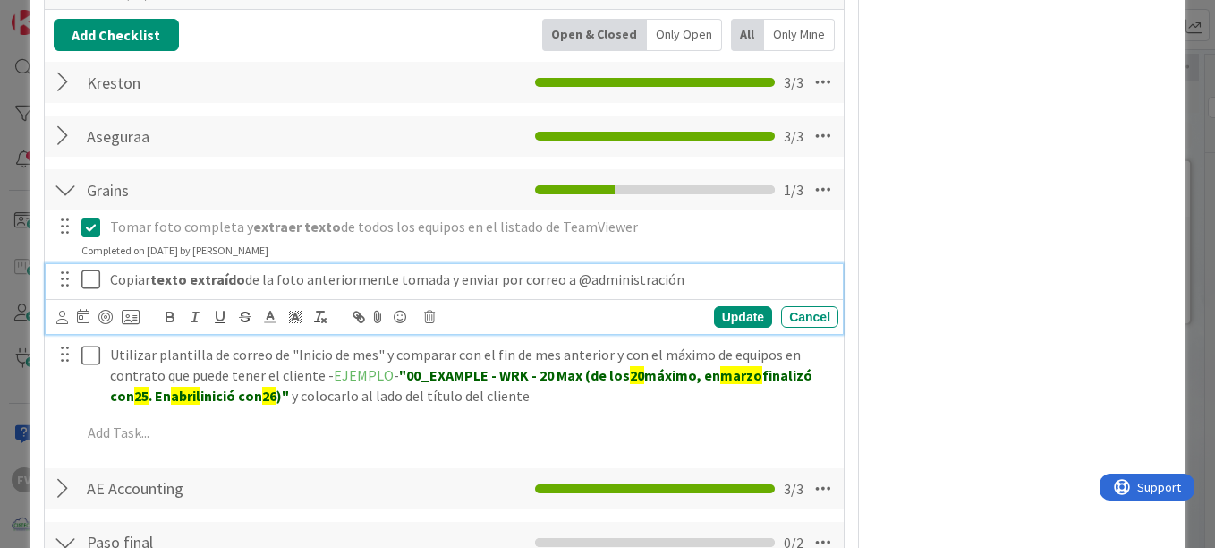
click at [81, 283] on icon at bounding box center [94, 278] width 27 height 21
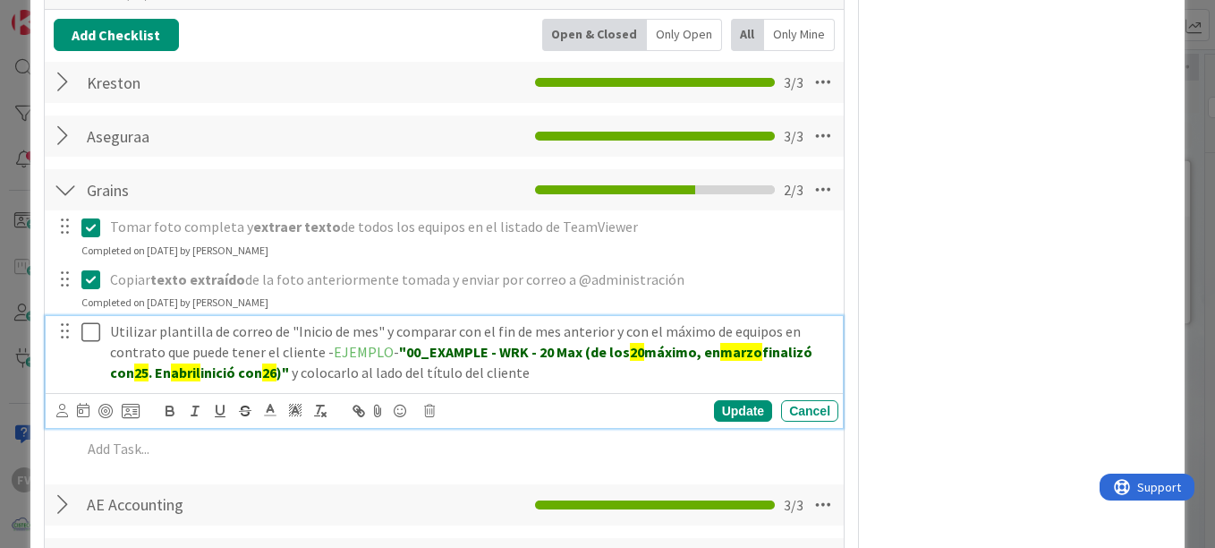
click at [94, 336] on icon at bounding box center [94, 331] width 27 height 21
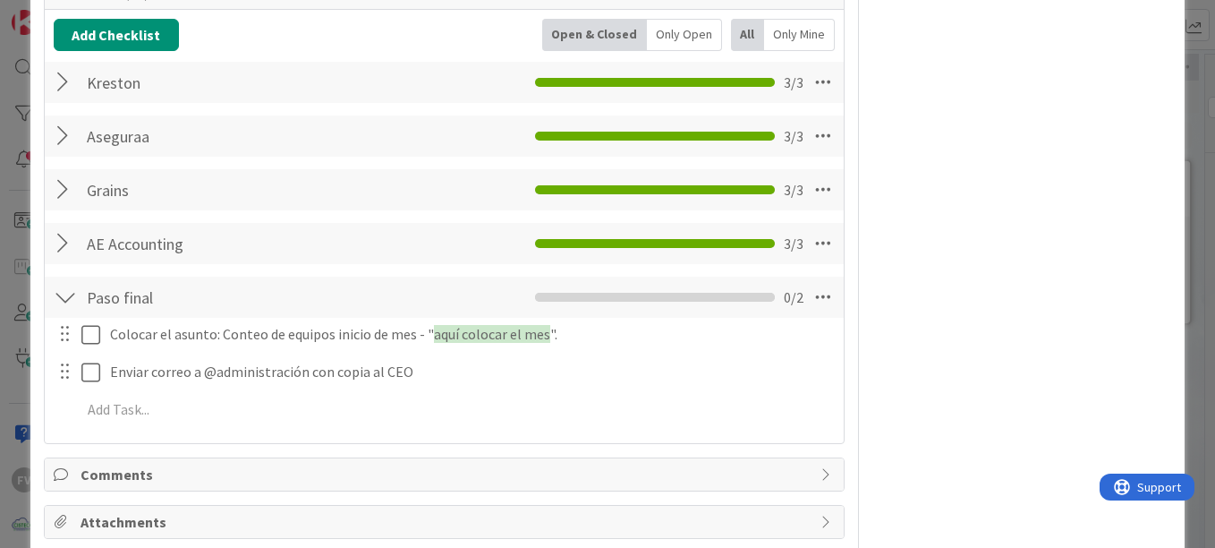
scroll to position [595, 0]
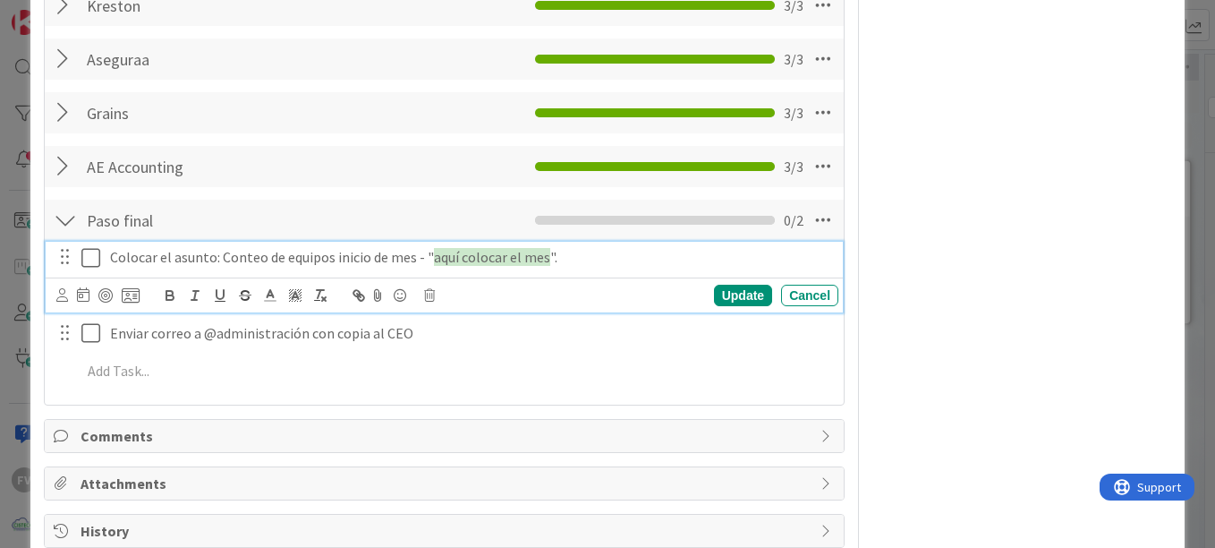
click at [94, 251] on icon at bounding box center [94, 257] width 27 height 21
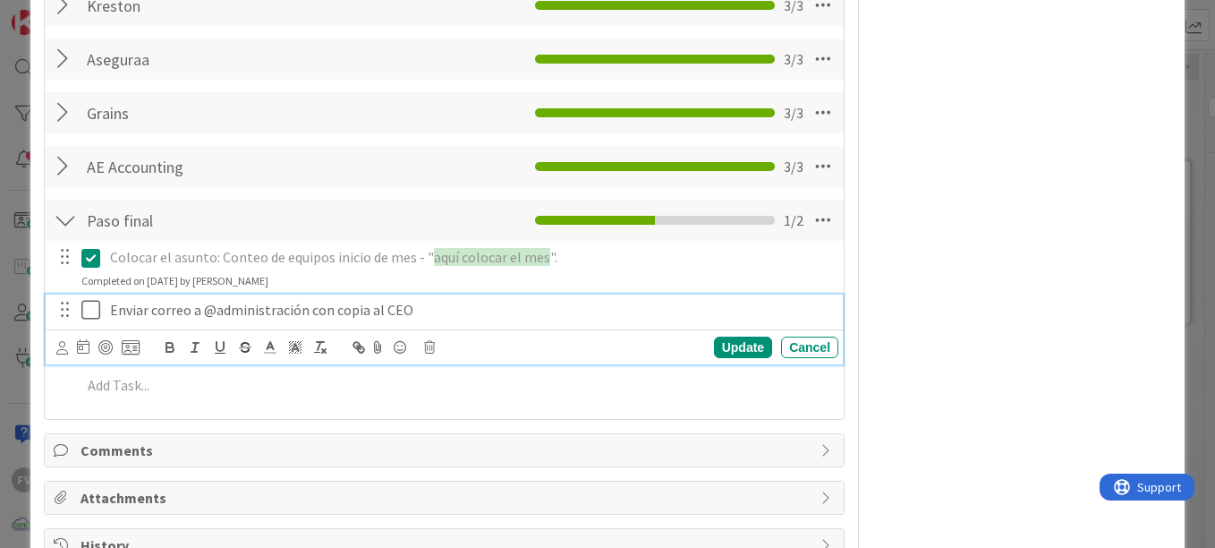
click at [90, 316] on icon at bounding box center [94, 309] width 27 height 21
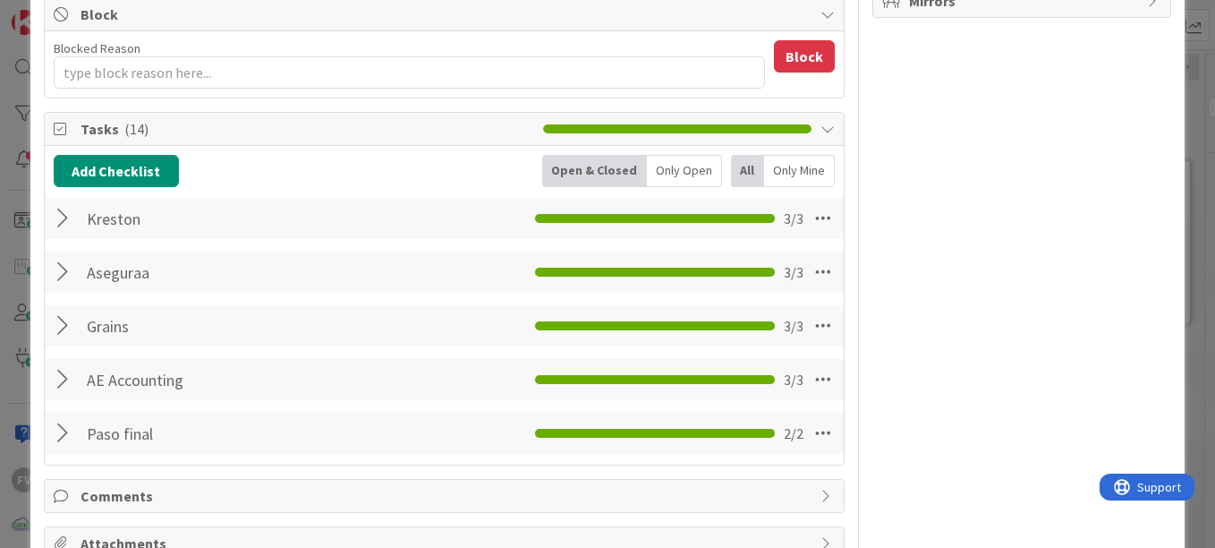
scroll to position [0, 0]
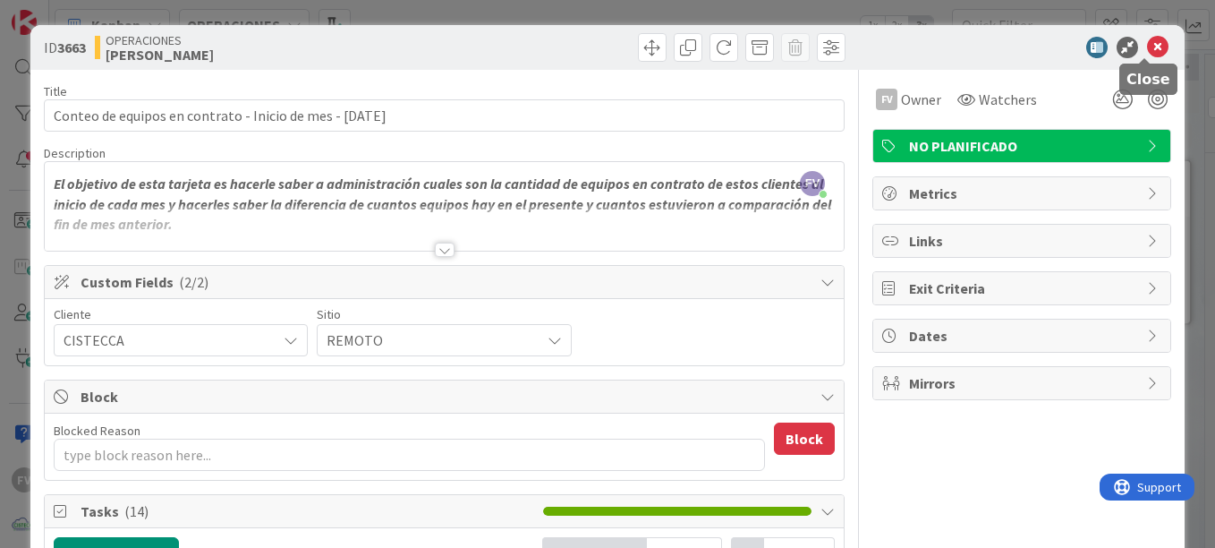
click at [1148, 40] on icon at bounding box center [1157, 47] width 21 height 21
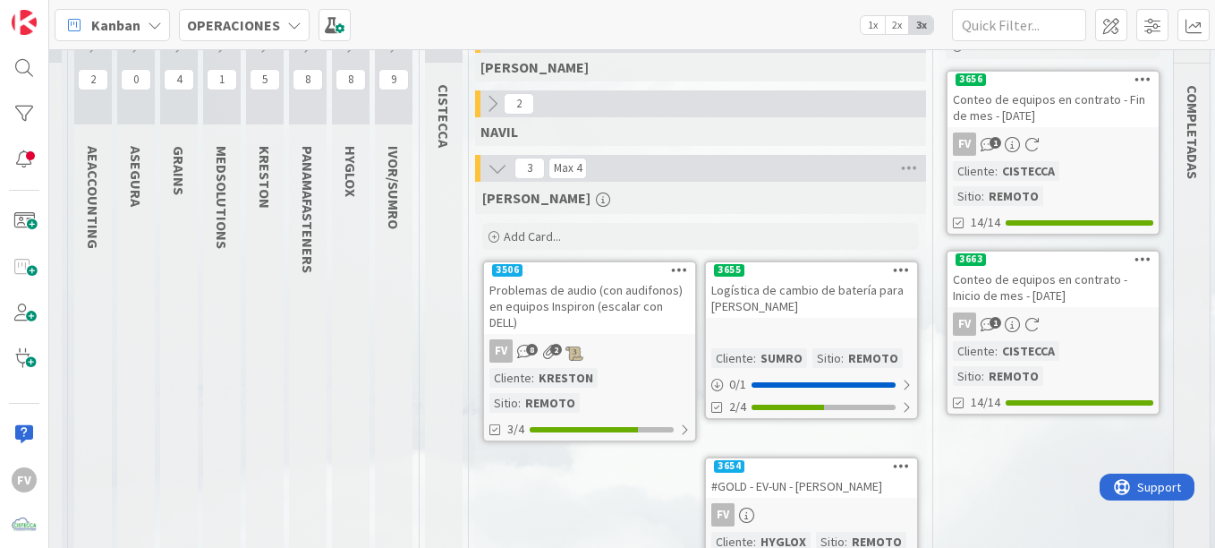
scroll to position [0, 31]
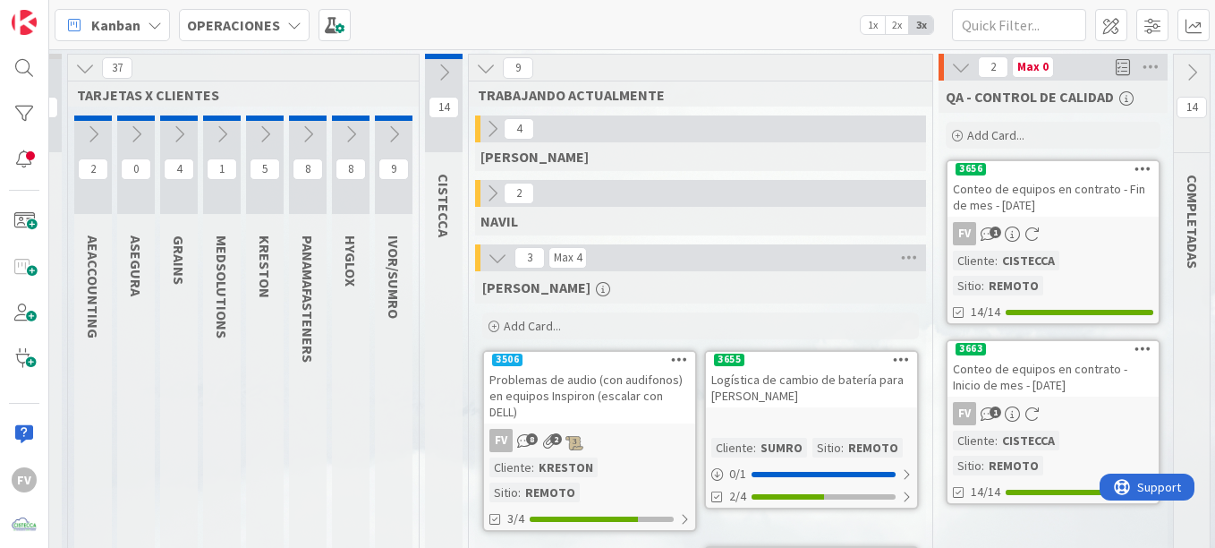
click at [315, 138] on icon at bounding box center [308, 134] width 20 height 20
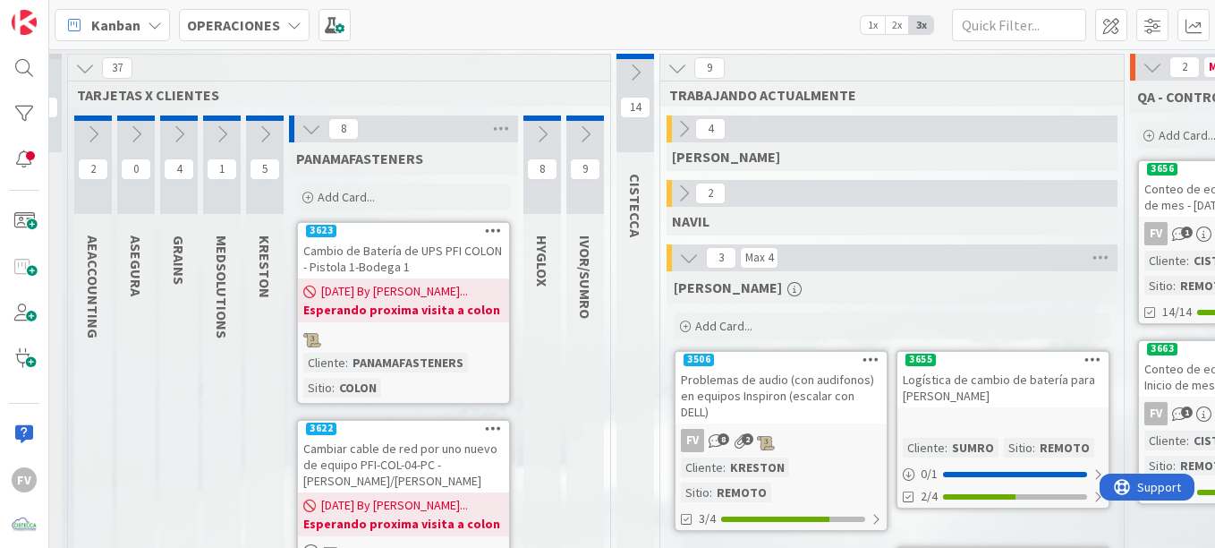
click at [311, 121] on icon at bounding box center [312, 129] width 20 height 20
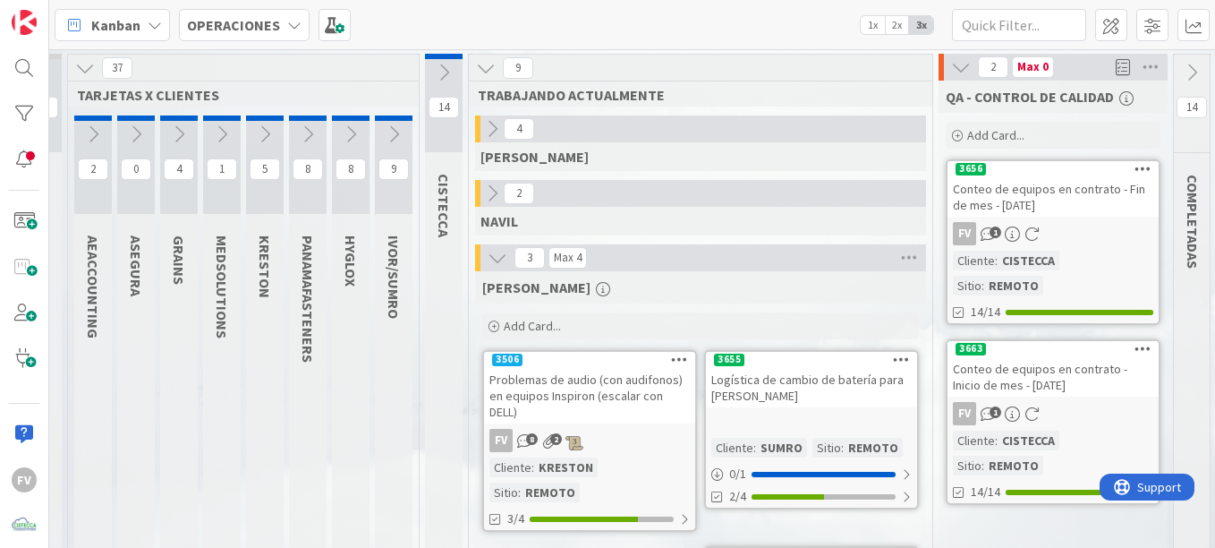
click at [219, 125] on icon at bounding box center [222, 134] width 20 height 20
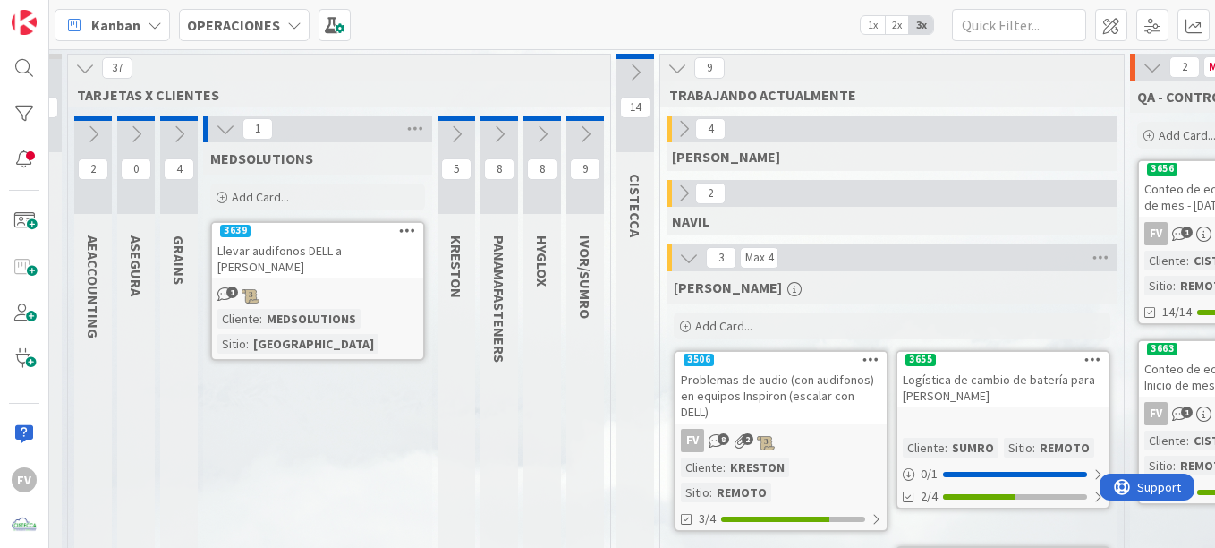
click at [281, 203] on span "Add Card..." at bounding box center [260, 197] width 57 height 16
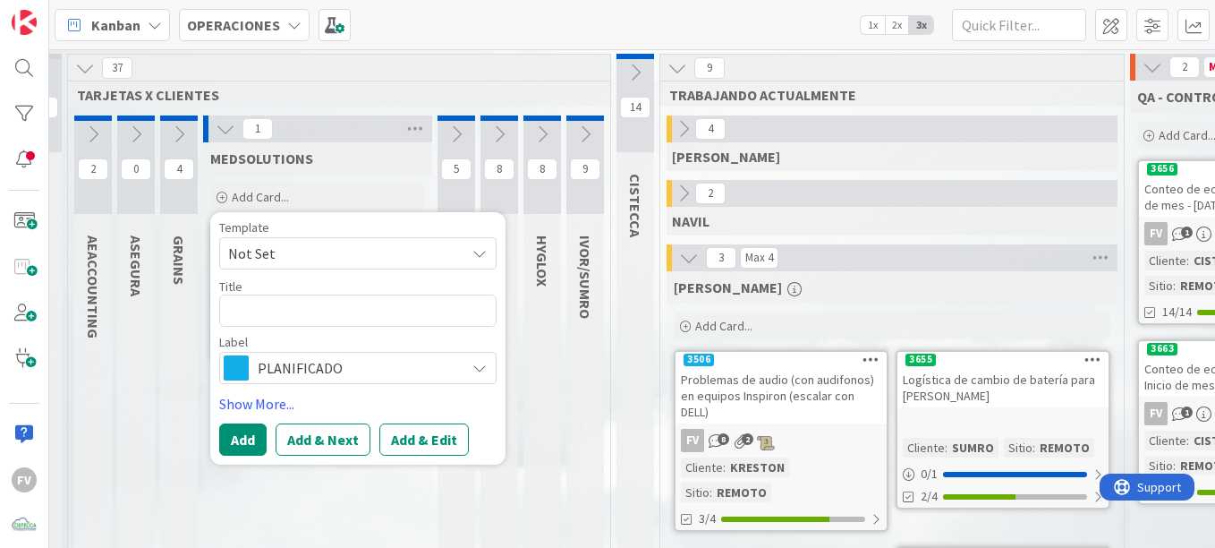
click at [574, 396] on div "9 IVOR/SUMRO" at bounding box center [586, 399] width 38 height 569
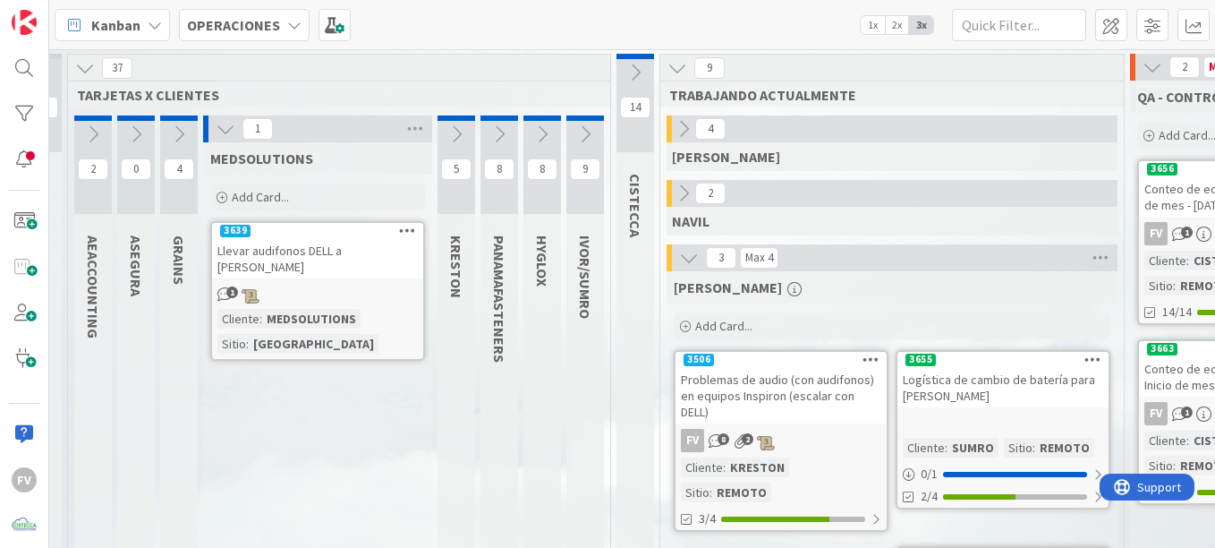
click at [328, 189] on div "Add Card..." at bounding box center [317, 196] width 215 height 27
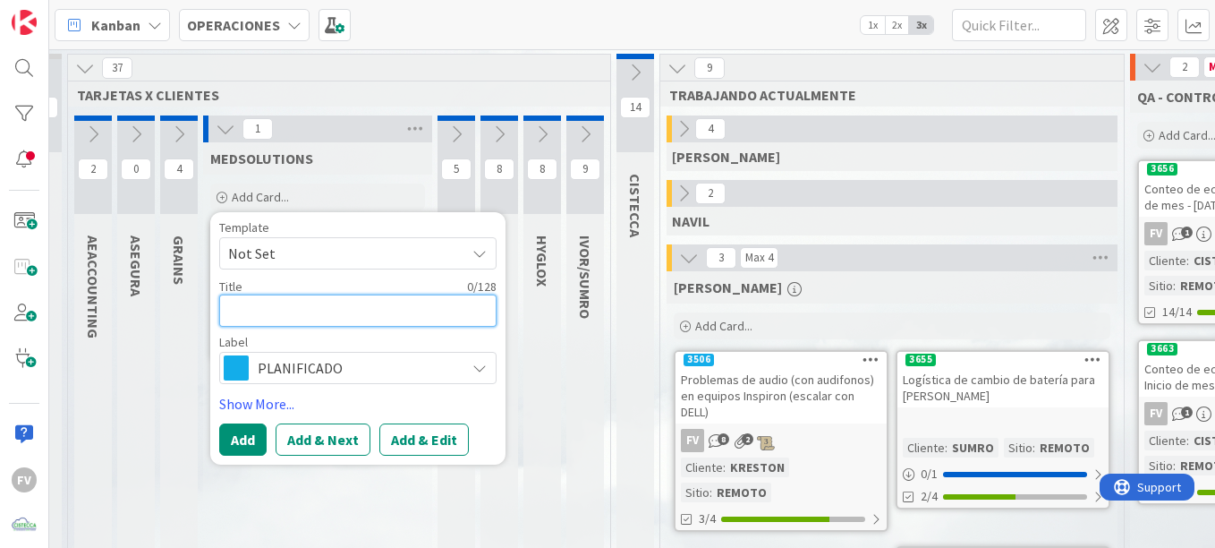
type textarea "x"
type textarea "r"
type textarea "x"
type textarea "re"
type textarea "x"
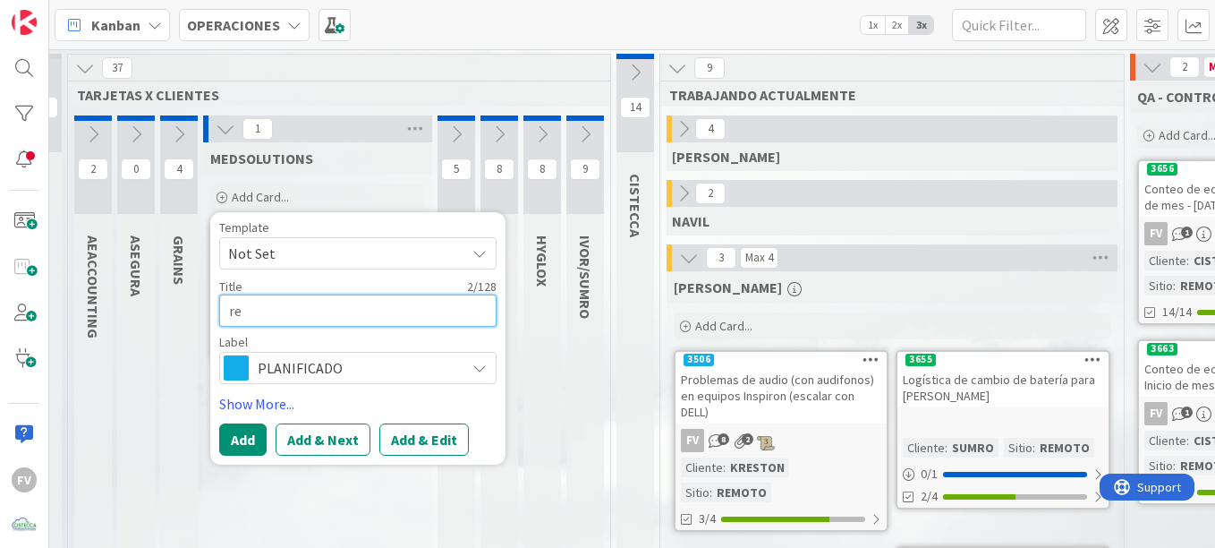
type textarea "r"
type textarea "x"
type textarea "R"
type textarea "x"
type textarea "Re"
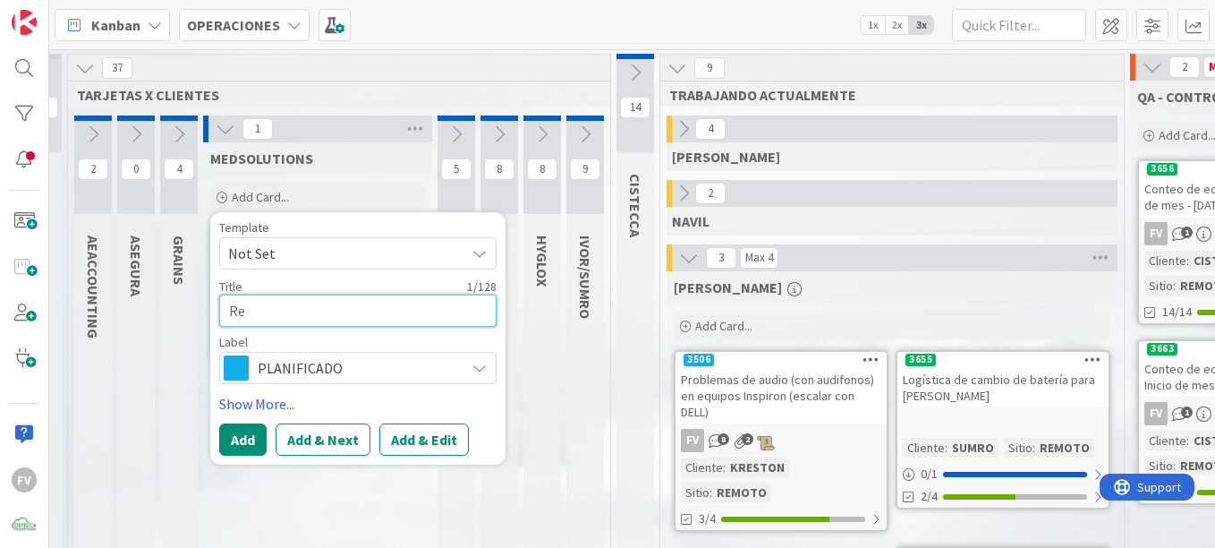
type textarea "x"
type textarea "Rev"
type textarea "x"
type textarea "Revis"
type textarea "x"
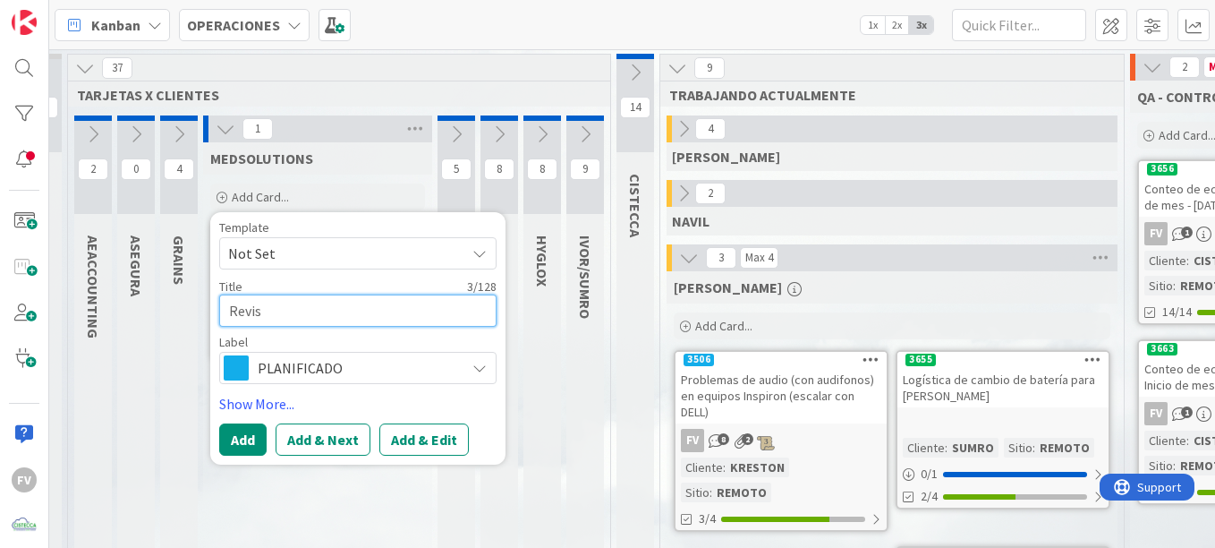
type textarea "Revisi"
type textarea "x"
type textarea "Revisió"
type textarea "x"
type textarea "Revisión"
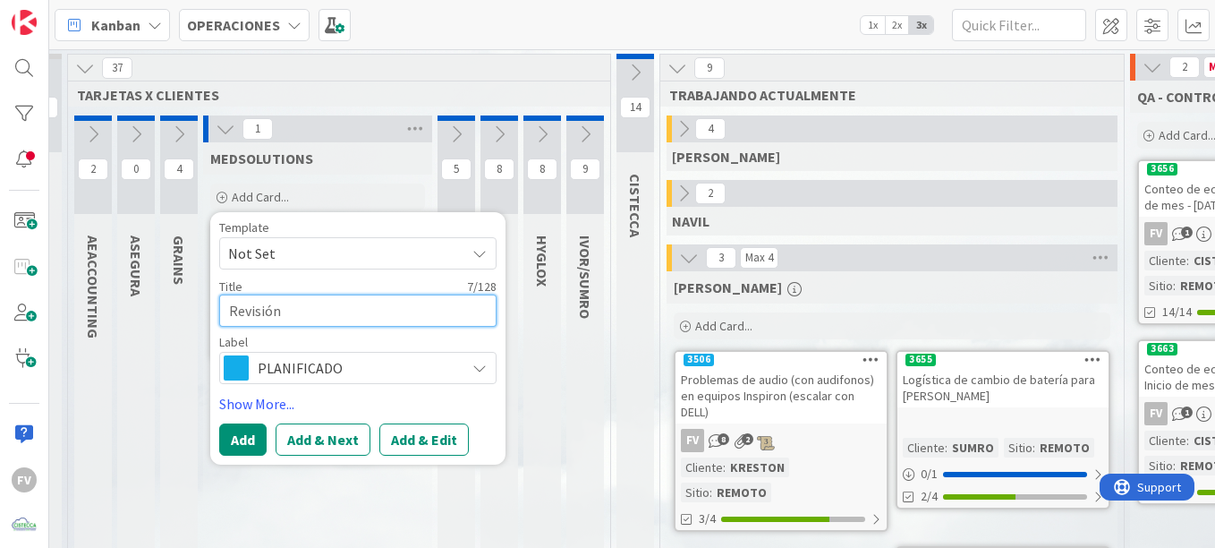
type textarea "x"
type textarea "Revisión"
type textarea "x"
type textarea "Revisión d"
type textarea "x"
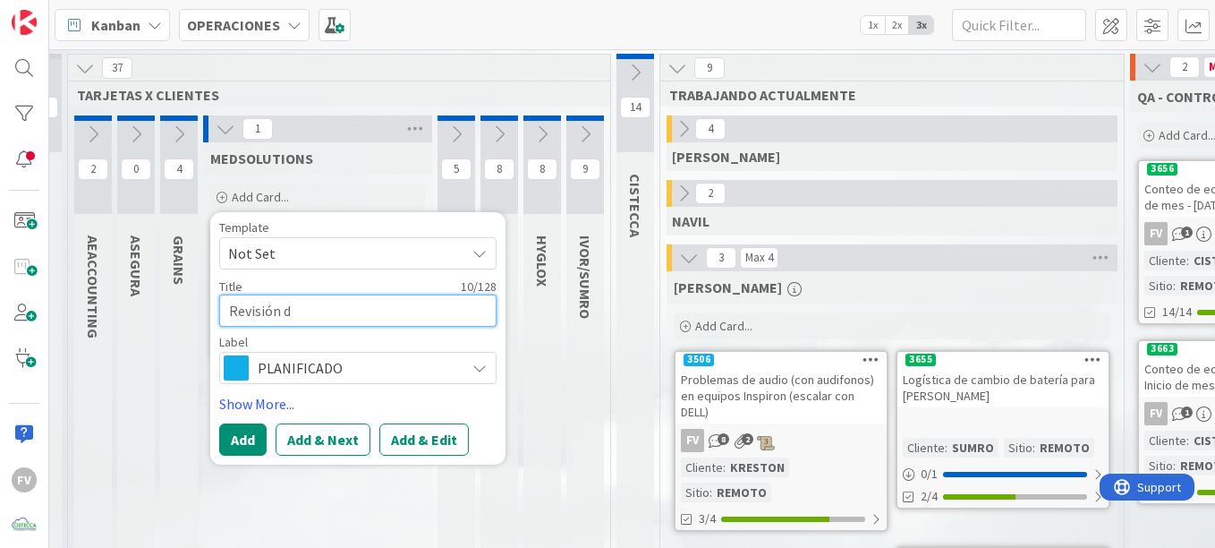
type textarea "Revisión de"
type textarea "x"
type textarea "Revisión de"
type textarea "x"
type textarea "Revisión de u"
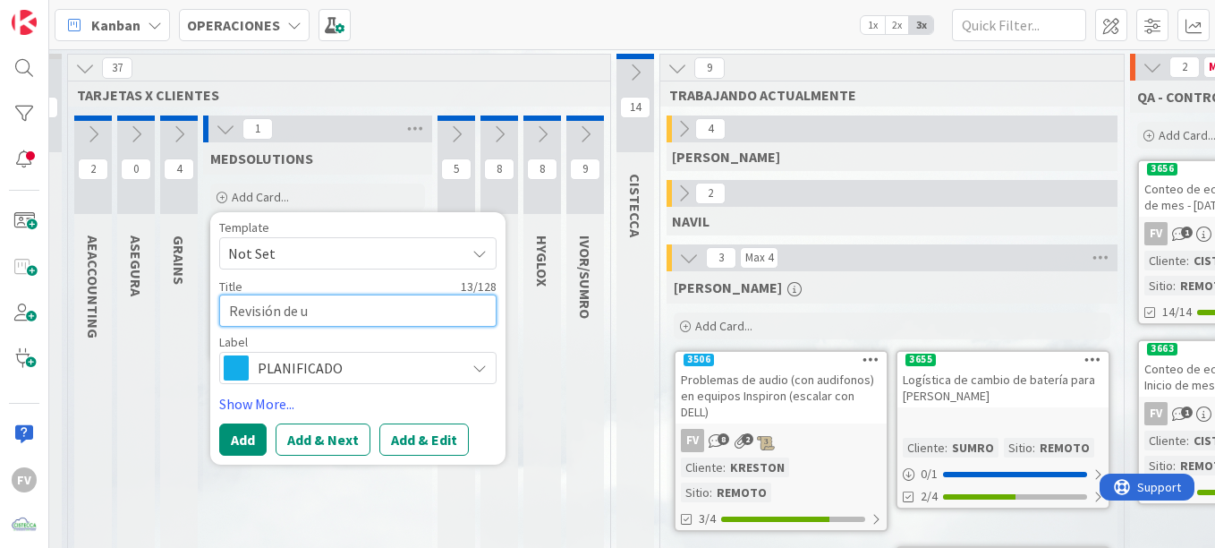
type textarea "x"
type textarea "Revisión de"
type textarea "x"
type textarea "Revisión de U"
type textarea "x"
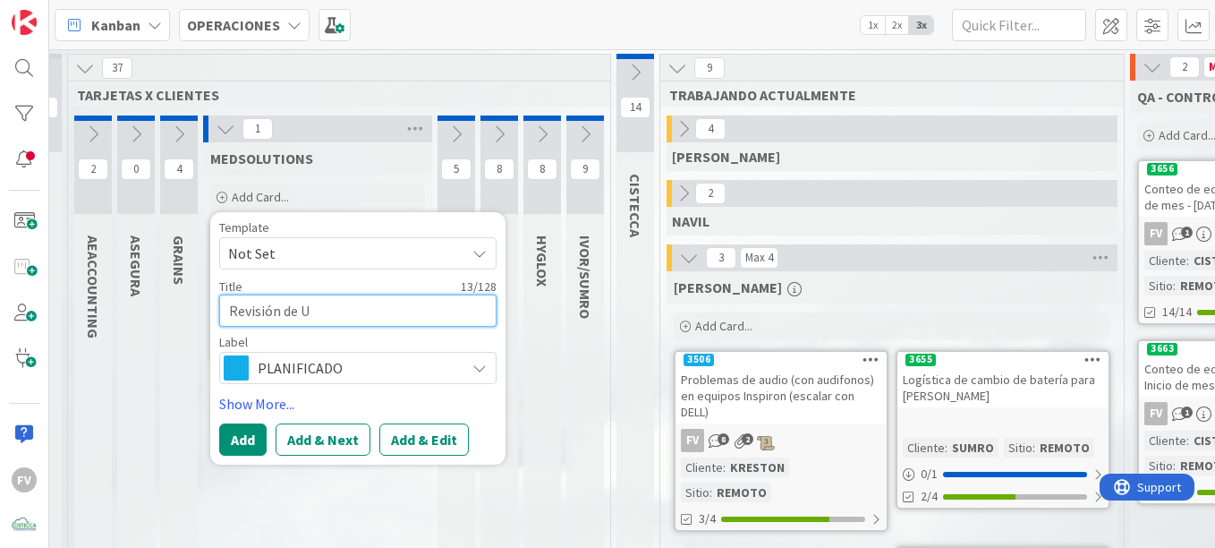
type textarea "Revisión de UP"
type textarea "x"
type textarea "Revisión de UPD"
type textarea "x"
type textarea "Revisión de UPD d"
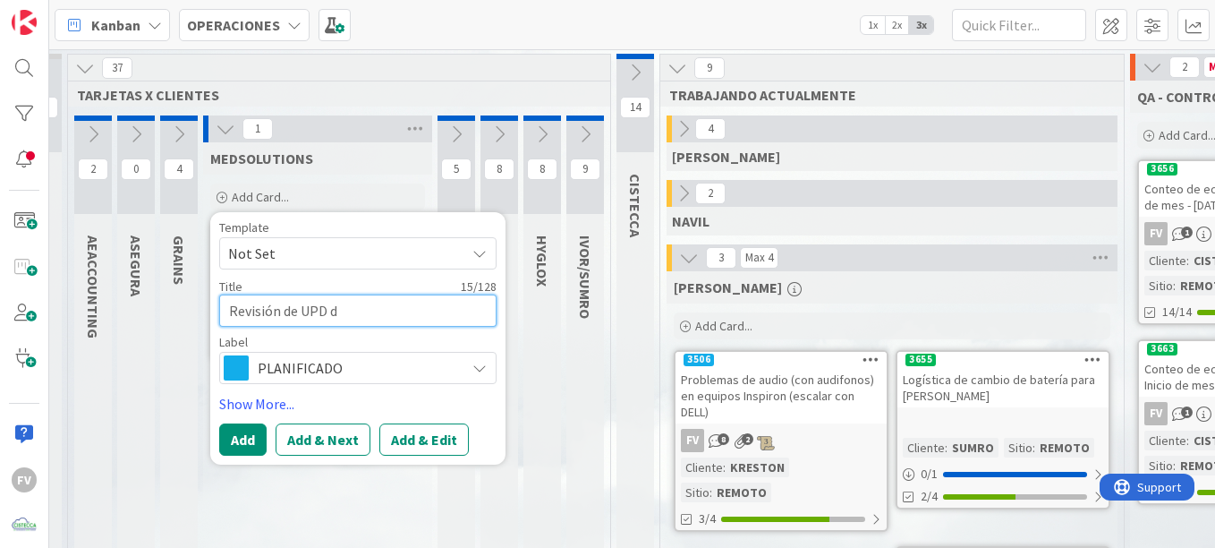
type textarea "x"
type textarea "Revisión de UPD de"
type textarea "x"
type textarea "Revisión de UPD de"
type textarea "x"
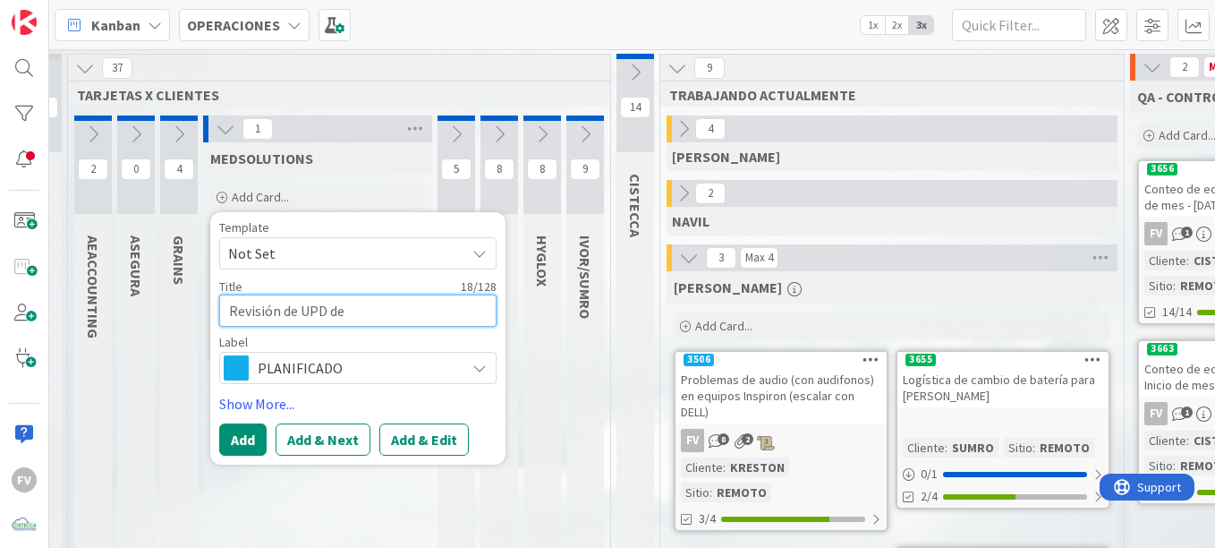
type textarea "Revisión de UPD d"
type textarea "x"
type textarea "Revisión de UPD"
type textarea "x"
type textarea "Revisión de UPD"
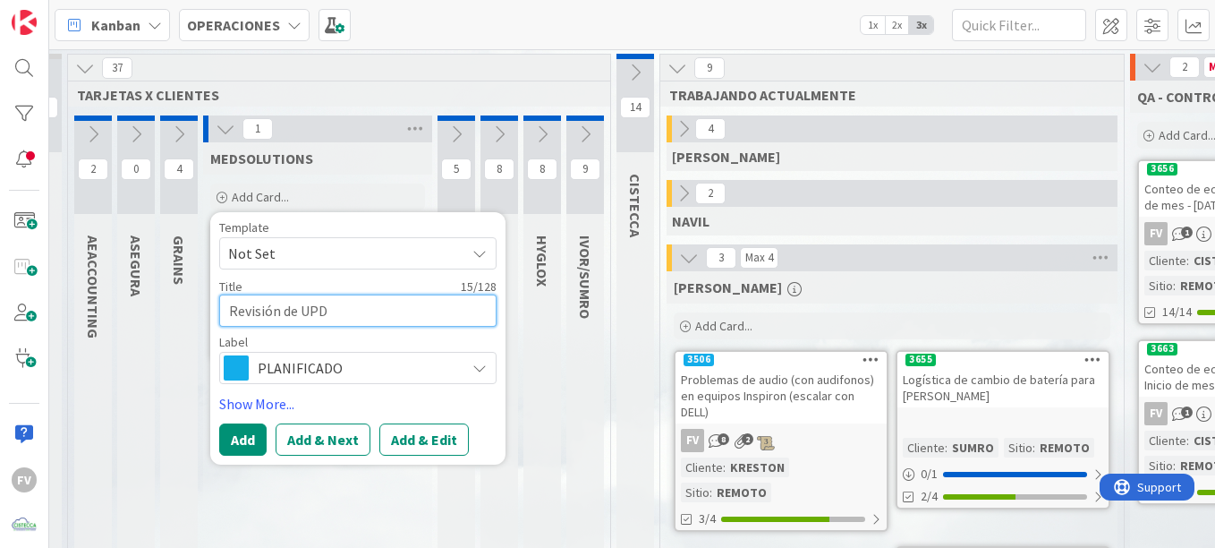
type textarea "x"
type textarea "Revisión de UP"
type textarea "x"
type textarea "Revisión de UPS"
type textarea "x"
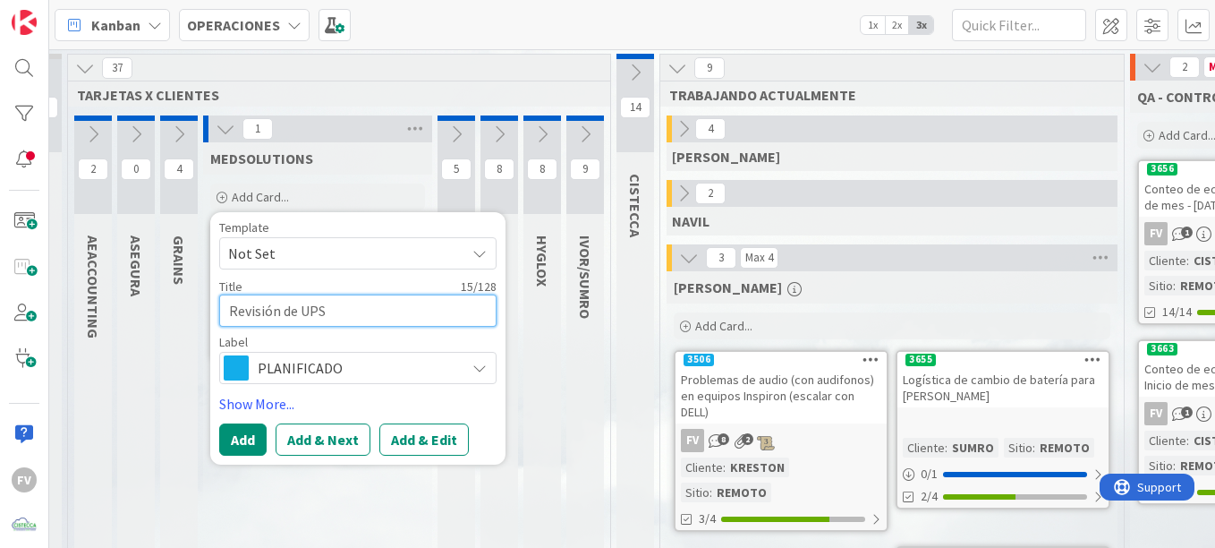
type textarea "Revisión de UPS"
type textarea "x"
type textarea "Revisión de UPS p"
type textarea "x"
type textarea "Revisión de UPS pa"
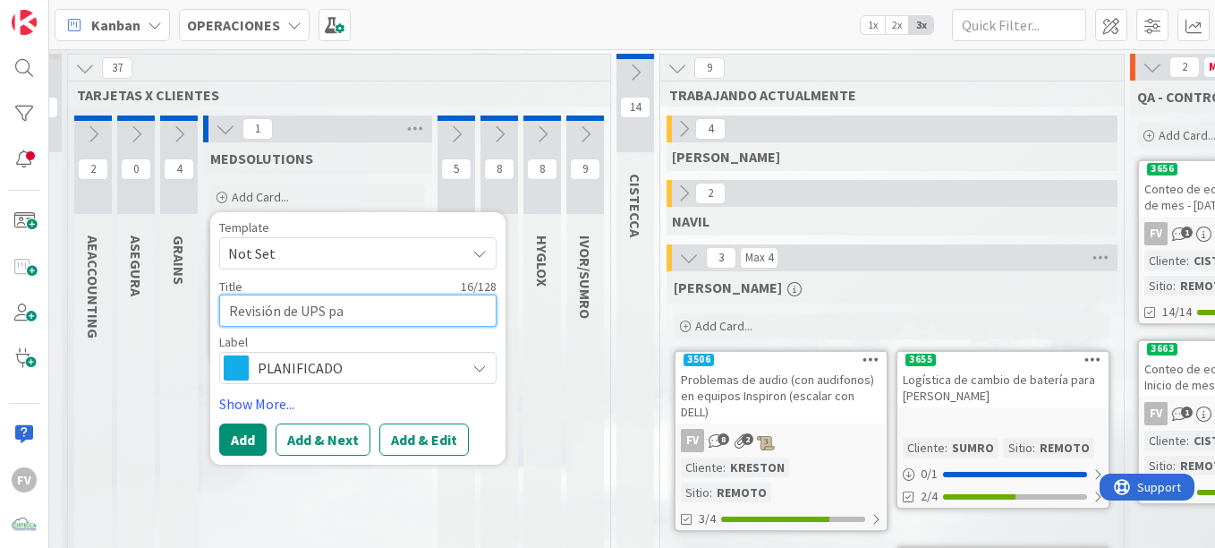
type textarea "x"
type textarea "Revisión de UPS par"
type textarea "x"
type textarea "Revisión de UPS para"
type textarea "x"
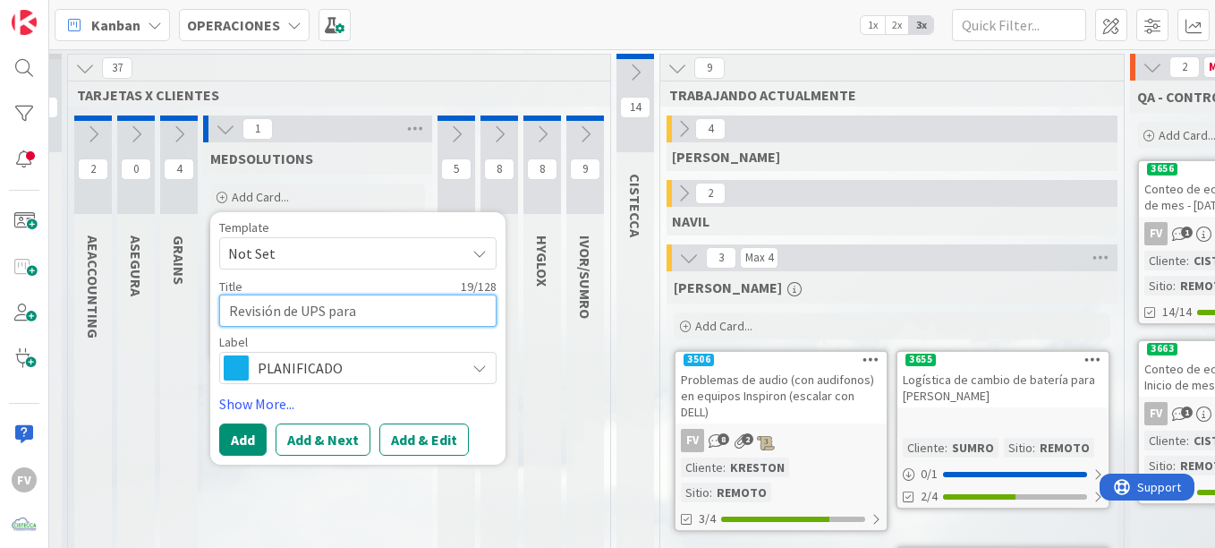
type textarea "Revisión de UPS para"
type textarea "x"
type textarea "Revisión de UPS para J"
type textarea "x"
type textarea "Revisión de UPS para [PERSON_NAME]"
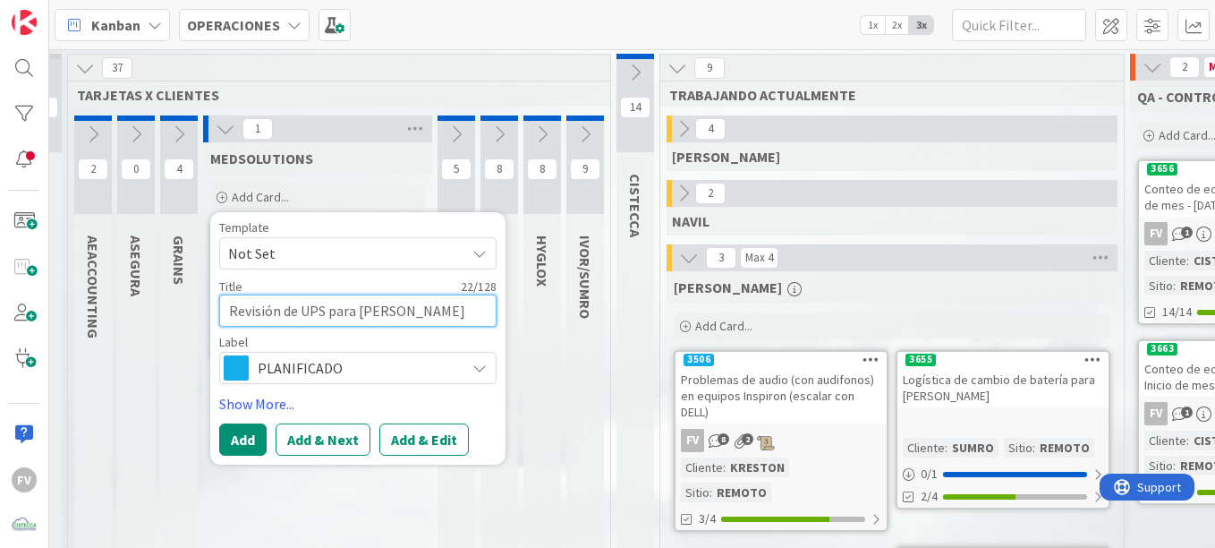
type textarea "x"
type textarea "Revisión de UPS para Jor"
type textarea "x"
type textarea "Revisión de UPS para Jorg"
type textarea "x"
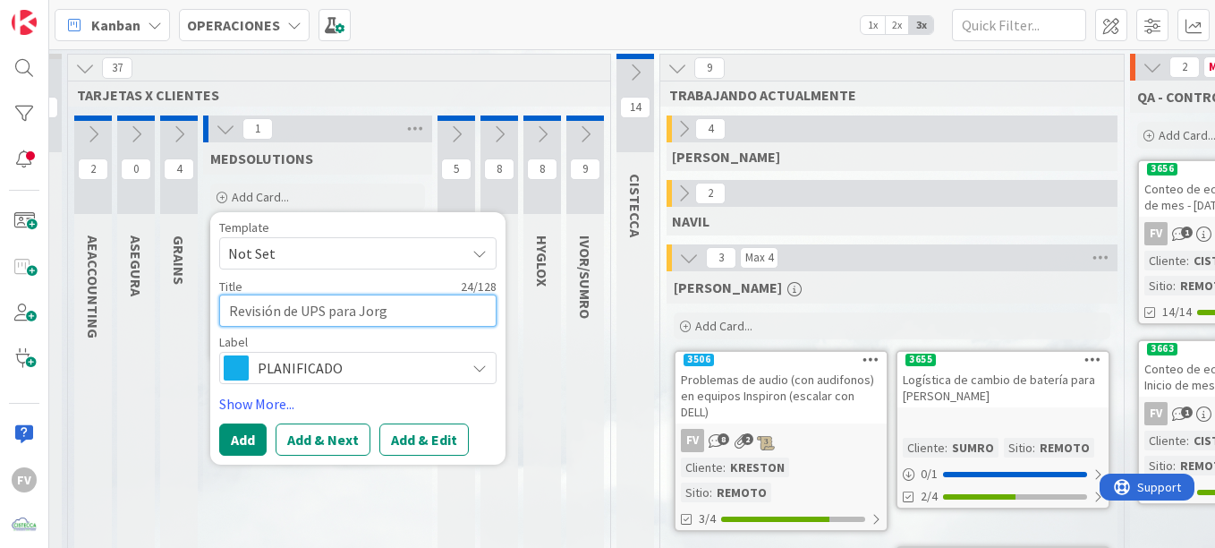
type textarea "Revisión de UPS para [PERSON_NAME]"
type textarea "x"
type textarea "Revisión de UPS para [PERSON_NAME]"
type textarea "x"
type textarea "Revisión de UPS para [PERSON_NAME]"
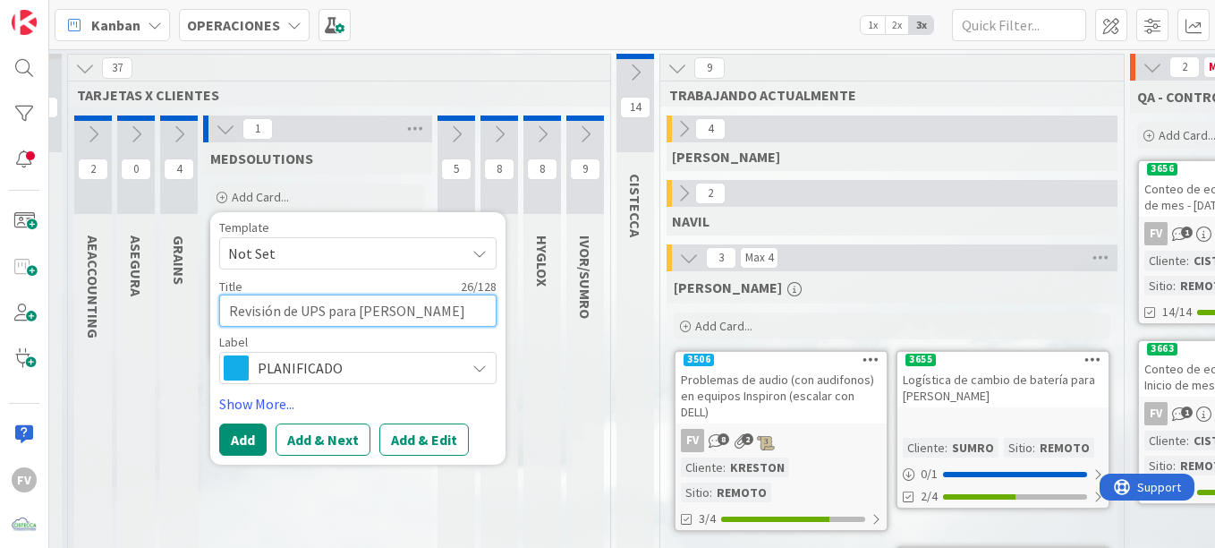
type textarea "x"
type textarea "Revisión de UPS para Jorg"
type textarea "x"
type textarea "Revisión de UPS para Jor"
type textarea "x"
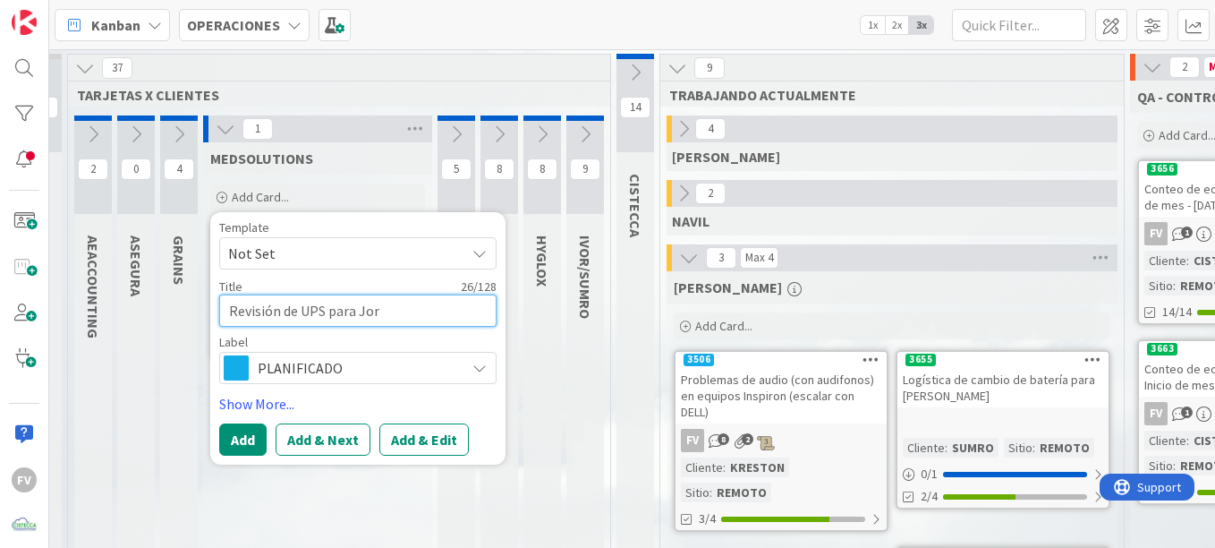
type textarea "Revisión de UPS para [PERSON_NAME]"
type textarea "x"
type textarea "Revisión de UPS para J"
type textarea "x"
type textarea "Revisión de UPS para"
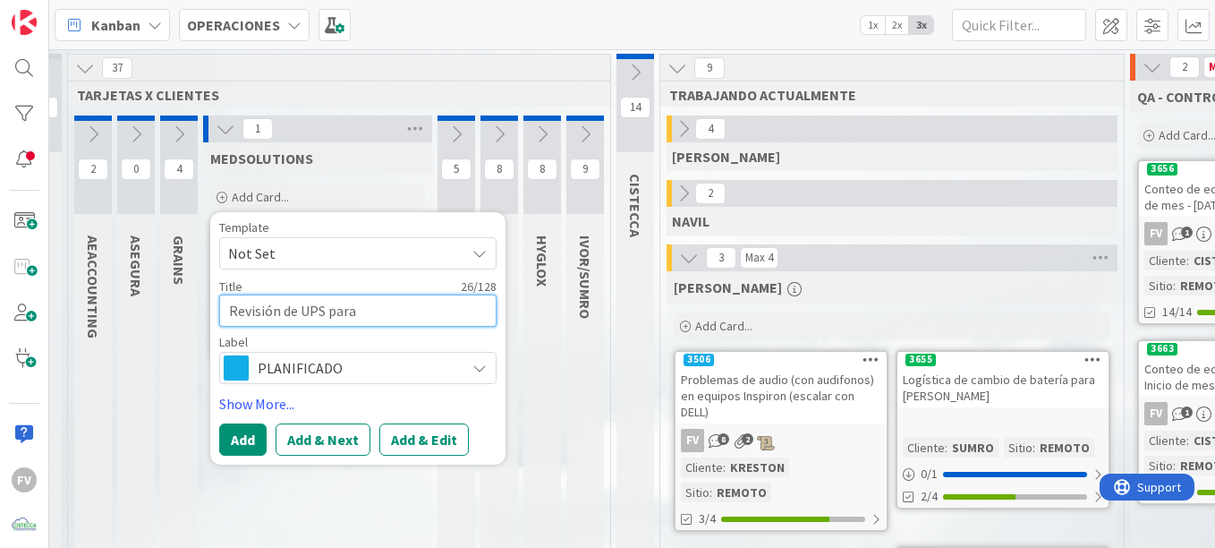
type textarea "x"
type textarea "Revisión de UPS para"
type textarea "x"
type textarea "Revisión de UPS par"
type textarea "x"
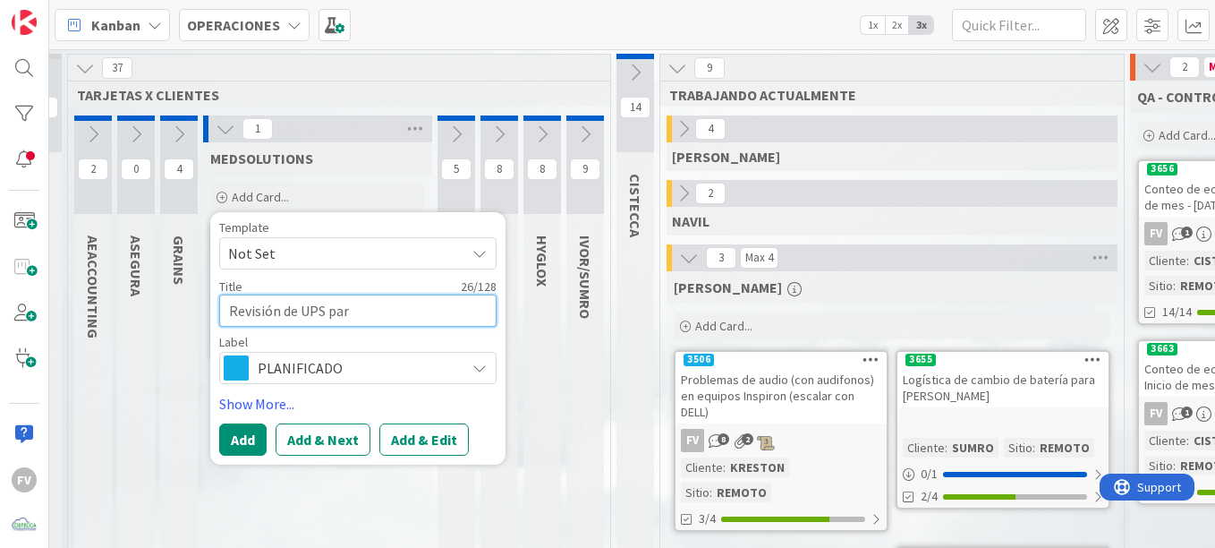
type textarea "Revisión de UPS pa"
type textarea "x"
type textarea "Revisión de UPS p"
type textarea "x"
type textarea "Revisión de UPS"
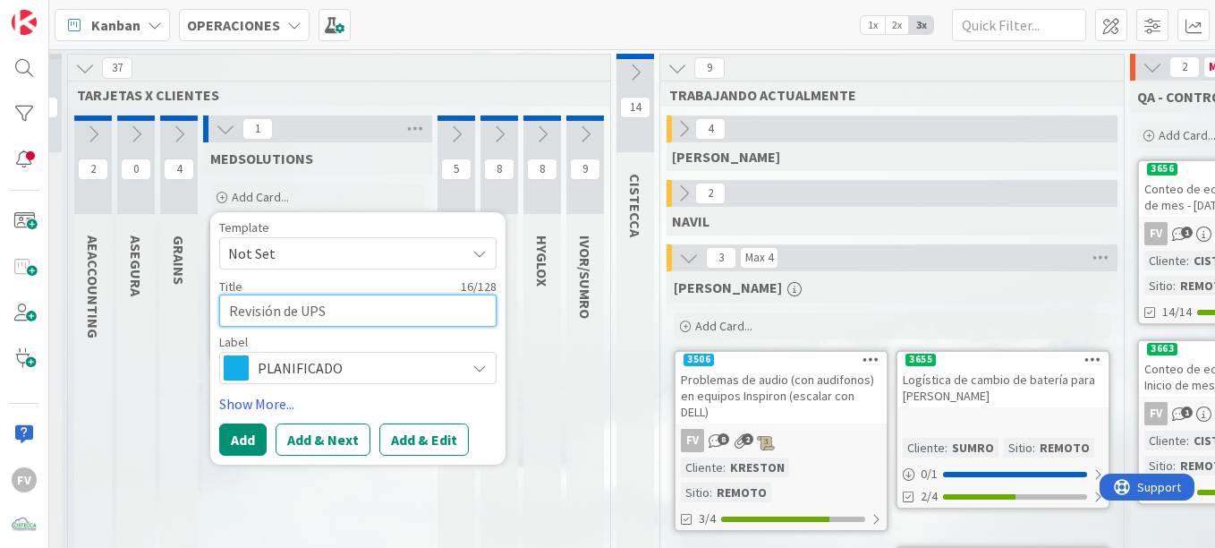
type textarea "x"
type textarea "Revisión de UPS d"
type textarea "x"
type textarea "Revisión de UPS de"
type textarea "x"
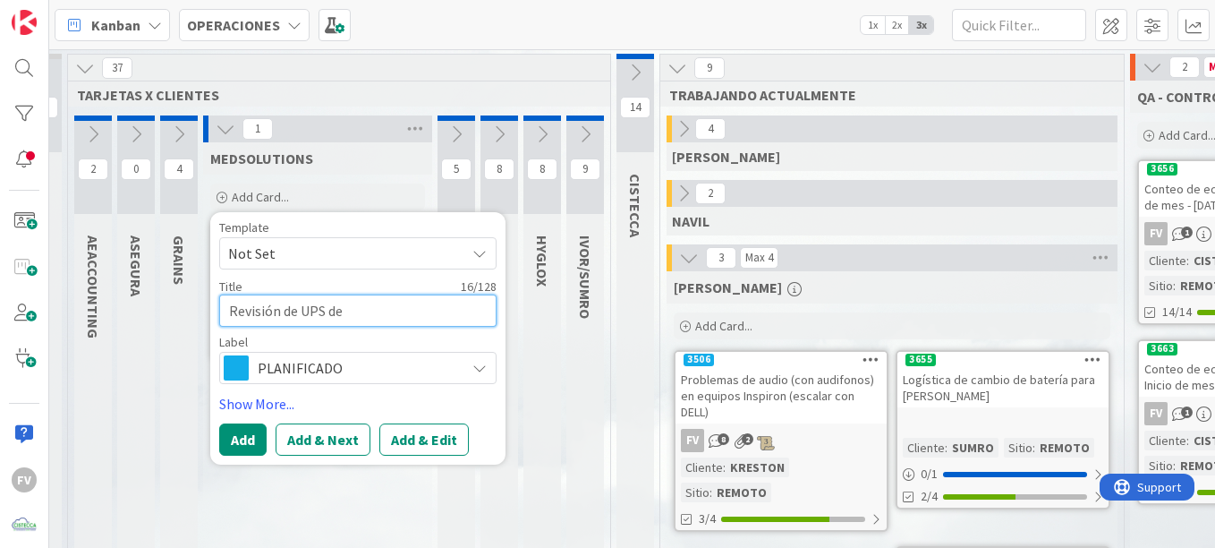
type textarea "Revisión de UPS de"
type textarea "x"
type textarea "Revisión de UPS de J"
type textarea "x"
type textarea "Revisión de UPS de Jor"
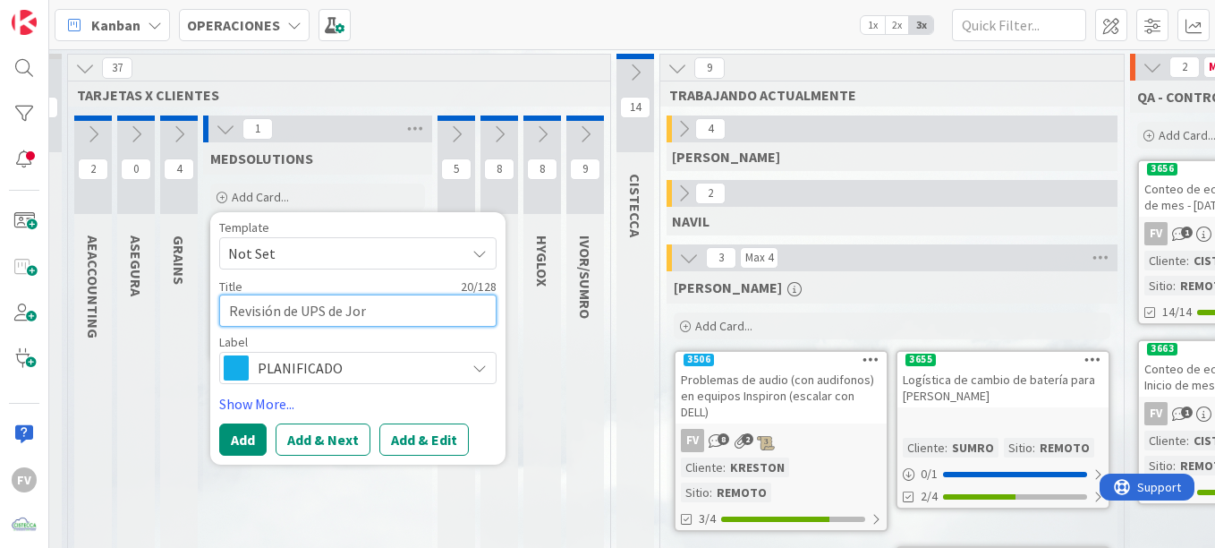
type textarea "x"
type textarea "Revisión de UPS de Jorg"
type textarea "x"
type textarea "Revisión de UPS de Jorgfe"
type textarea "x"
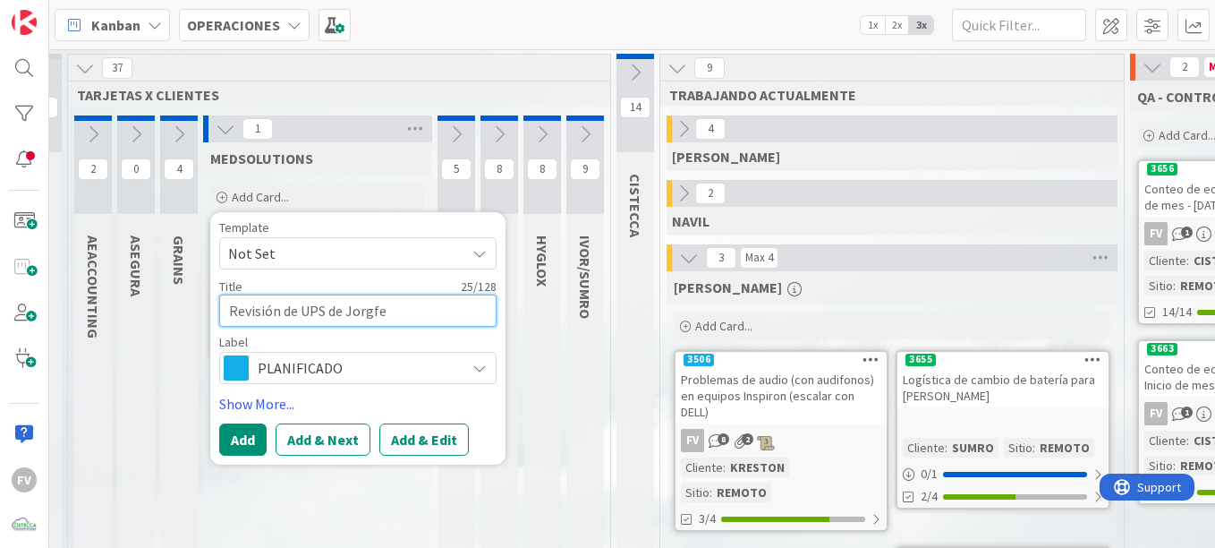
type textarea "Revisión de UPS de Jorgf"
type textarea "x"
type textarea "Revisión de UPS de Jorg"
type textarea "x"
type textarea "Revisión de UPS de [PERSON_NAME]"
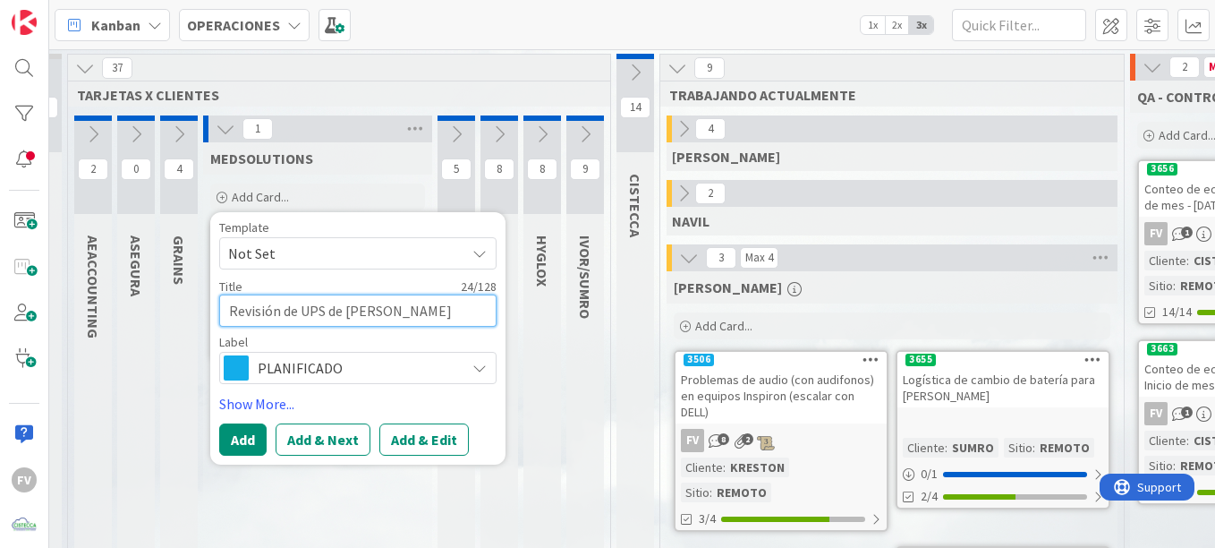
type textarea "x"
type textarea "Revisión de UPS de [PERSON_NAME]"
type textarea "x"
type textarea "Revisión de UPS de [PERSON_NAME]"
type textarea "x"
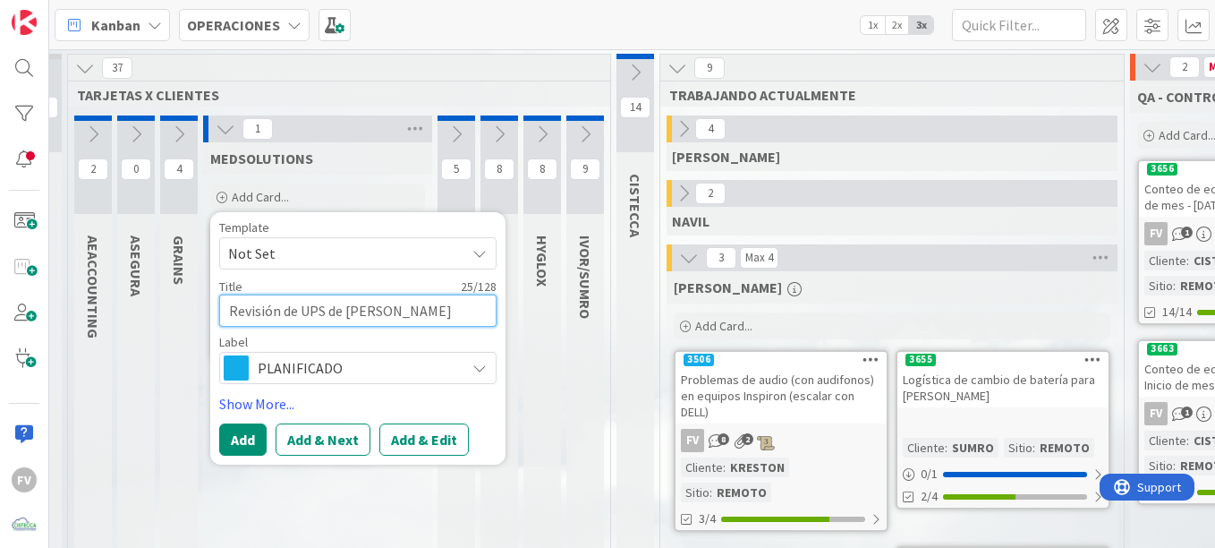
type textarea "Revisión de UPS de [PERSON_NAME]"
type textarea "x"
type textarea "Revisión de UPS de [PERSON_NAME]"
type textarea "x"
type textarea "Revisión de UPS de [PERSON_NAME]"
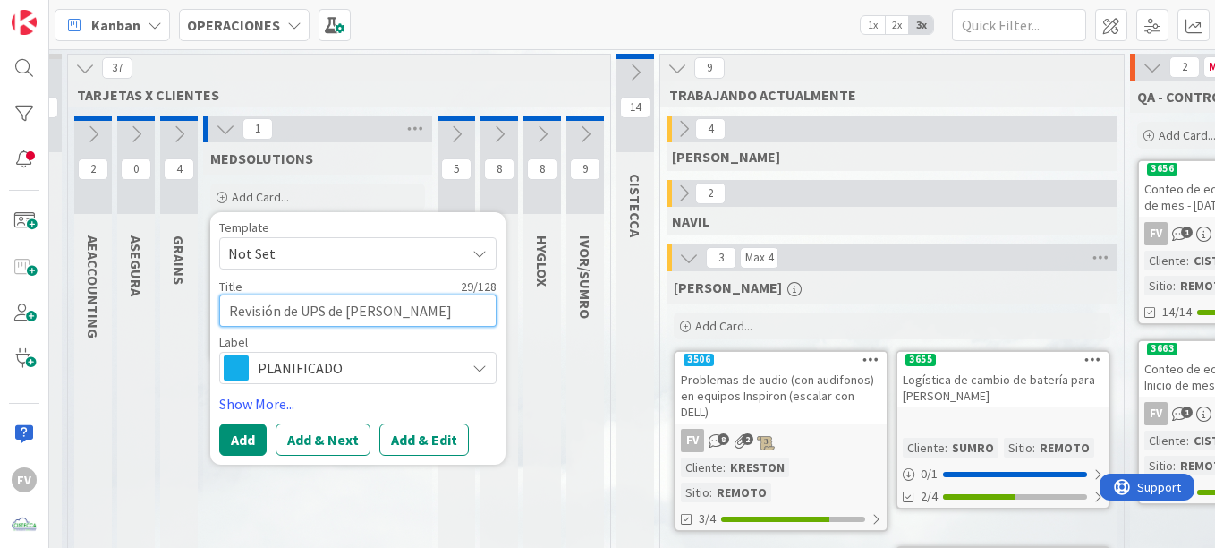
type textarea "x"
type textarea "Revisión de UPS de [PERSON_NAME]"
type textarea "x"
type textarea "Revisión de UPS de [PERSON_NAME]"
type textarea "x"
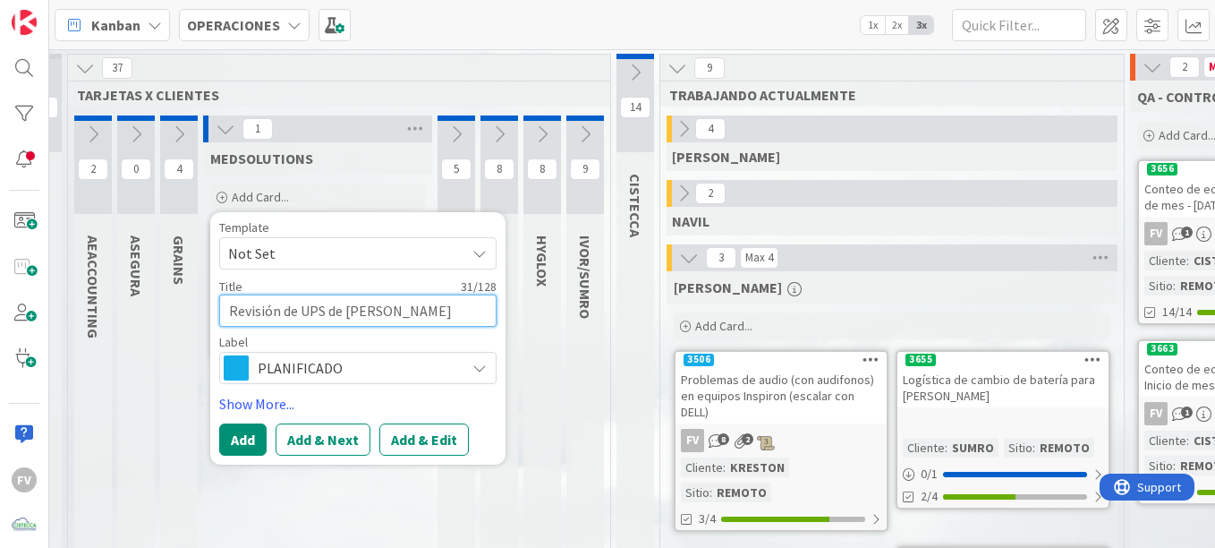
type textarea "Revisión de UPS de [PERSON_NAME]"
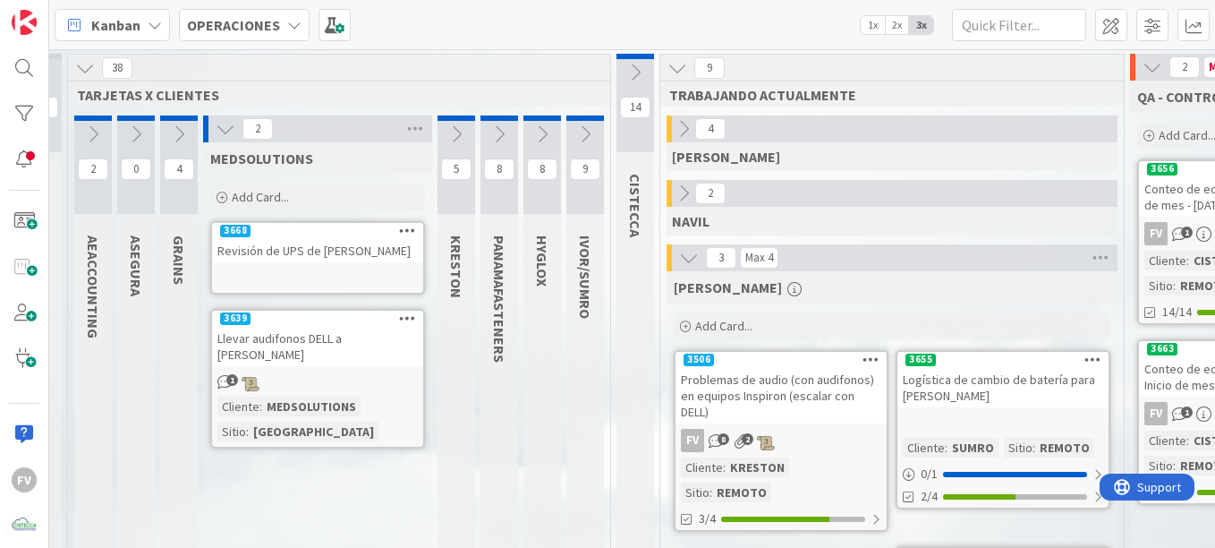
click at [309, 242] on div "Revisión de UPS de [PERSON_NAME]" at bounding box center [317, 250] width 211 height 23
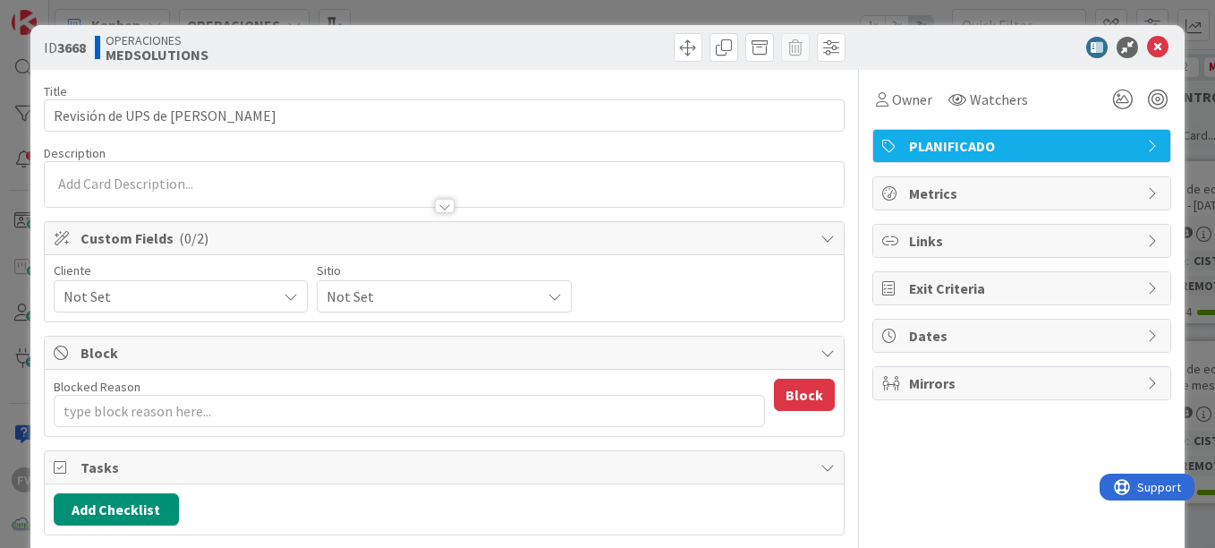
click at [268, 294] on div "Not Set" at bounding box center [181, 296] width 254 height 32
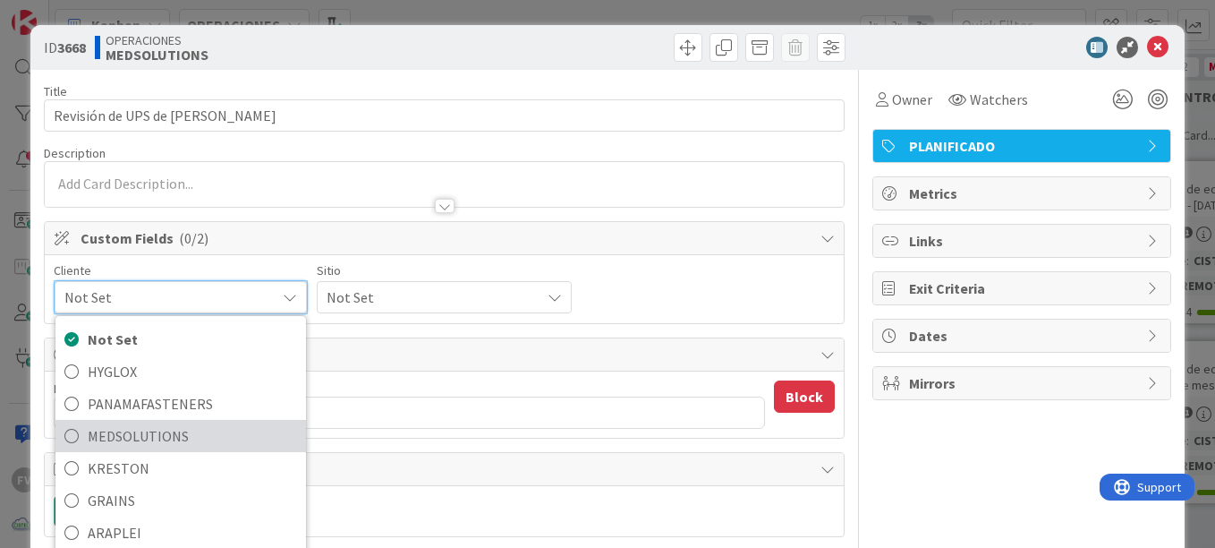
click at [184, 434] on span "MEDSOLUTIONS" at bounding box center [192, 435] width 209 height 27
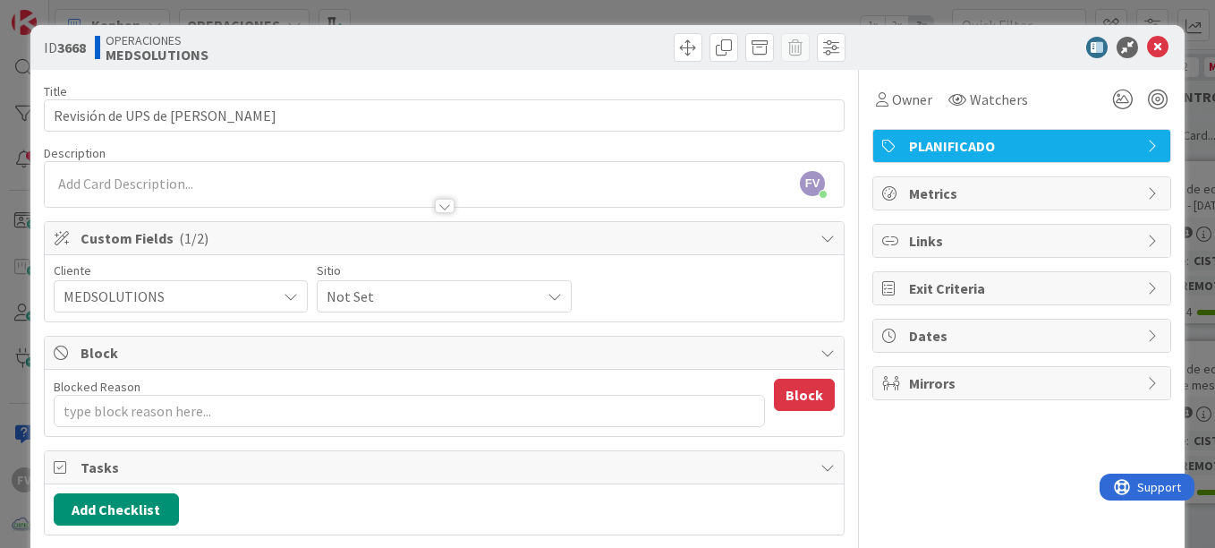
click at [268, 292] on span "Not Set" at bounding box center [166, 296] width 204 height 25
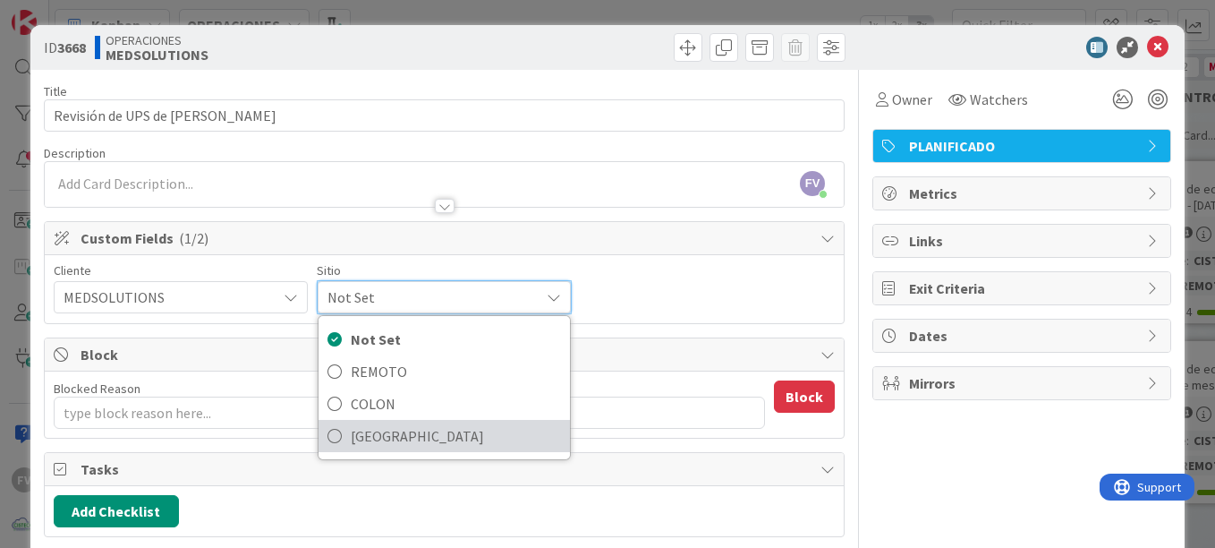
click at [417, 428] on span "[GEOGRAPHIC_DATA]" at bounding box center [455, 435] width 209 height 27
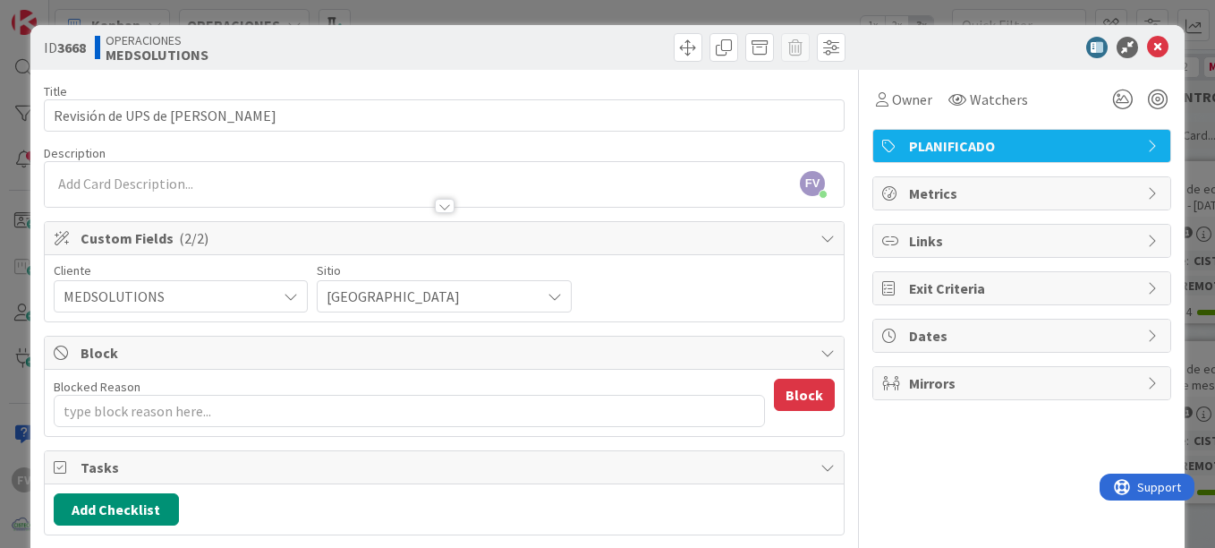
click at [1181, 46] on div "ID 3668 OPERACIONES MEDSOLUTIONS Title 32 / 128 Revisión de UPS de [PERSON_NAME…" at bounding box center [607, 274] width 1215 height 548
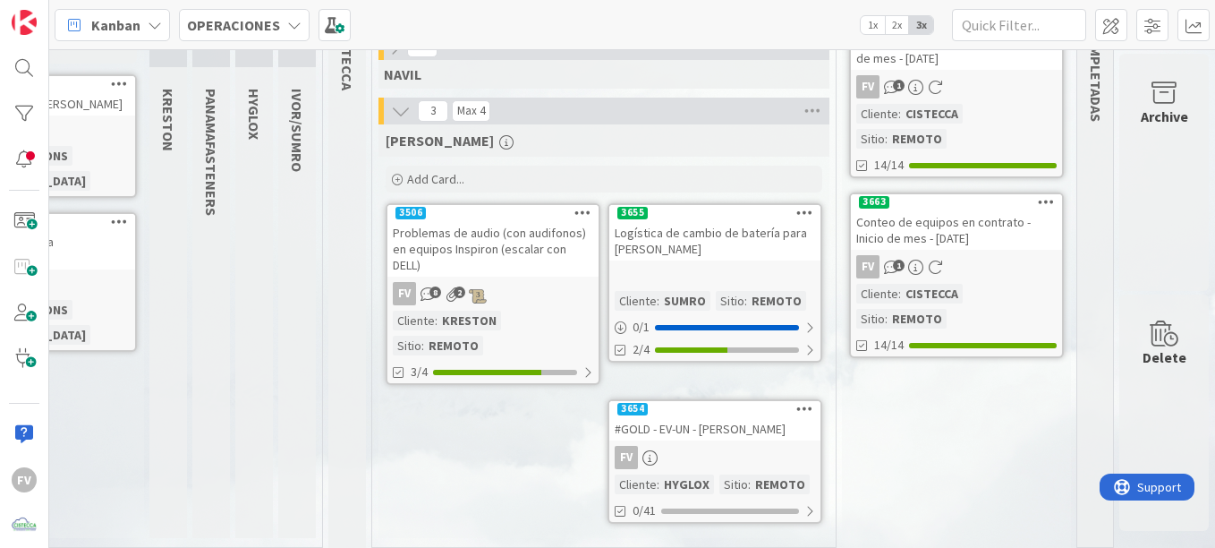
scroll to position [36, 333]
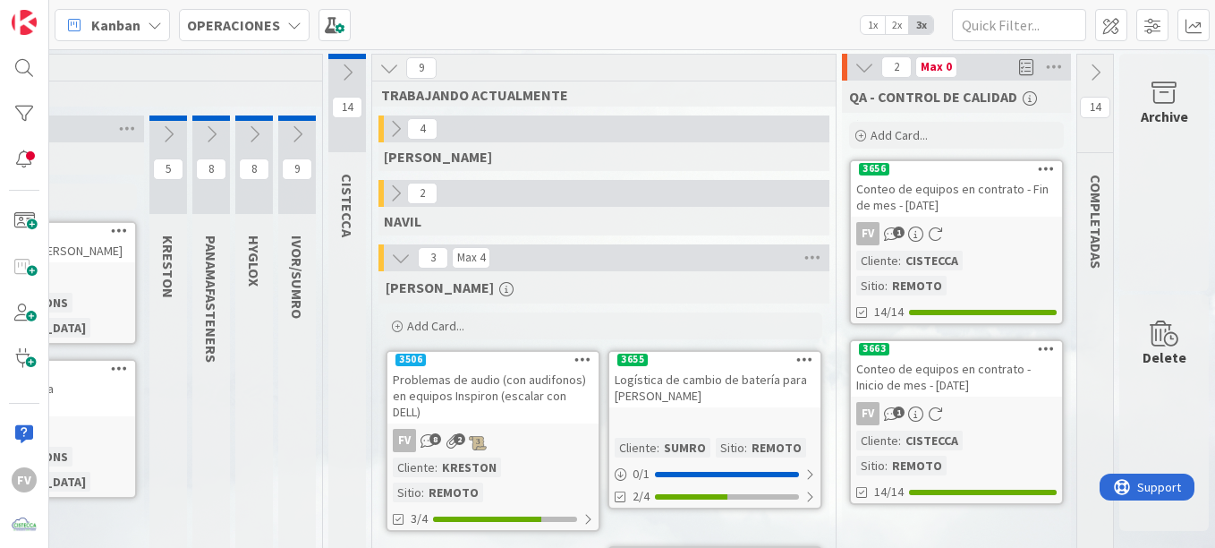
click at [855, 62] on icon at bounding box center [865, 67] width 20 height 20
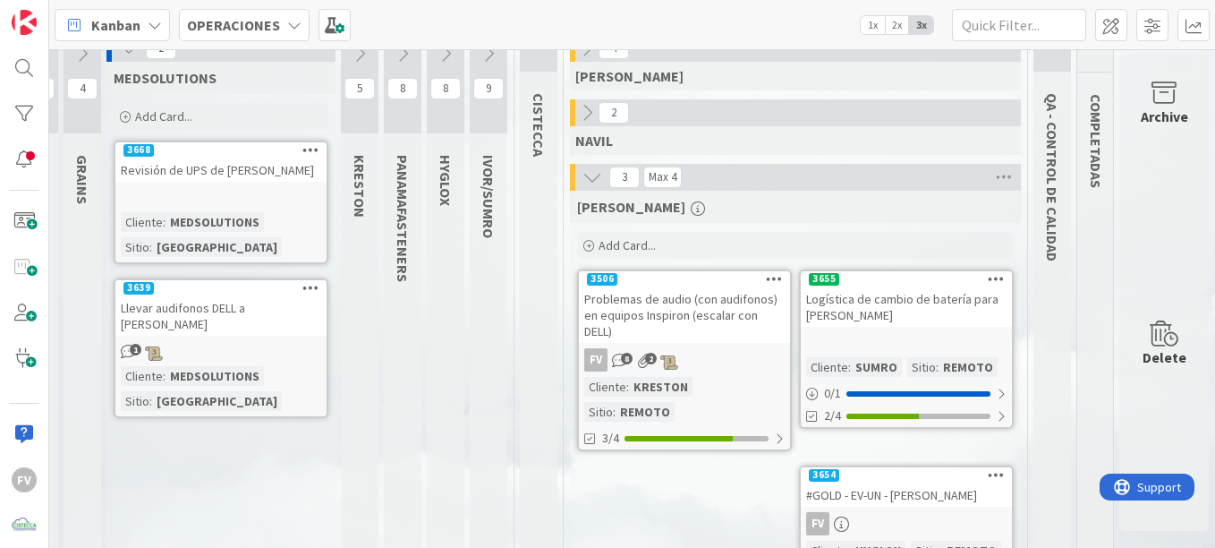
scroll to position [0, 141]
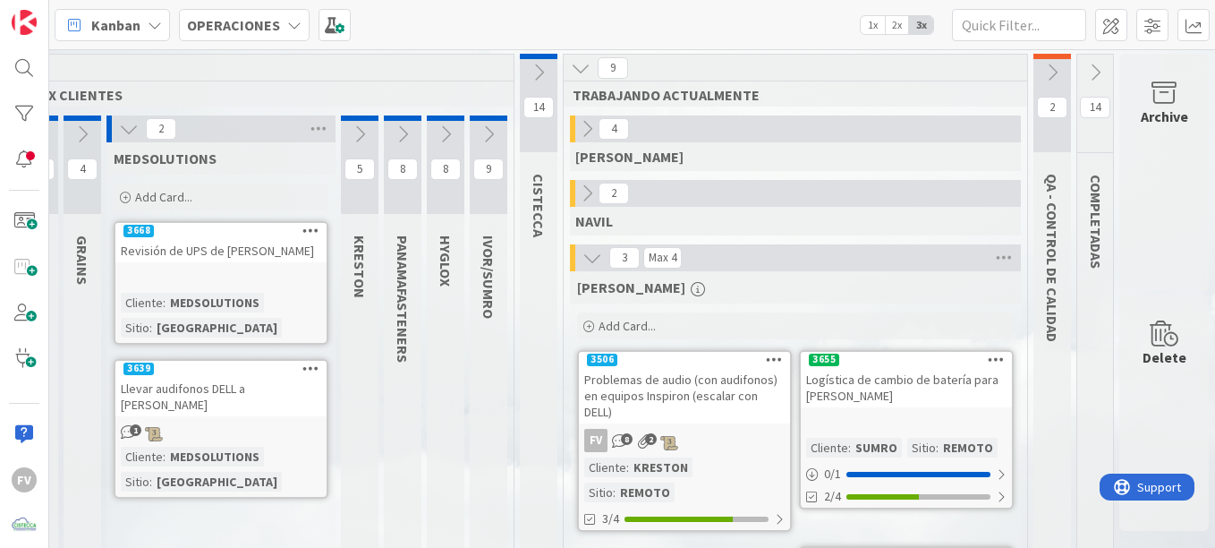
click at [479, 135] on icon at bounding box center [489, 134] width 20 height 20
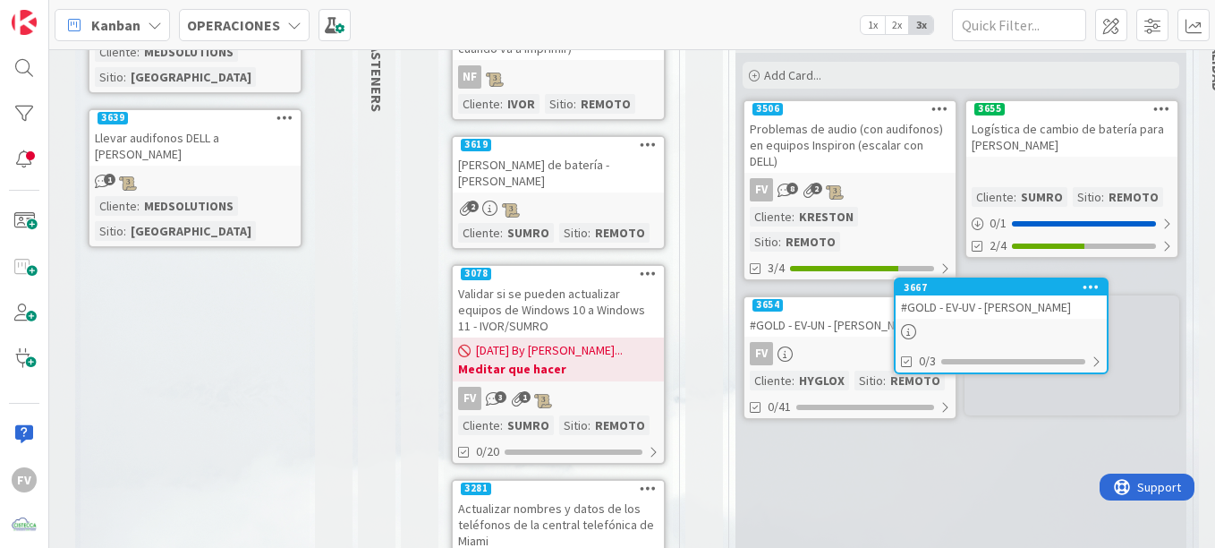
scroll to position [251, 178]
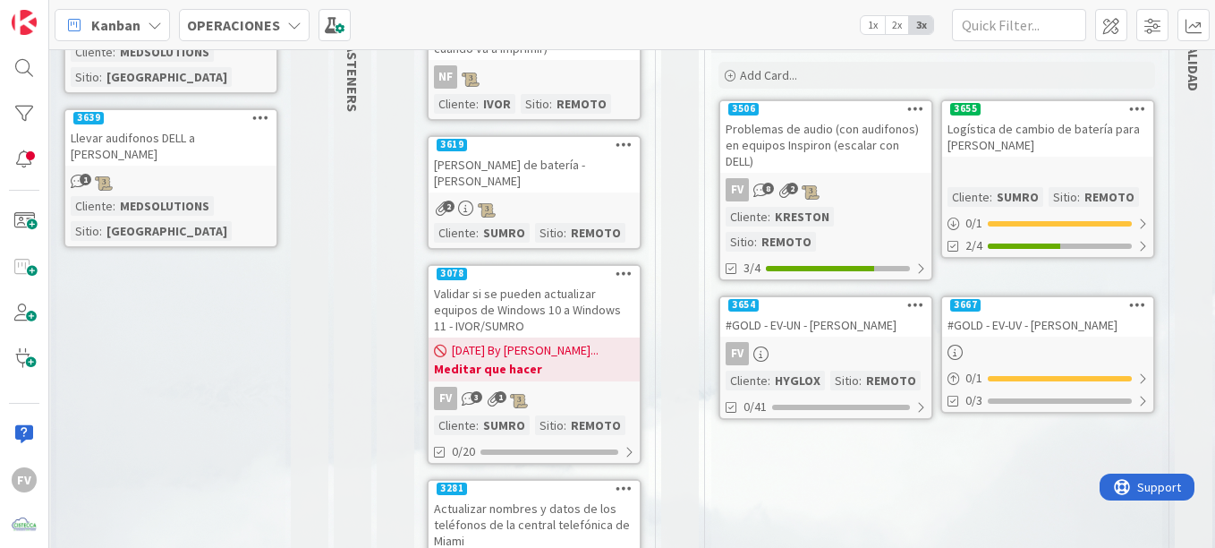
click at [1014, 319] on link "3667 #GOLD - EV-UV - [PERSON_NAME] 0 / 1 0/3" at bounding box center [1048, 354] width 215 height 118
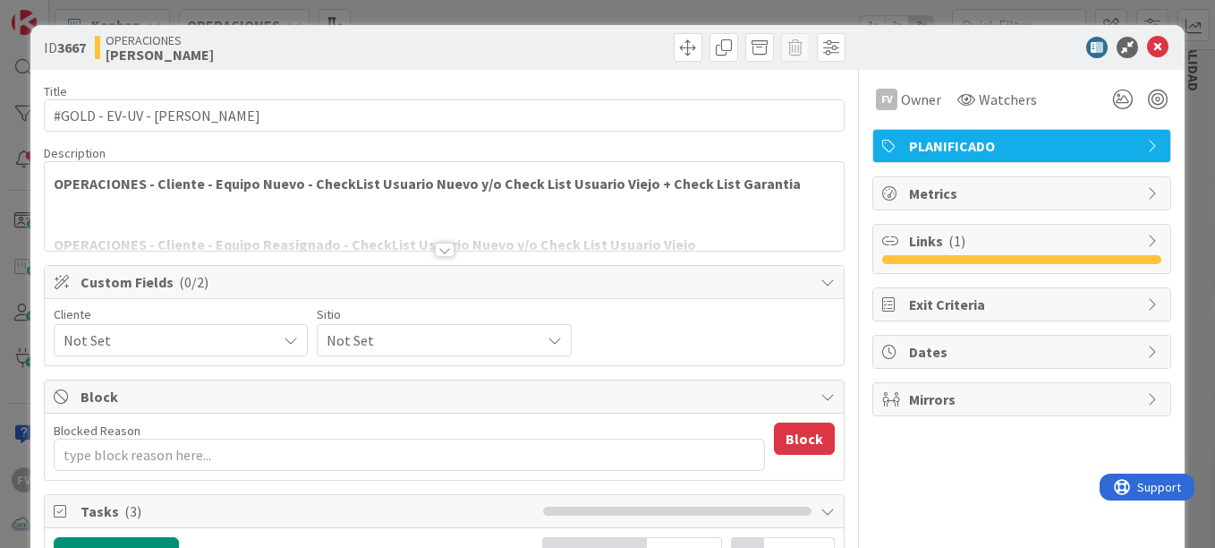
type textarea "x"
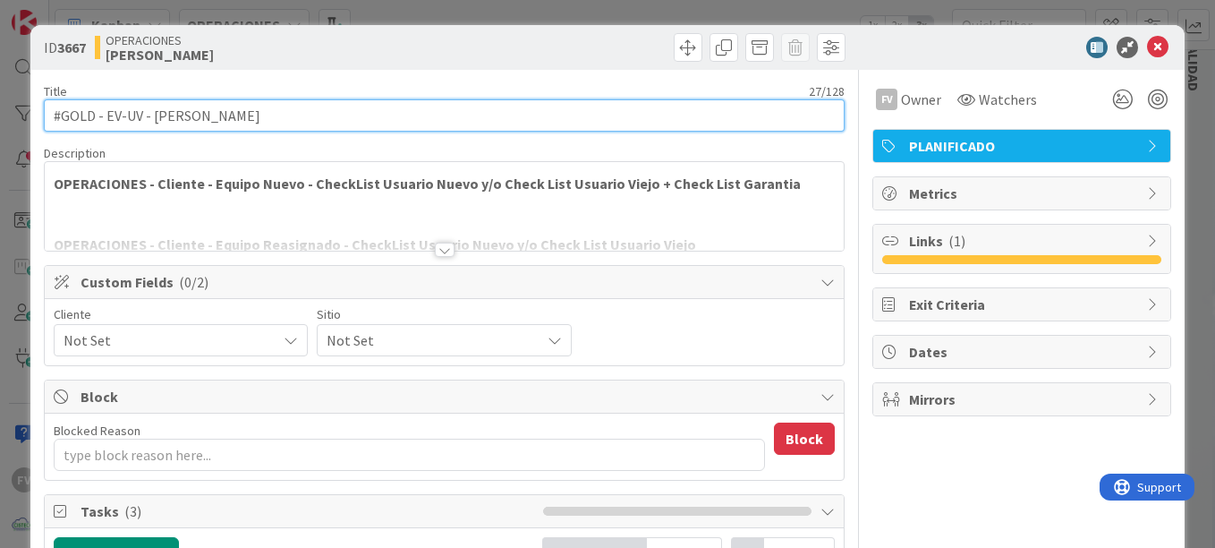
drag, startPoint x: 501, startPoint y: 116, endPoint x: 500, endPoint y: 107, distance: 9.0
click at [507, 118] on input "#GOLD - EV-UV - [PERSON_NAME]" at bounding box center [444, 115] width 801 height 32
type input "#GOLD - EV-UV - [PERSON_NAME]"
type textarea "x"
type input "#GOLD - EV-UV - [PERSON_NAME] ("
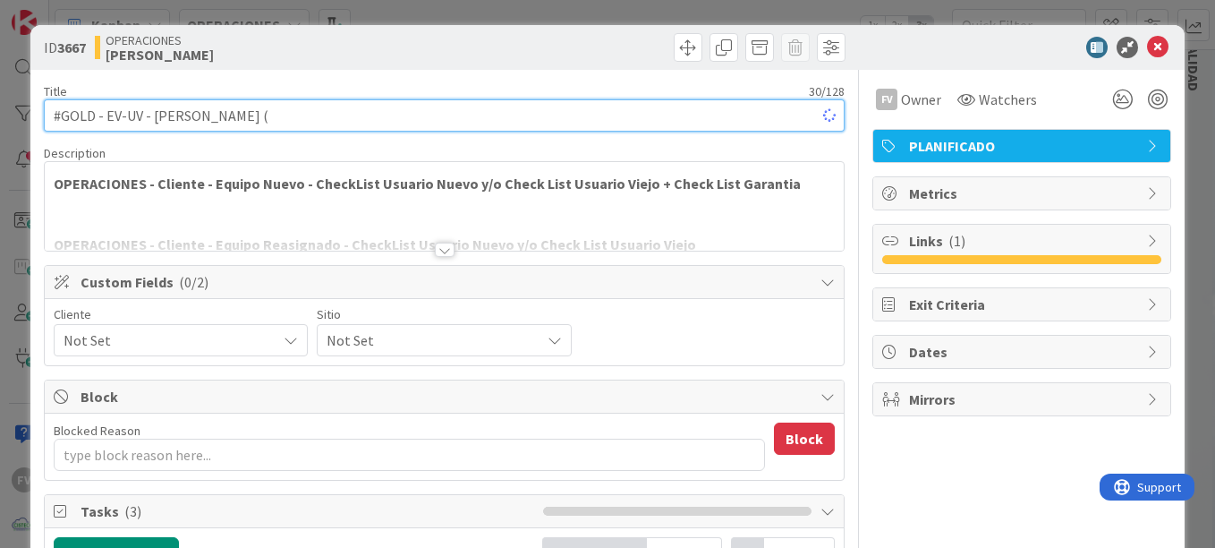
type textarea "x"
type input "#GOLD - EV-UV - [PERSON_NAME] (equ"
type textarea "x"
type input "#GOLD - EV-UV - [PERSON_NAME] (equipo de"
type textarea "x"
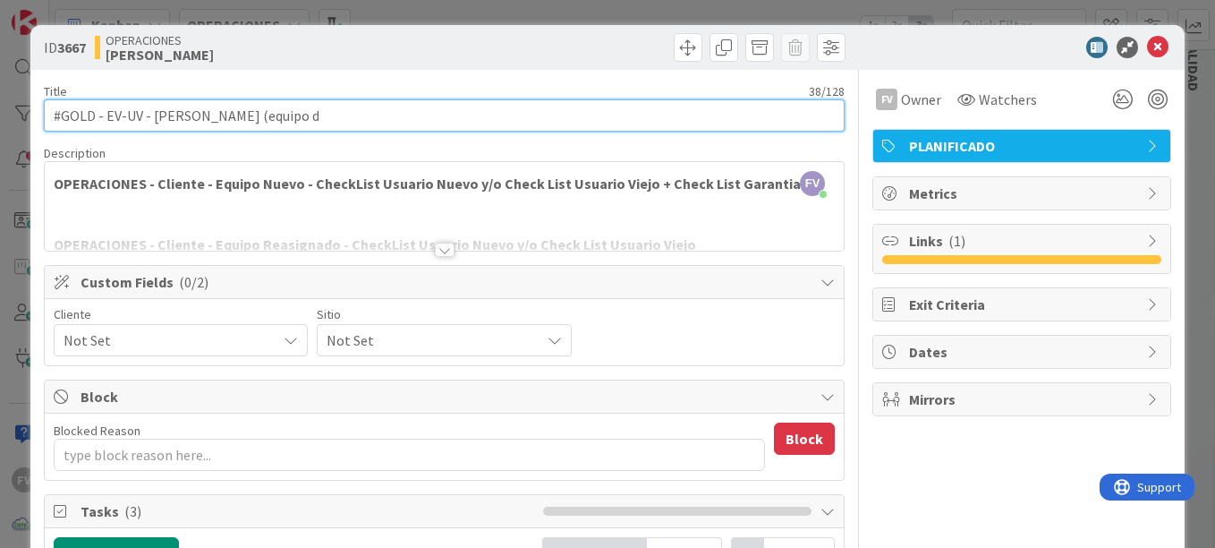
type input "#GOLD - EV-UV - [PERSON_NAME] (equipo"
type textarea "x"
type input "#GOLD - EV-UV - [PERSON_NAME] (equipo de contingencia temporal"
type textarea "x"
type input "#GOLD - EV-UV - [PERSON_NAME] (equipo de contingencia temporal)"
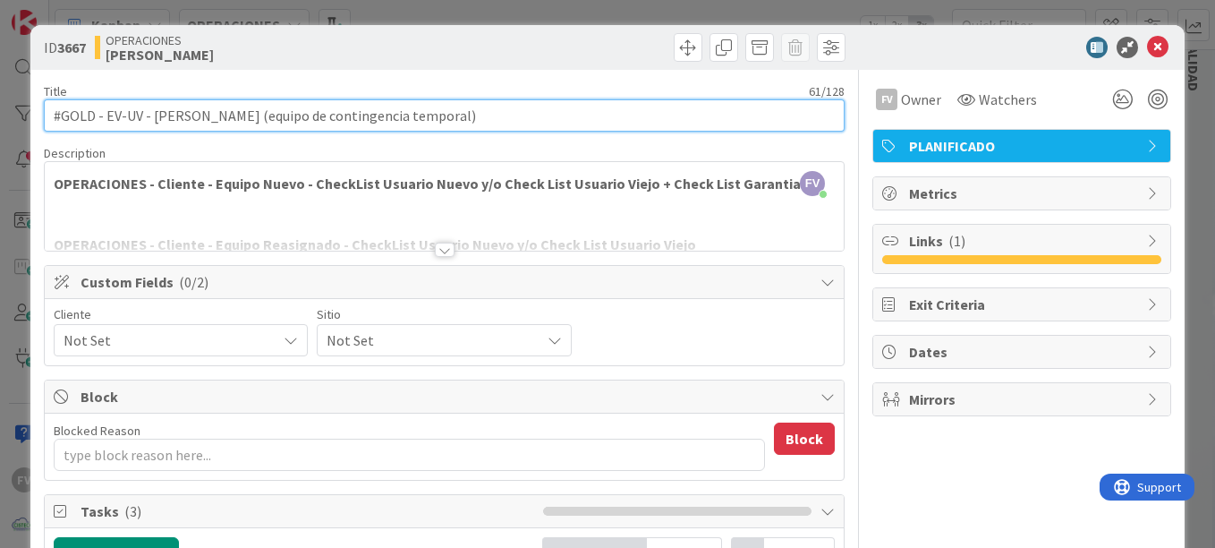
type textarea "x"
type input "#GOLD - EV-UV - [PERSON_NAME] (equipo de contingencia temporal)"
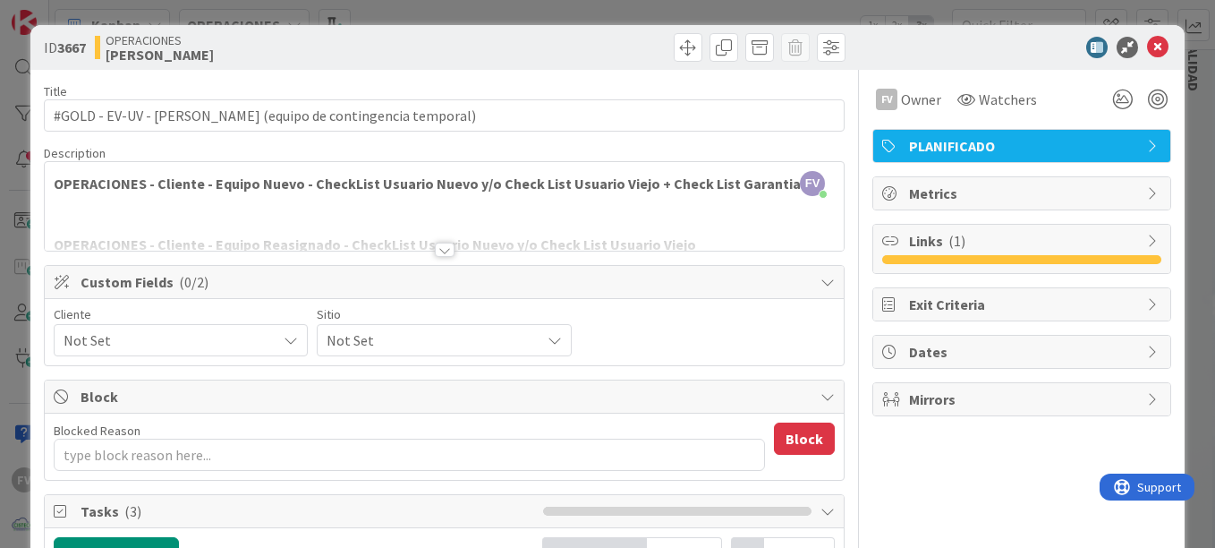
click at [965, 5] on div "ID 3667 OPERACIONES [PERSON_NAME] Title 61 / 128 #GOLD - EV-UV - [PERSON_NAME] …" at bounding box center [607, 274] width 1215 height 548
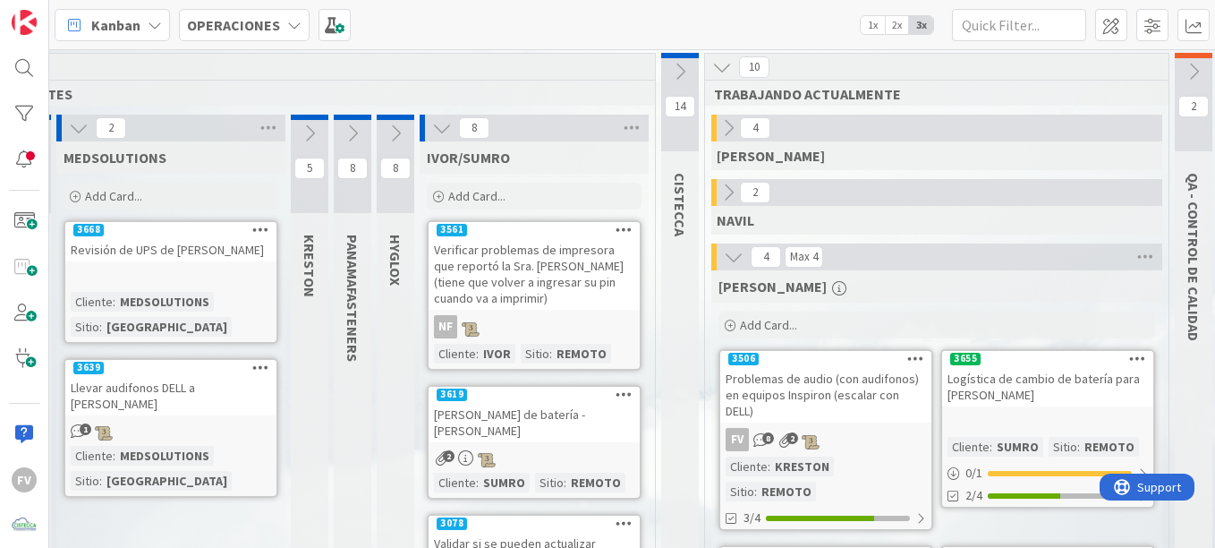
scroll to position [0, 178]
click at [436, 126] on icon at bounding box center [442, 129] width 20 height 20
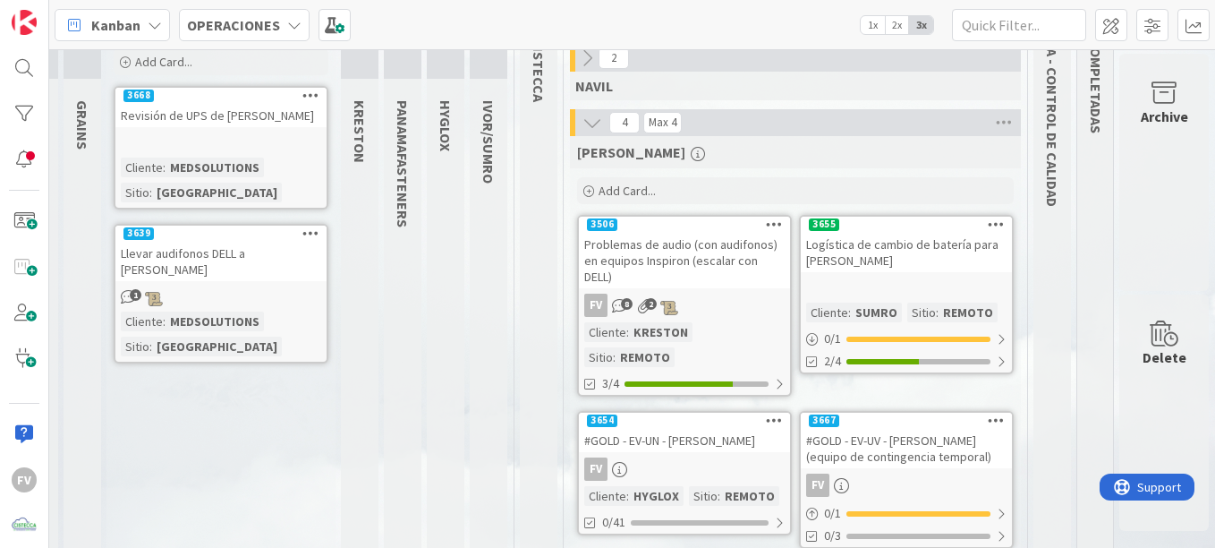
scroll to position [160, 141]
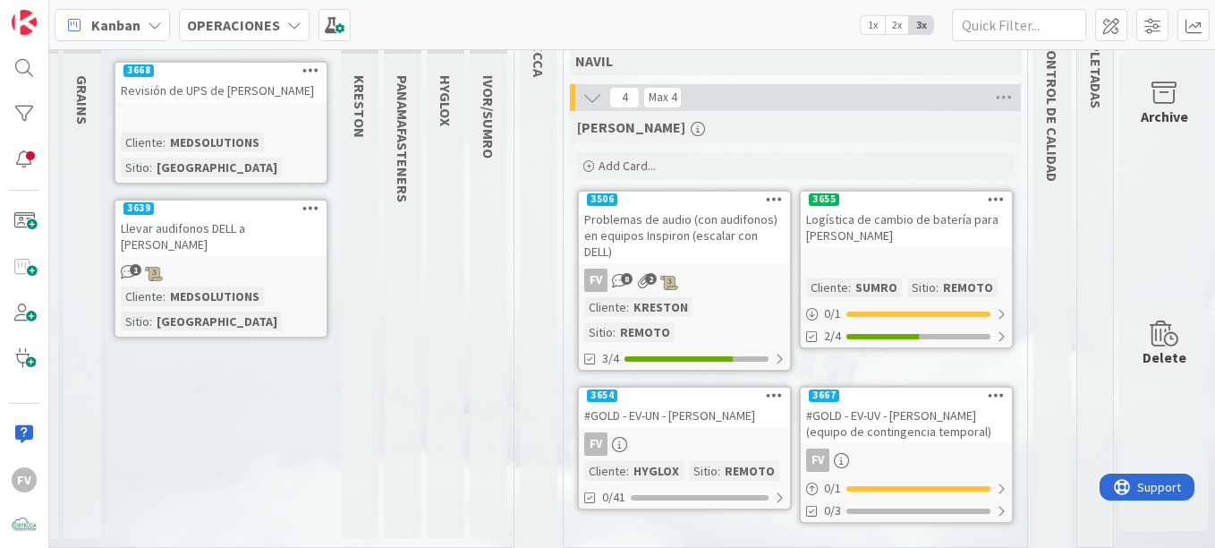
click at [859, 248] on link "3655 Logística de cambio de batería para [PERSON_NAME] Cliente : SUMRO Sitio : …" at bounding box center [906, 269] width 215 height 159
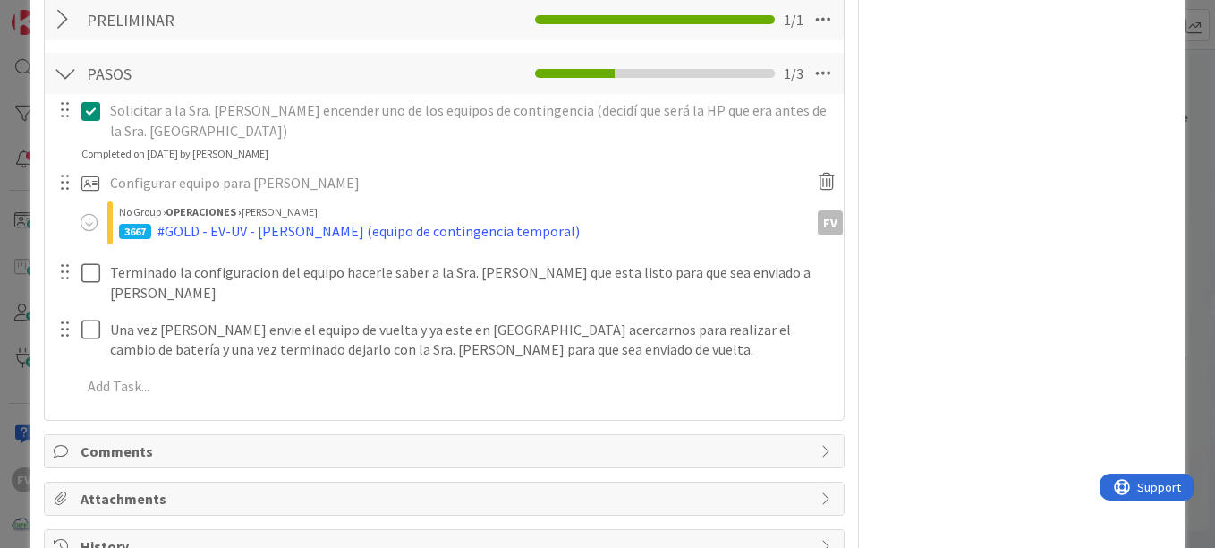
scroll to position [447, 0]
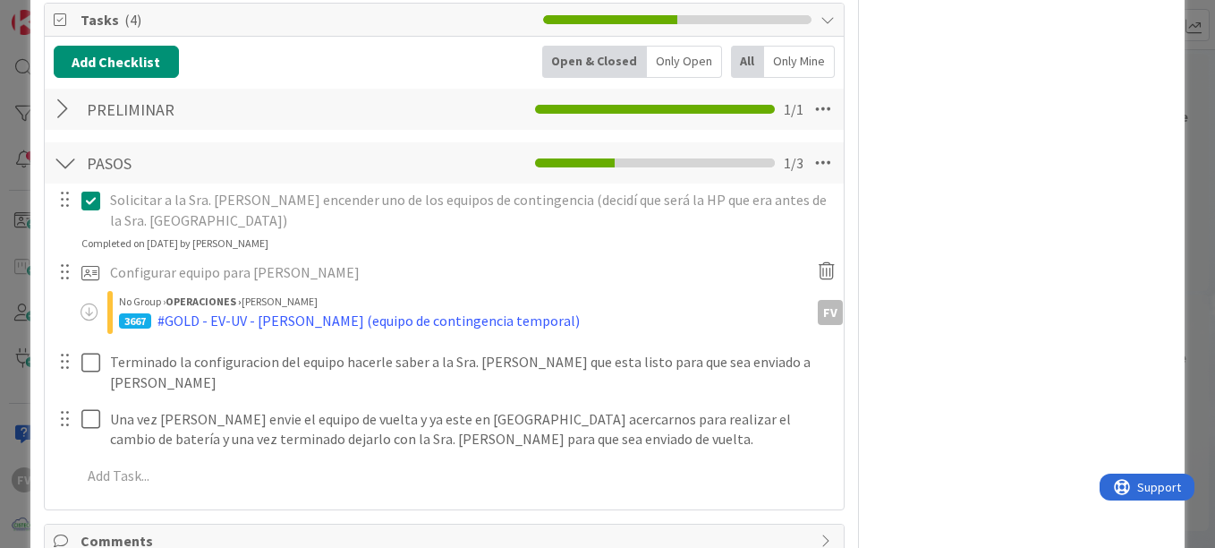
drag, startPoint x: 13, startPoint y: 204, endPoint x: 0, endPoint y: 200, distance: 13.0
click at [9, 204] on div "ID 3655 OPERACIONES [PERSON_NAME] Title 47 / 128 Logística de cambio de batería…" at bounding box center [607, 274] width 1215 height 548
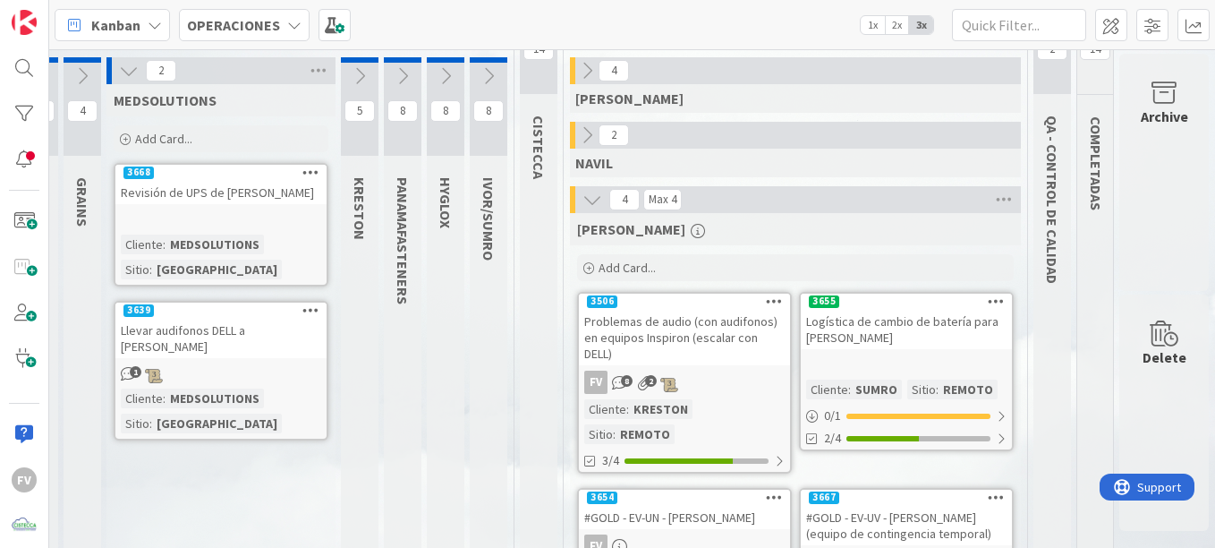
scroll to position [89, 141]
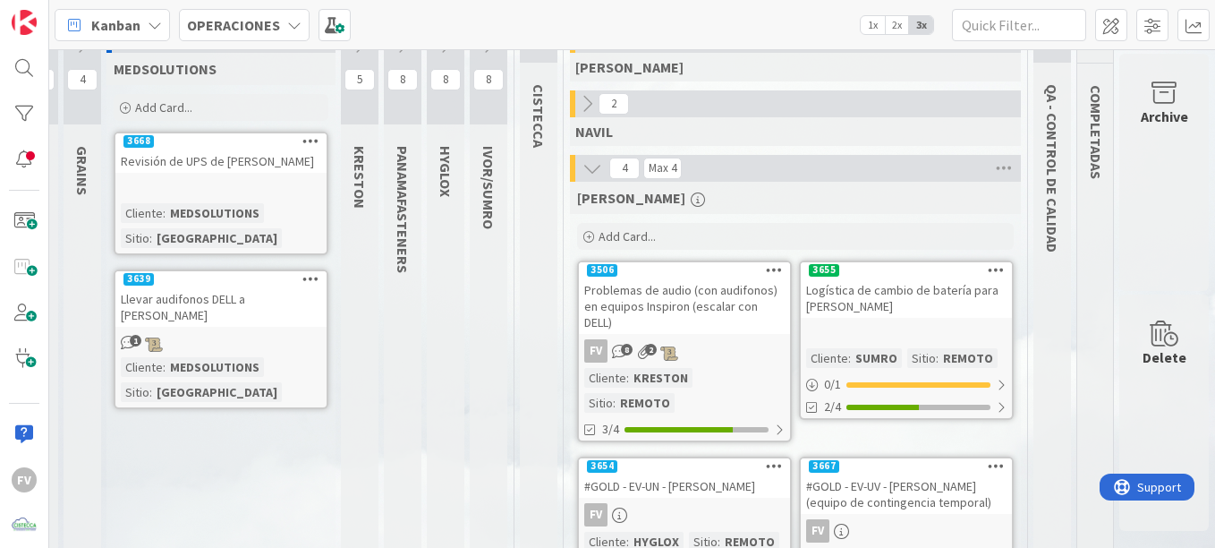
click at [975, 474] on div "#GOLD - EV-UV - [PERSON_NAME] (equipo de contingencia temporal)" at bounding box center [906, 493] width 211 height 39
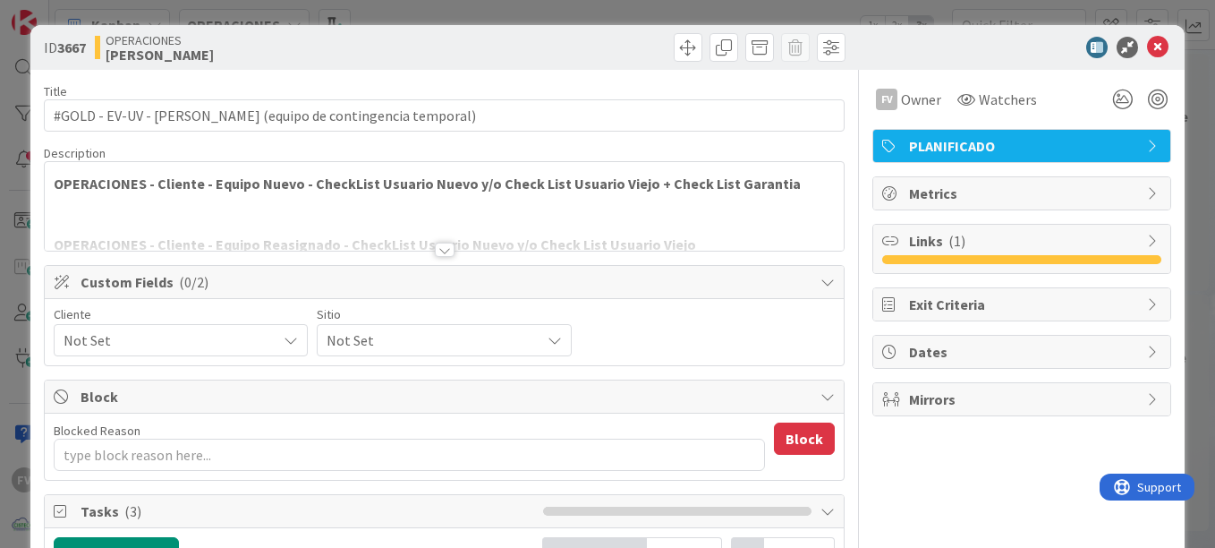
click at [920, 134] on div "PLANIFICADO" at bounding box center [1021, 146] width 297 height 32
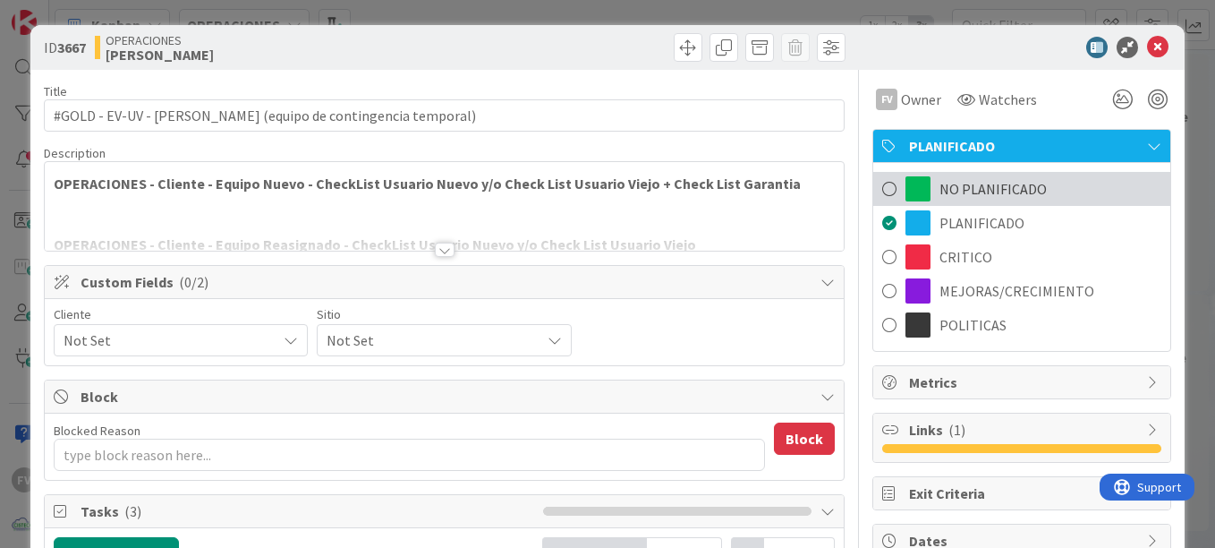
click at [916, 194] on span at bounding box center [918, 188] width 25 height 25
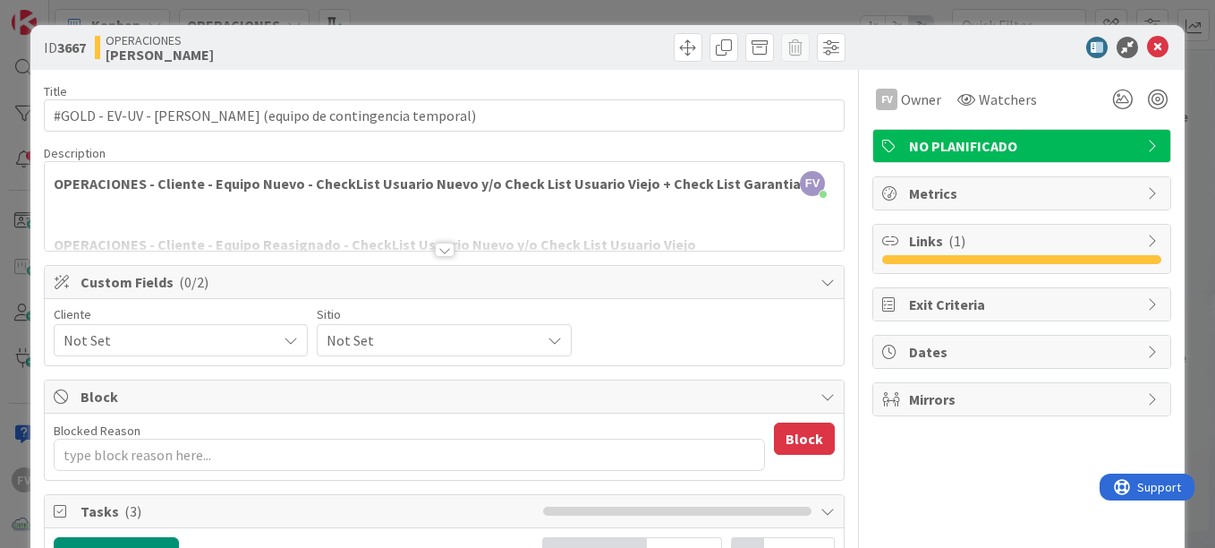
click at [1007, 10] on div "ID 3667 OPERACIONES [PERSON_NAME] Title 61 / 128 #GOLD - EV-UV - [PERSON_NAME] …" at bounding box center [607, 274] width 1215 height 548
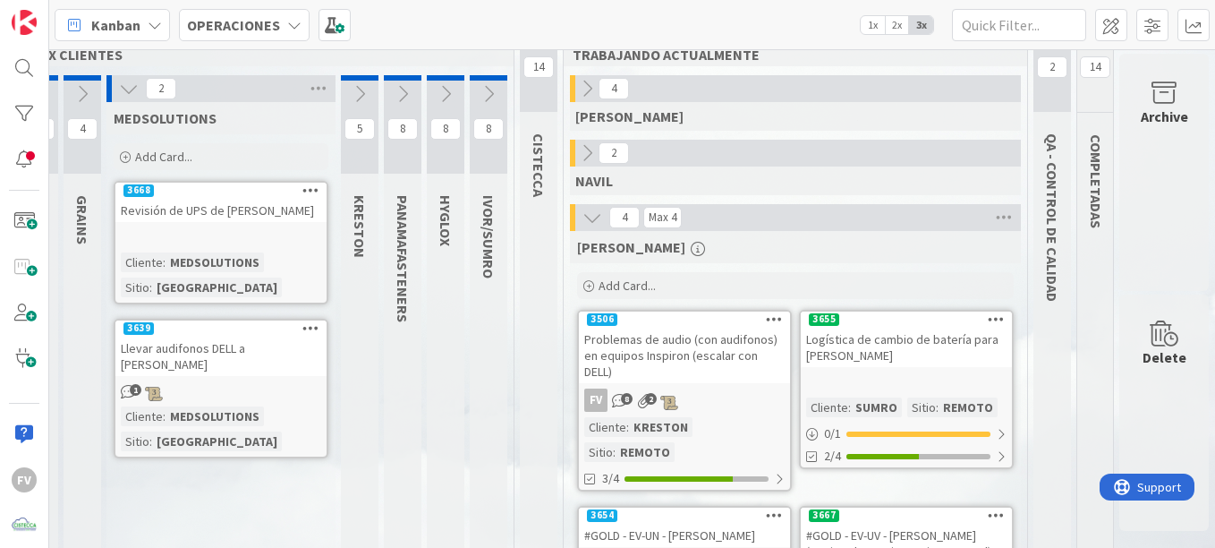
scroll to position [0, 141]
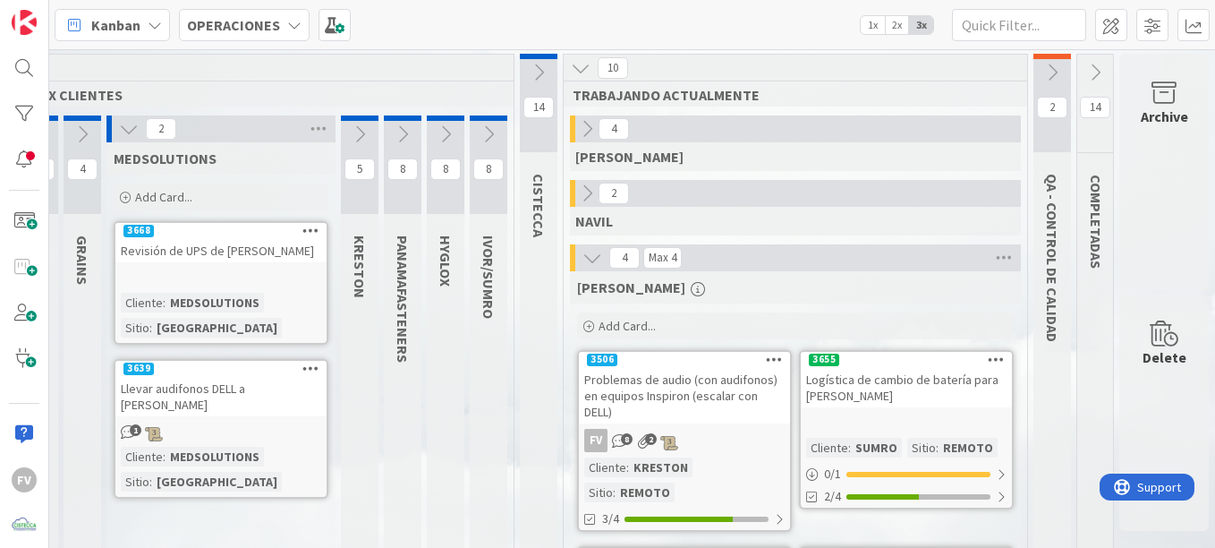
click at [119, 133] on icon at bounding box center [129, 129] width 20 height 20
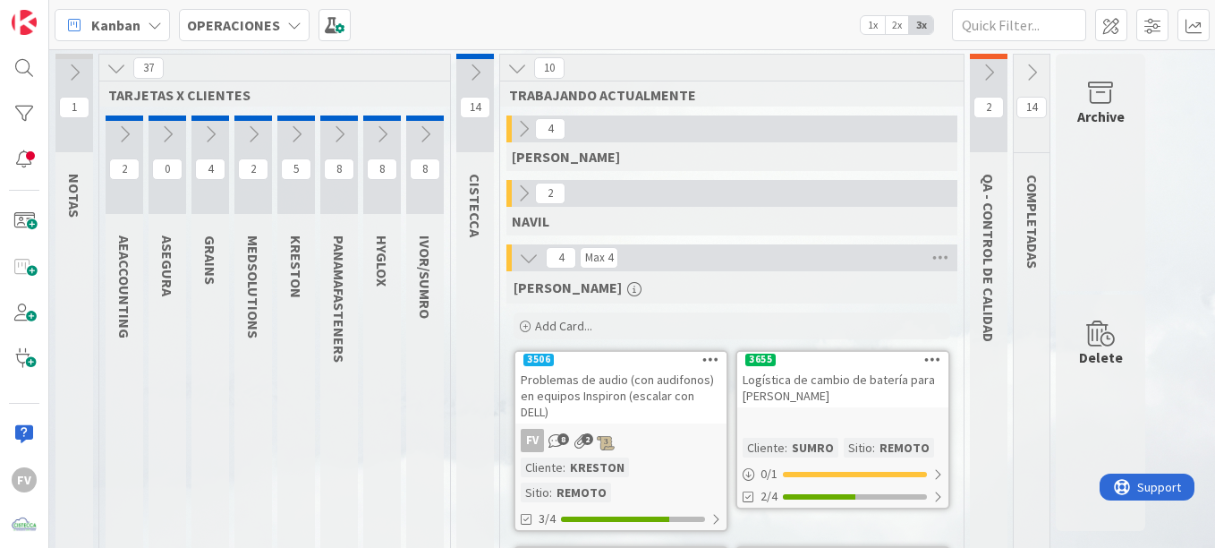
scroll to position [0, 0]
click at [290, 138] on icon at bounding box center [296, 134] width 20 height 20
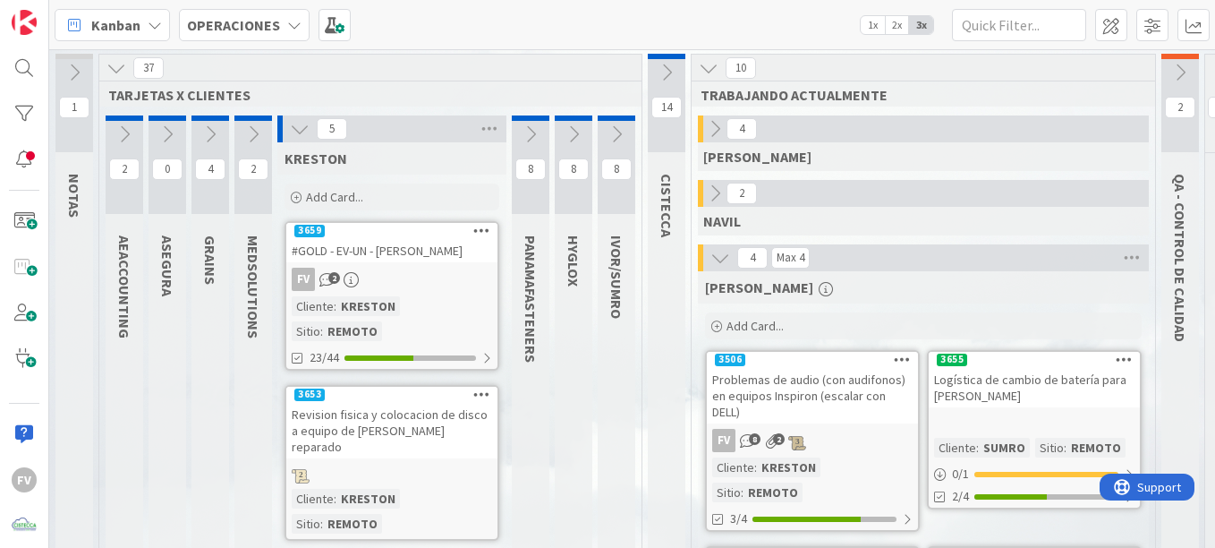
click at [390, 272] on div "FV 2" at bounding box center [391, 279] width 211 height 23
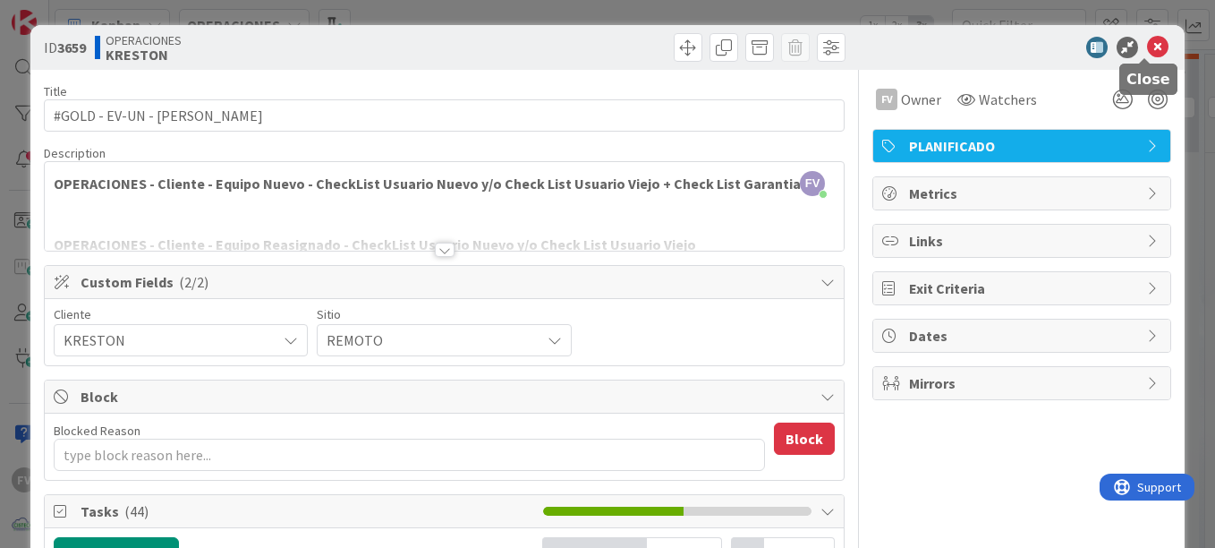
click at [1148, 56] on icon at bounding box center [1157, 47] width 21 height 21
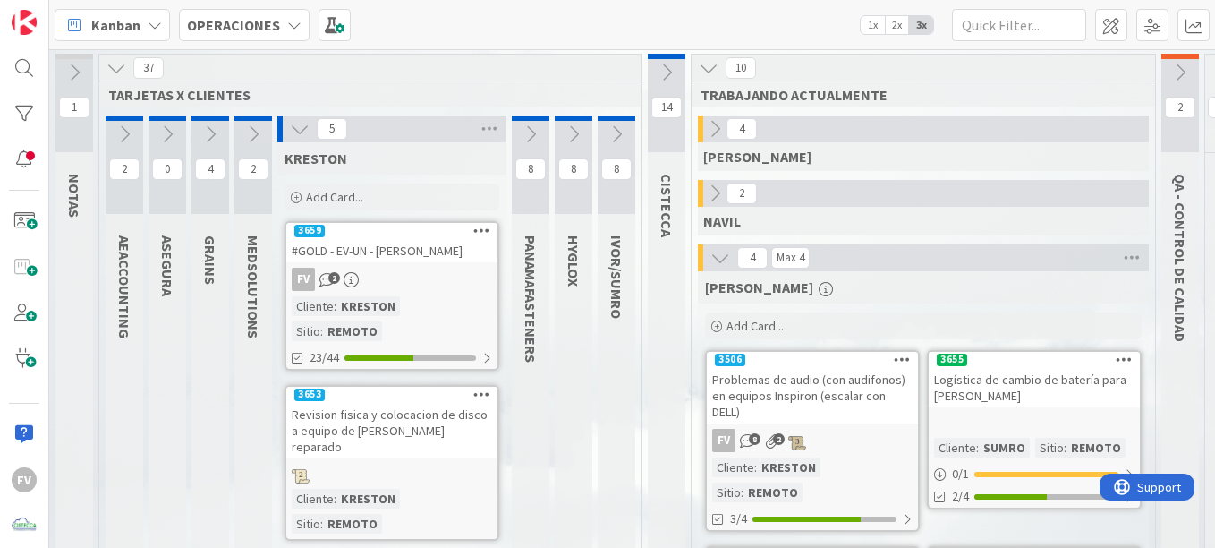
drag, startPoint x: 341, startPoint y: 283, endPoint x: 488, endPoint y: 364, distance: 167.9
click at [341, 283] on div "FV 2" at bounding box center [391, 279] width 211 height 23
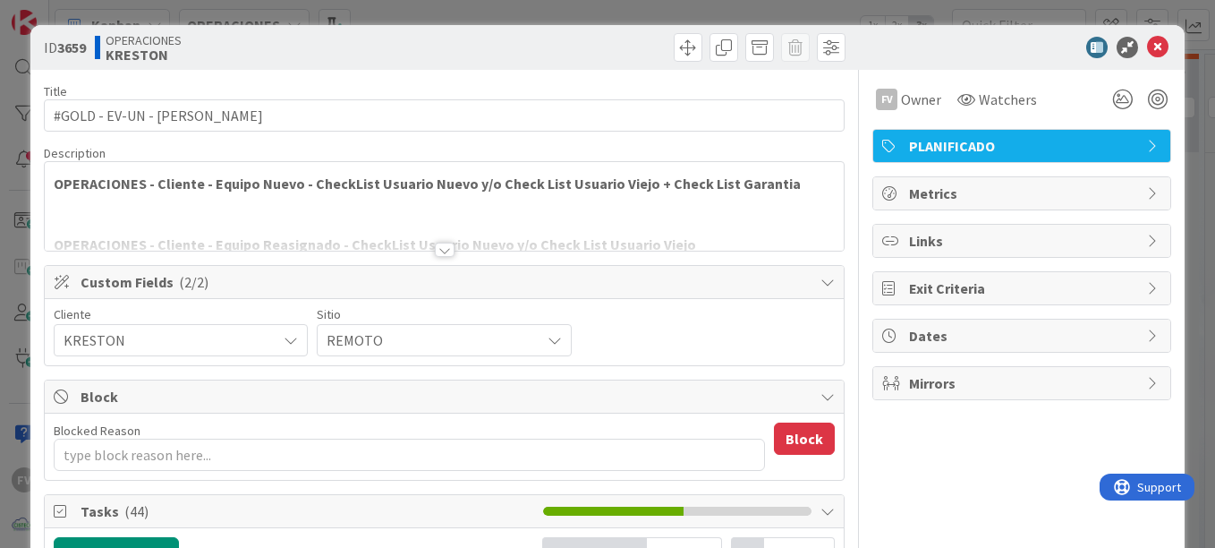
type textarea "x"
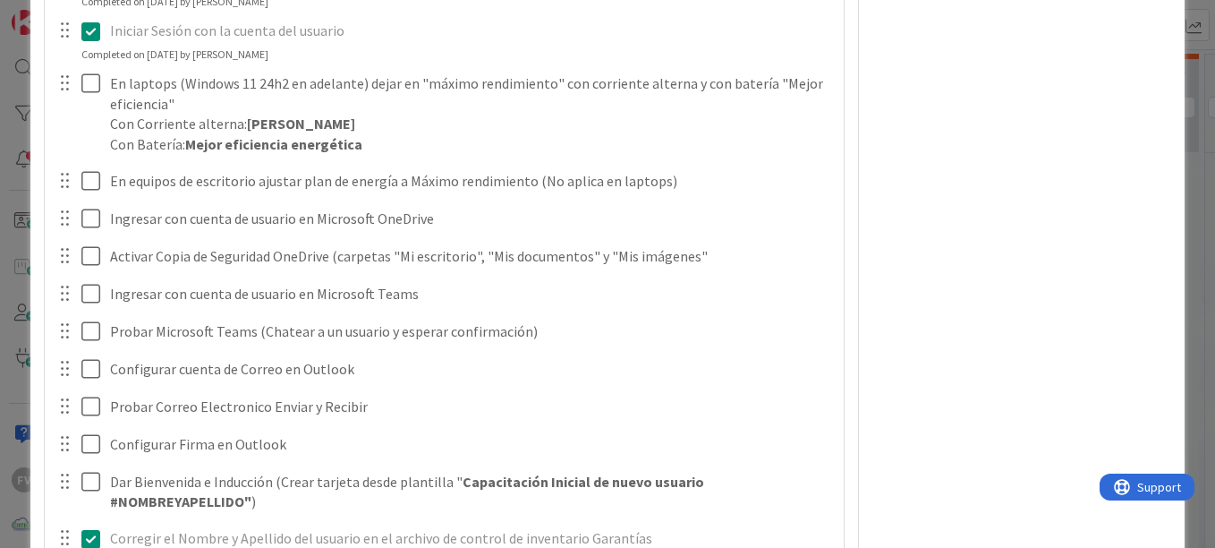
scroll to position [1549, 0]
